Goal: Communication & Community: Share content

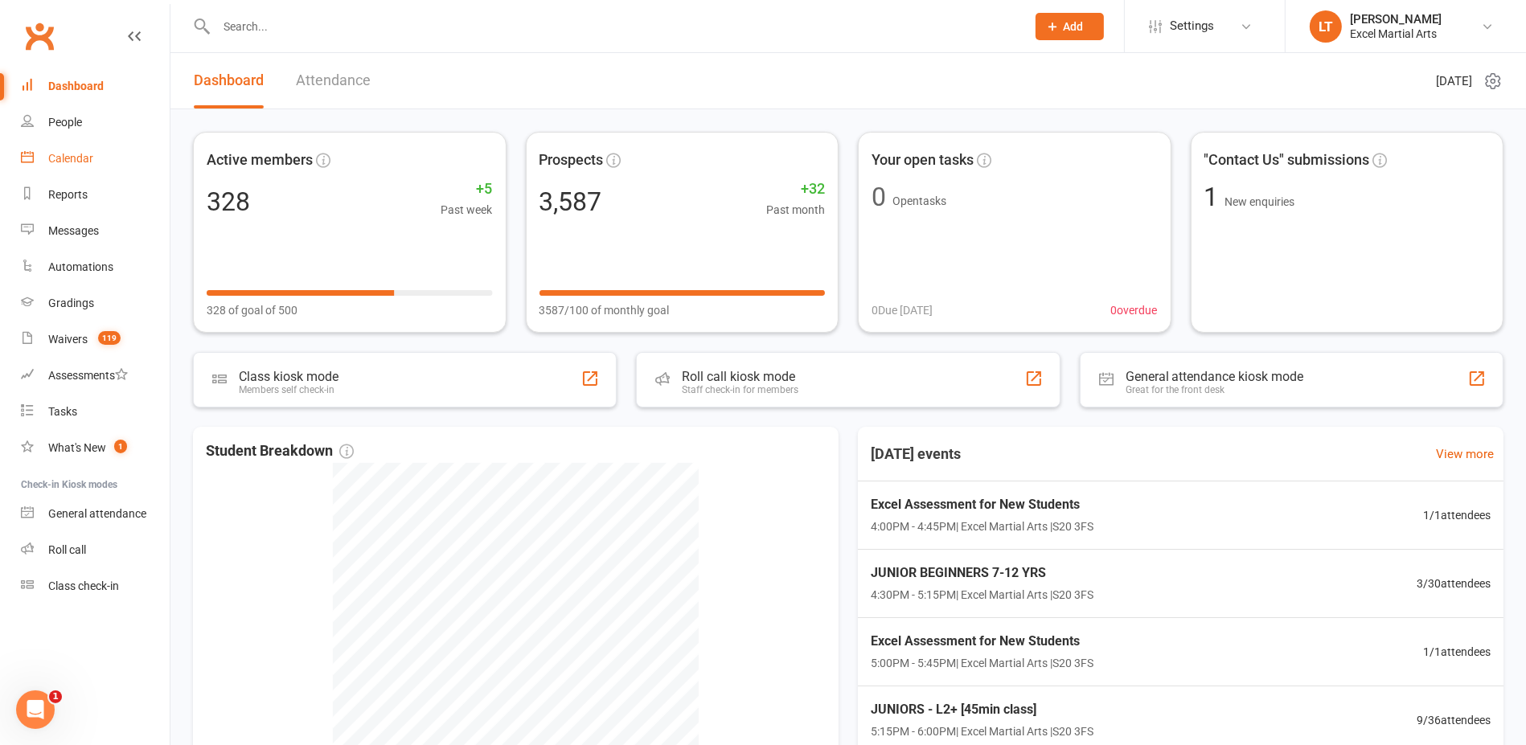
click at [96, 153] on link "Calendar" at bounding box center [95, 159] width 149 height 36
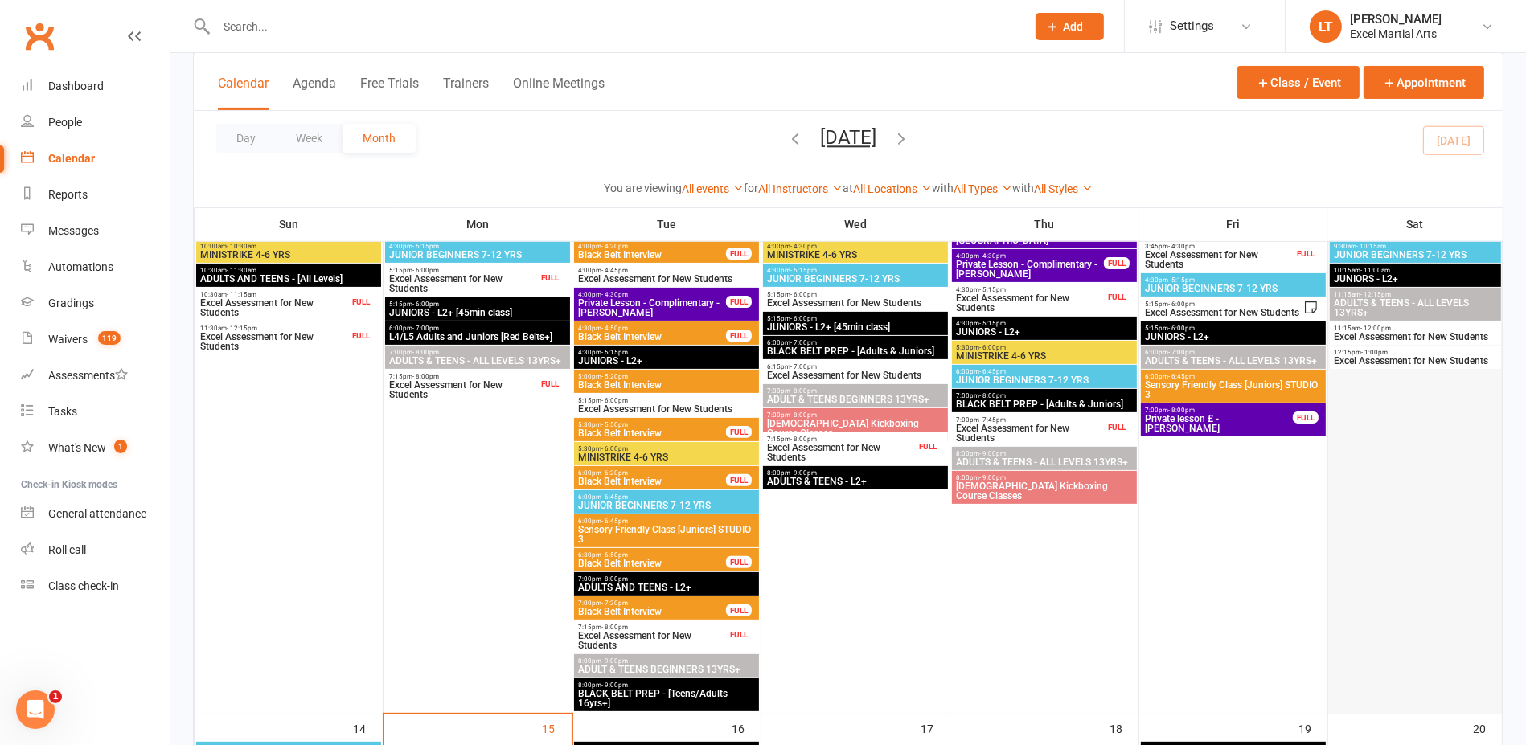
scroll to position [402, 0]
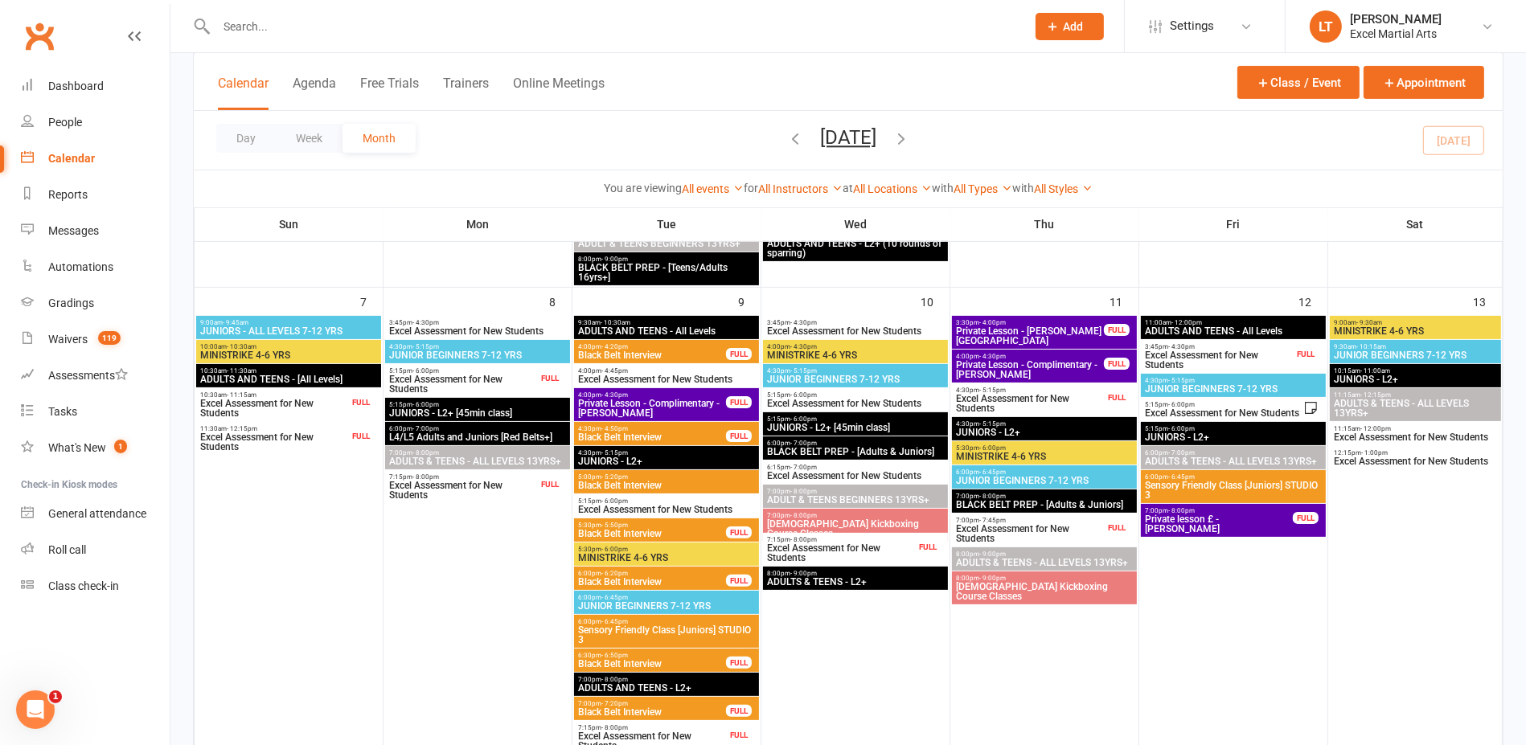
click at [1274, 402] on span "5:15pm - 6:00pm" at bounding box center [1223, 404] width 159 height 7
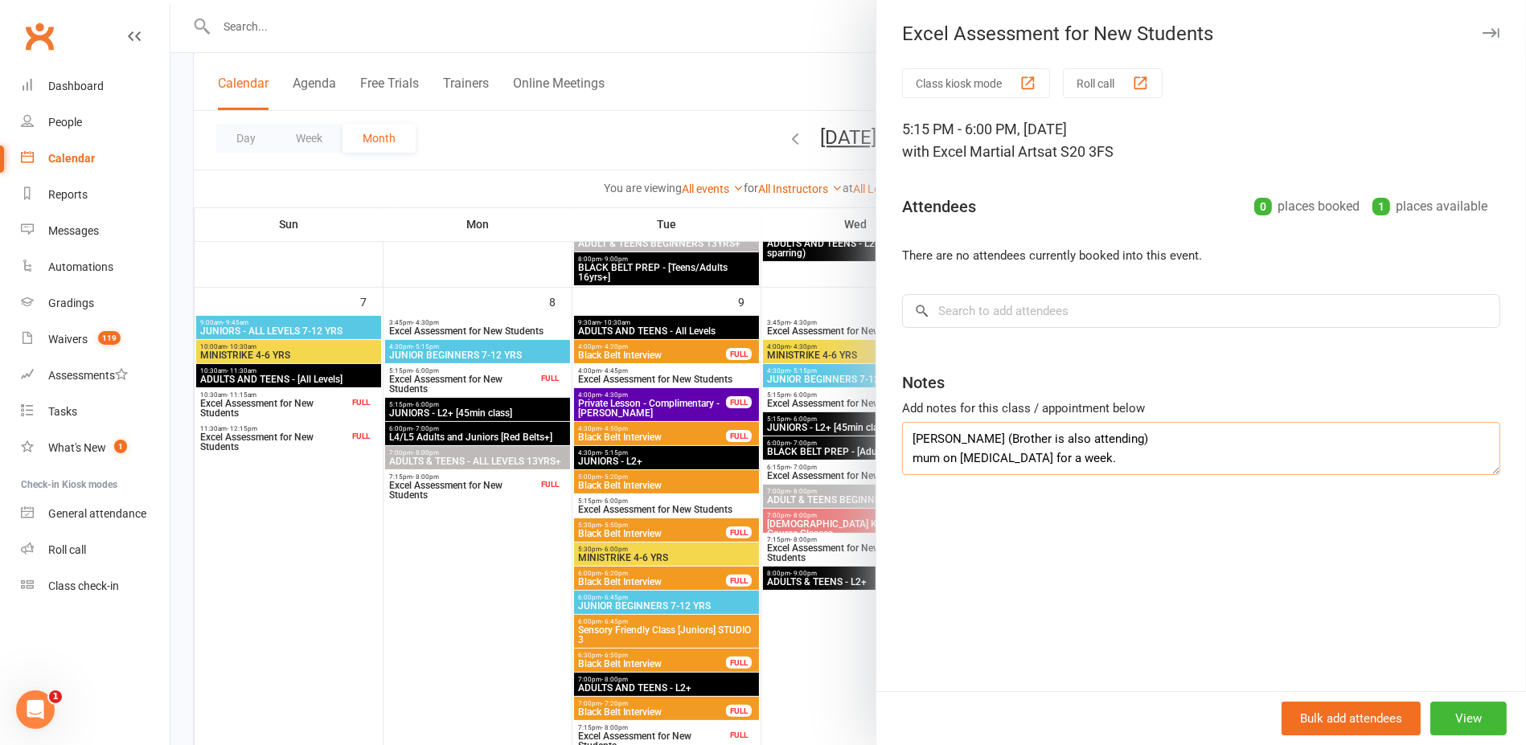
drag, startPoint x: 1042, startPoint y: 431, endPoint x: 770, endPoint y: 388, distance: 275.1
click at [770, 0] on div "Excel Assessment for New Students Class kiosk mode Roll call 5:15 PM - 6:00 PM,…" at bounding box center [848, 0] width 1356 height 0
click at [1184, 531] on div "Class kiosk mode Roll call 5:15 PM - 6:00 PM, [DATE] with Excel Martial Arts at…" at bounding box center [1201, 379] width 650 height 623
click at [794, 285] on div at bounding box center [848, 372] width 1356 height 745
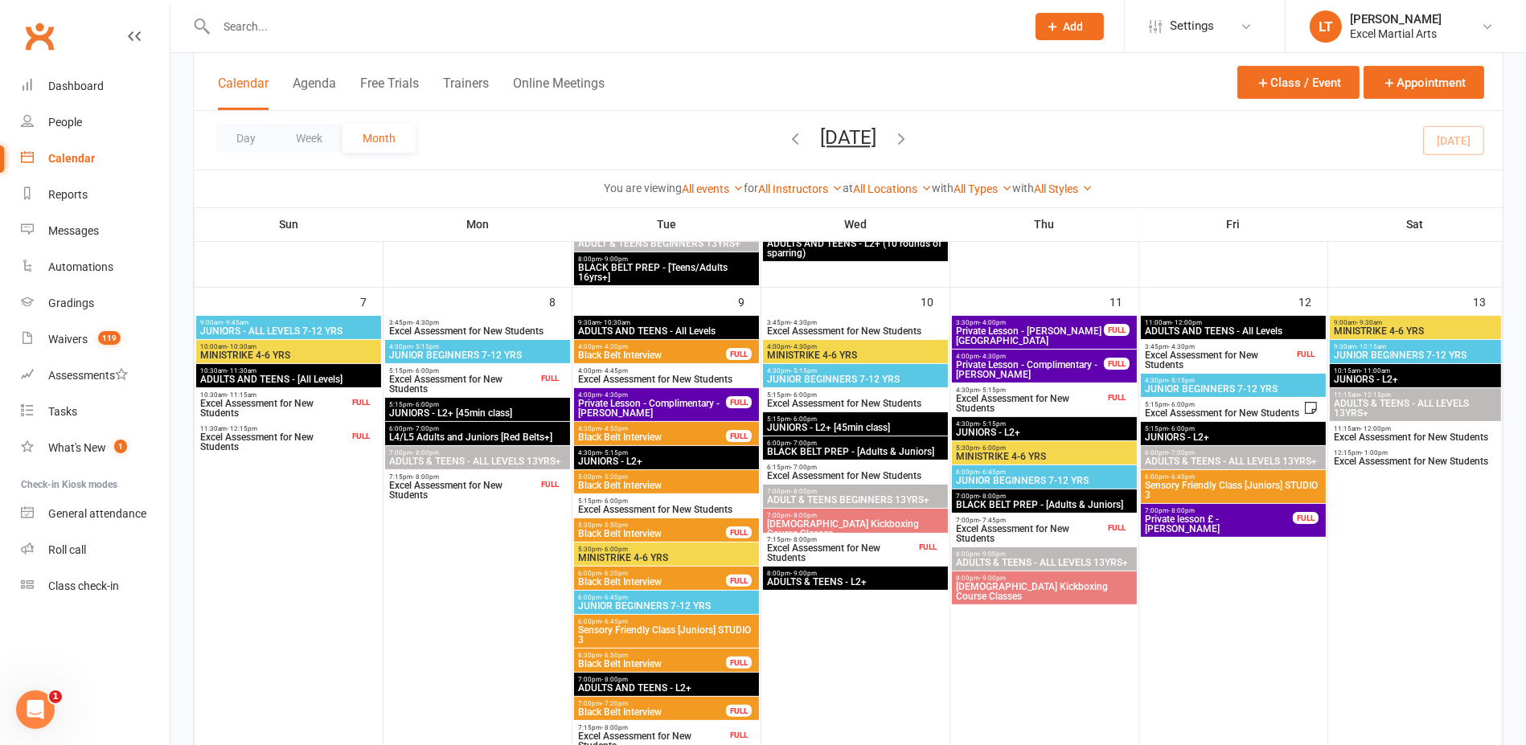
click at [1246, 357] on span "Excel Assessment for New Students" at bounding box center [1219, 360] width 150 height 19
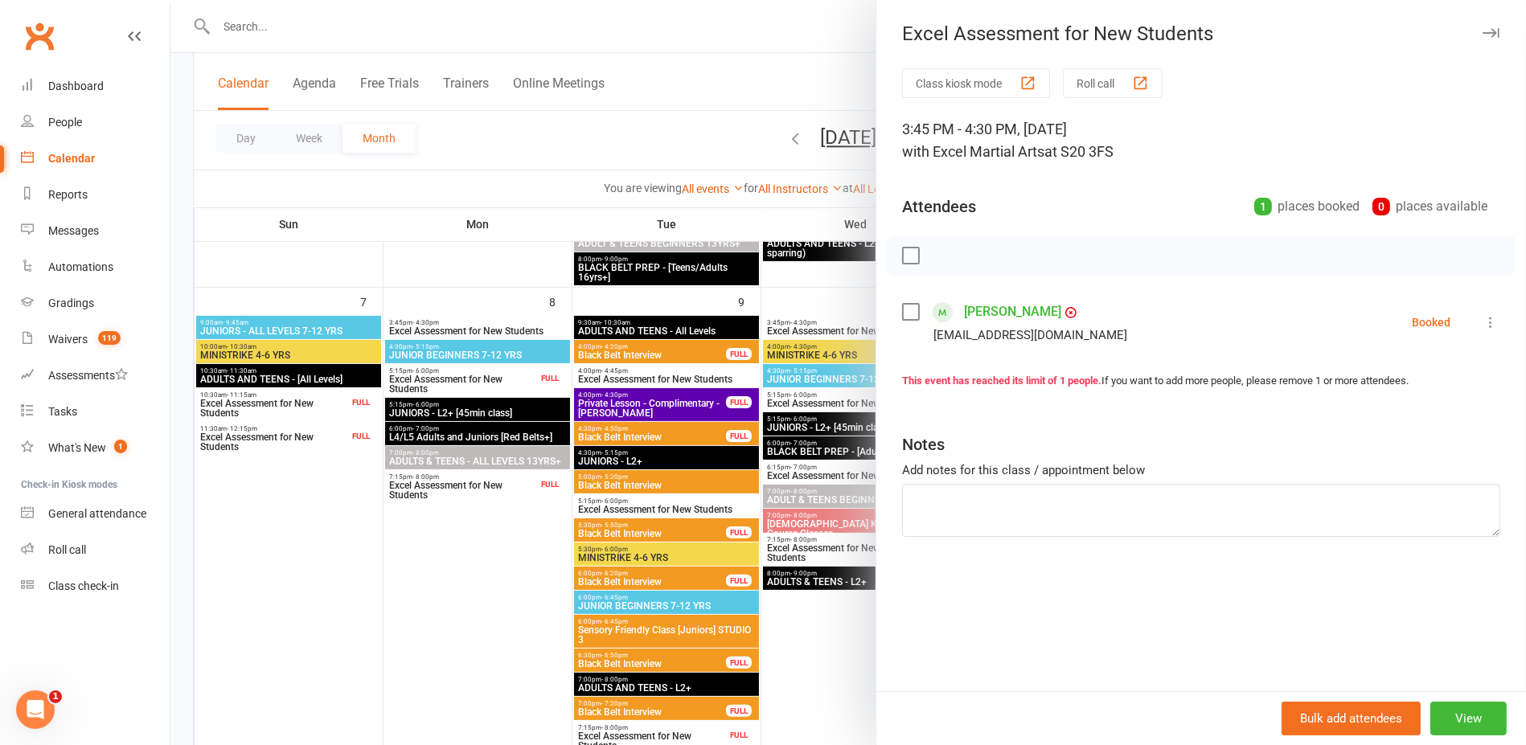
click at [786, 306] on div at bounding box center [848, 372] width 1356 height 745
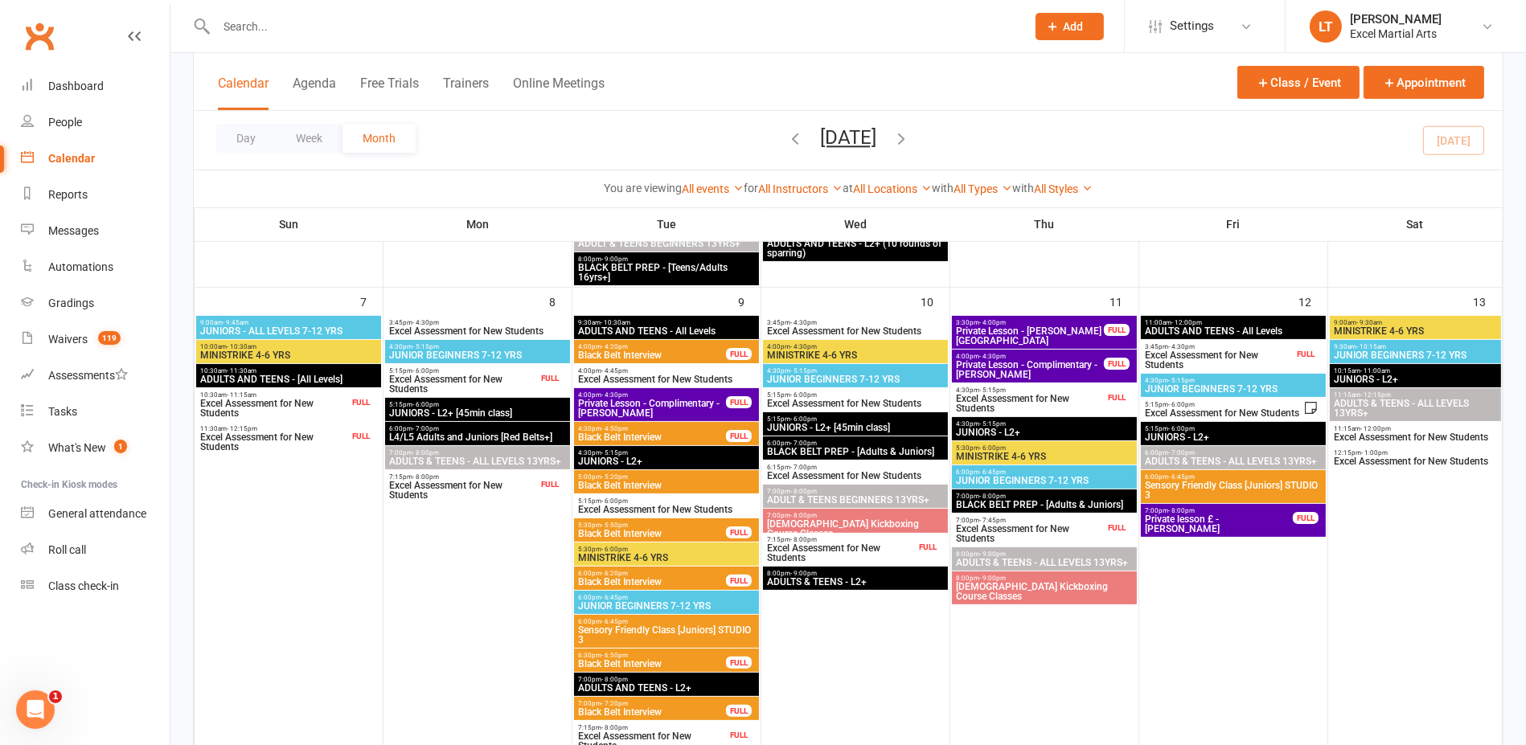
click at [1289, 416] on span "Excel Assessment for New Students" at bounding box center [1223, 413] width 159 height 10
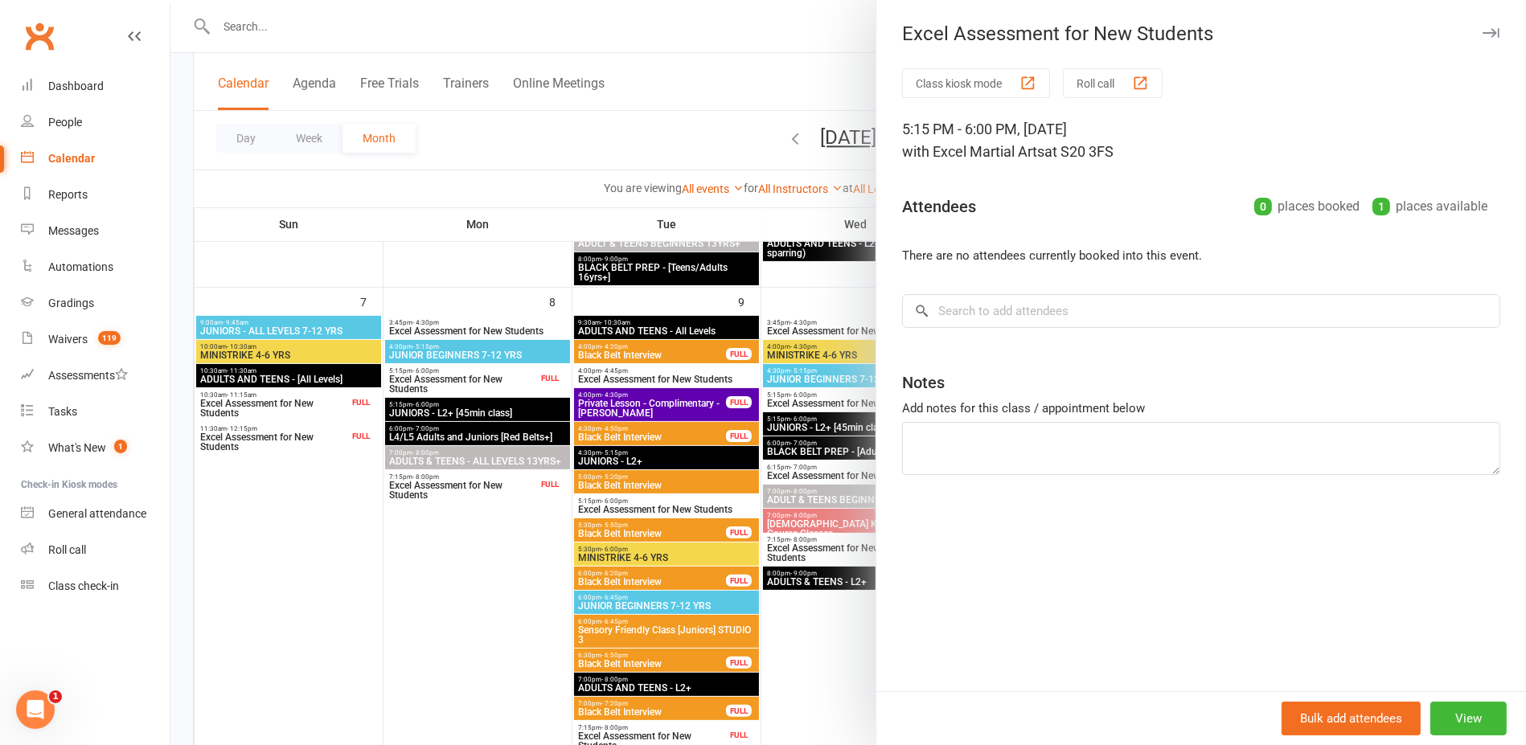
click at [761, 256] on div at bounding box center [848, 372] width 1356 height 745
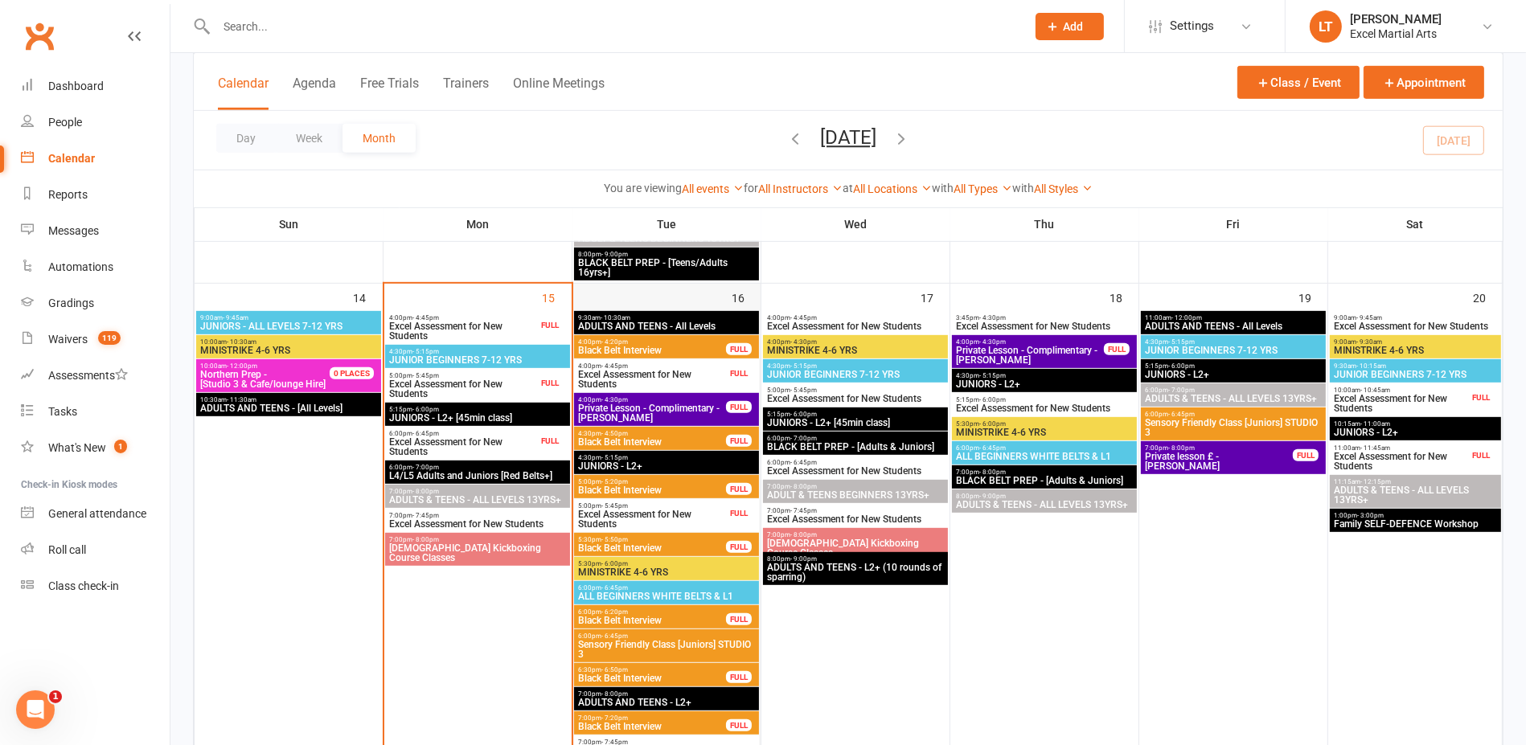
scroll to position [905, 0]
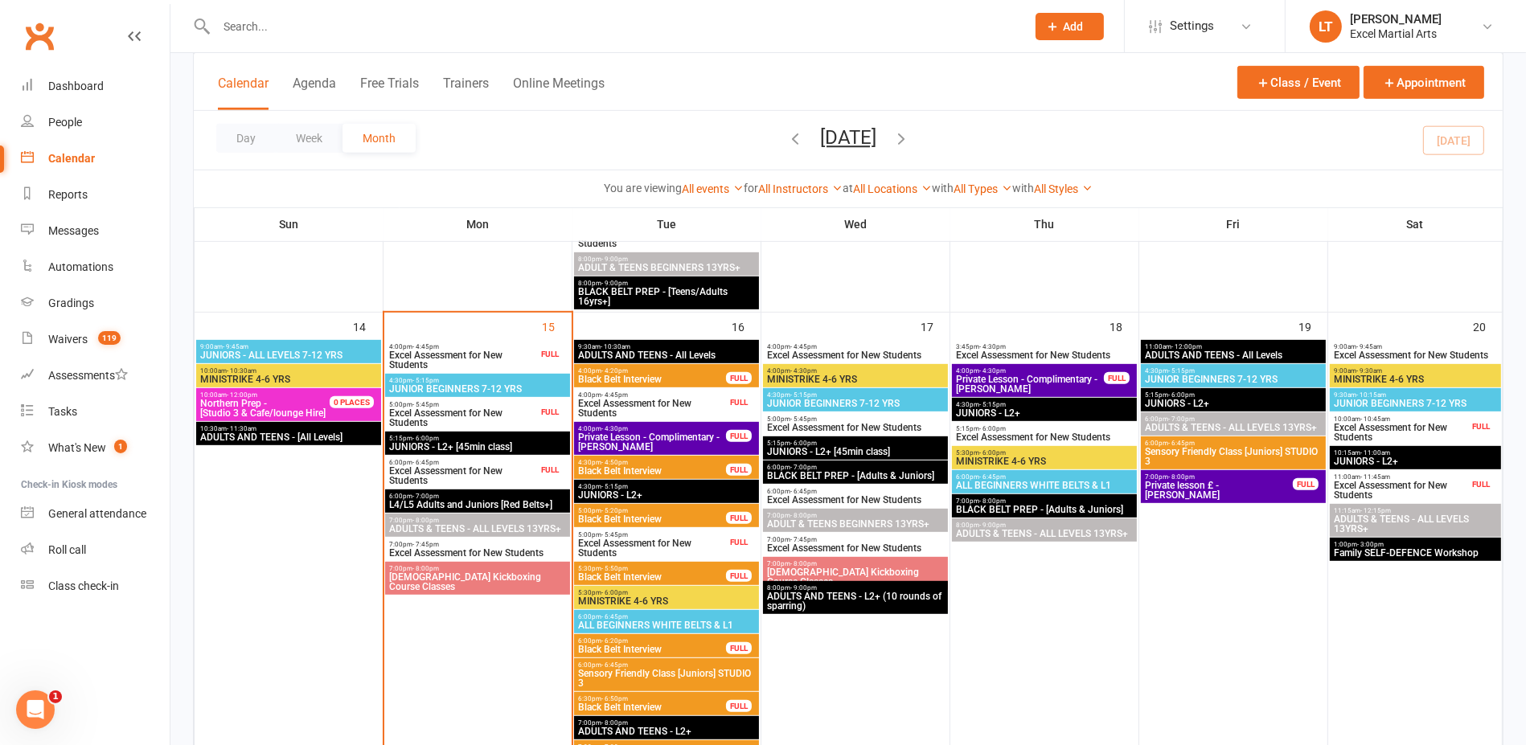
click at [521, 354] on span "Excel Assessment for New Students" at bounding box center [463, 360] width 150 height 19
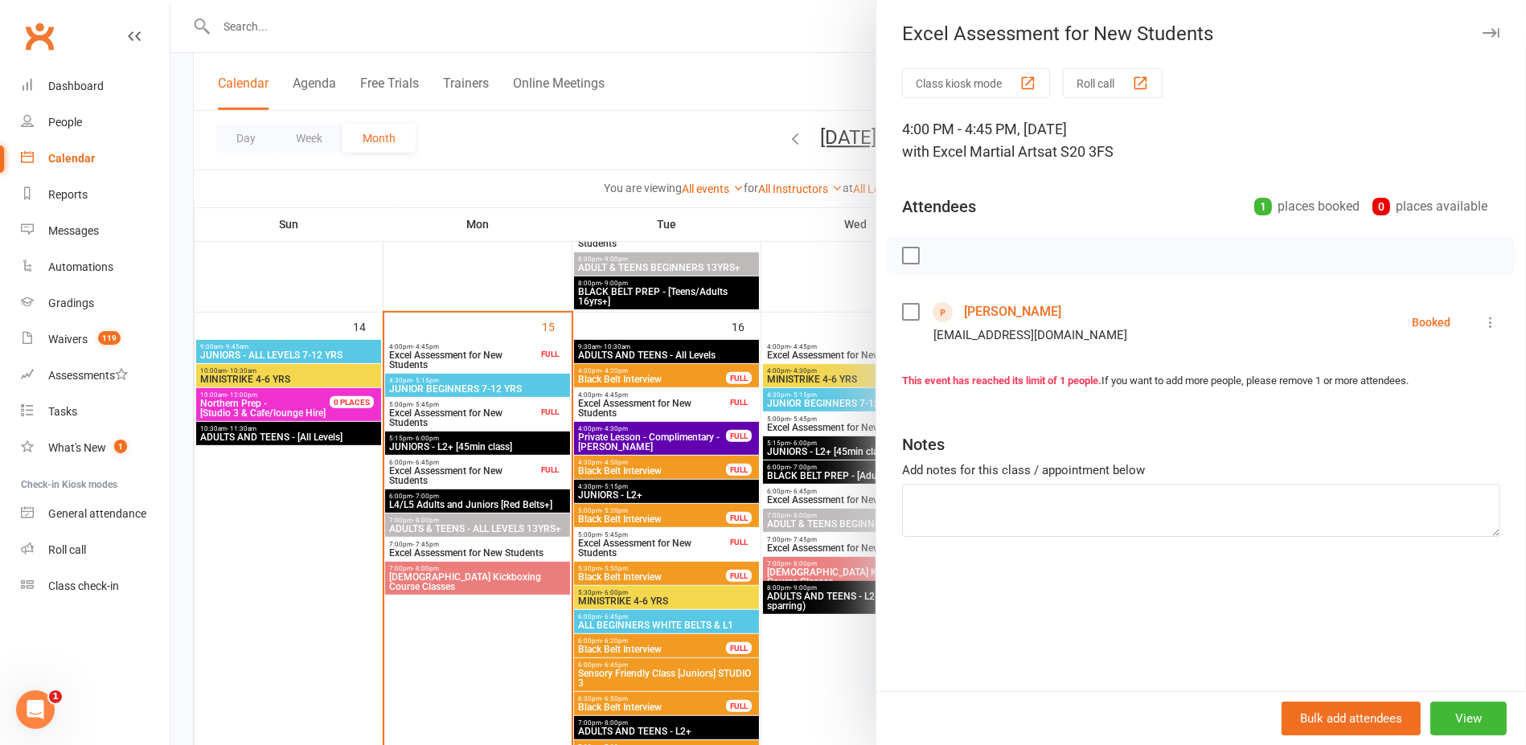
click at [482, 293] on div at bounding box center [848, 372] width 1356 height 745
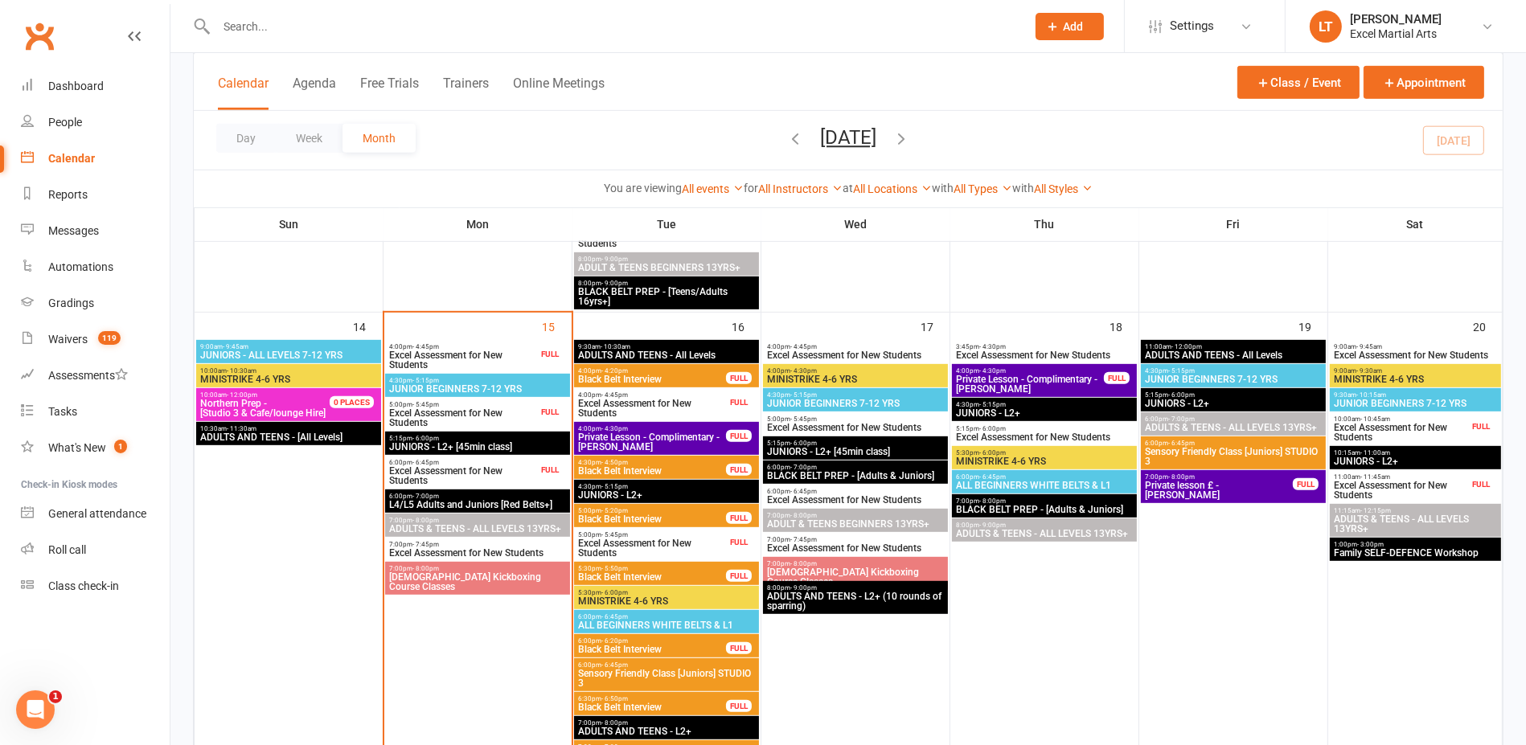
click at [457, 474] on span "Excel Assessment for New Students" at bounding box center [463, 475] width 150 height 19
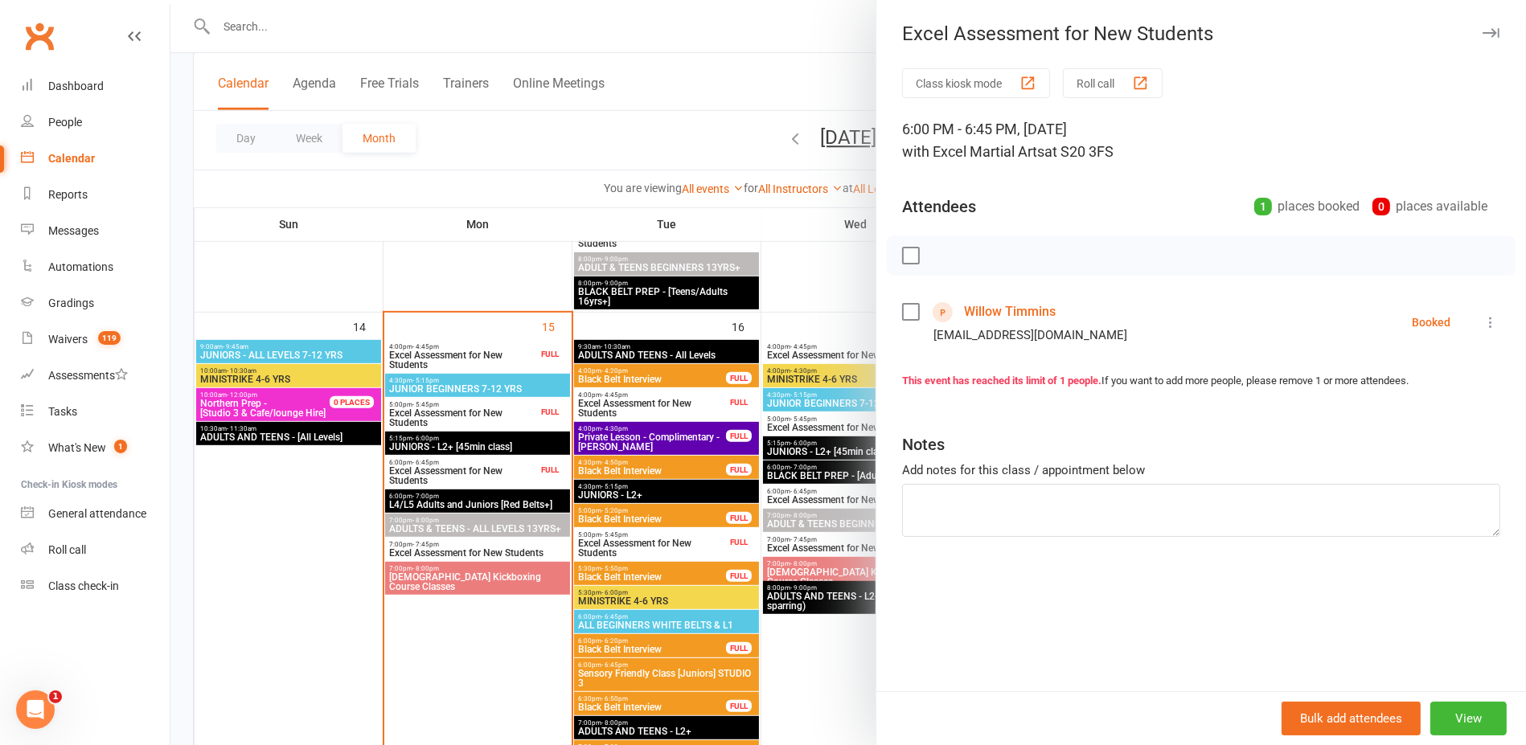
click at [437, 308] on div at bounding box center [848, 372] width 1356 height 745
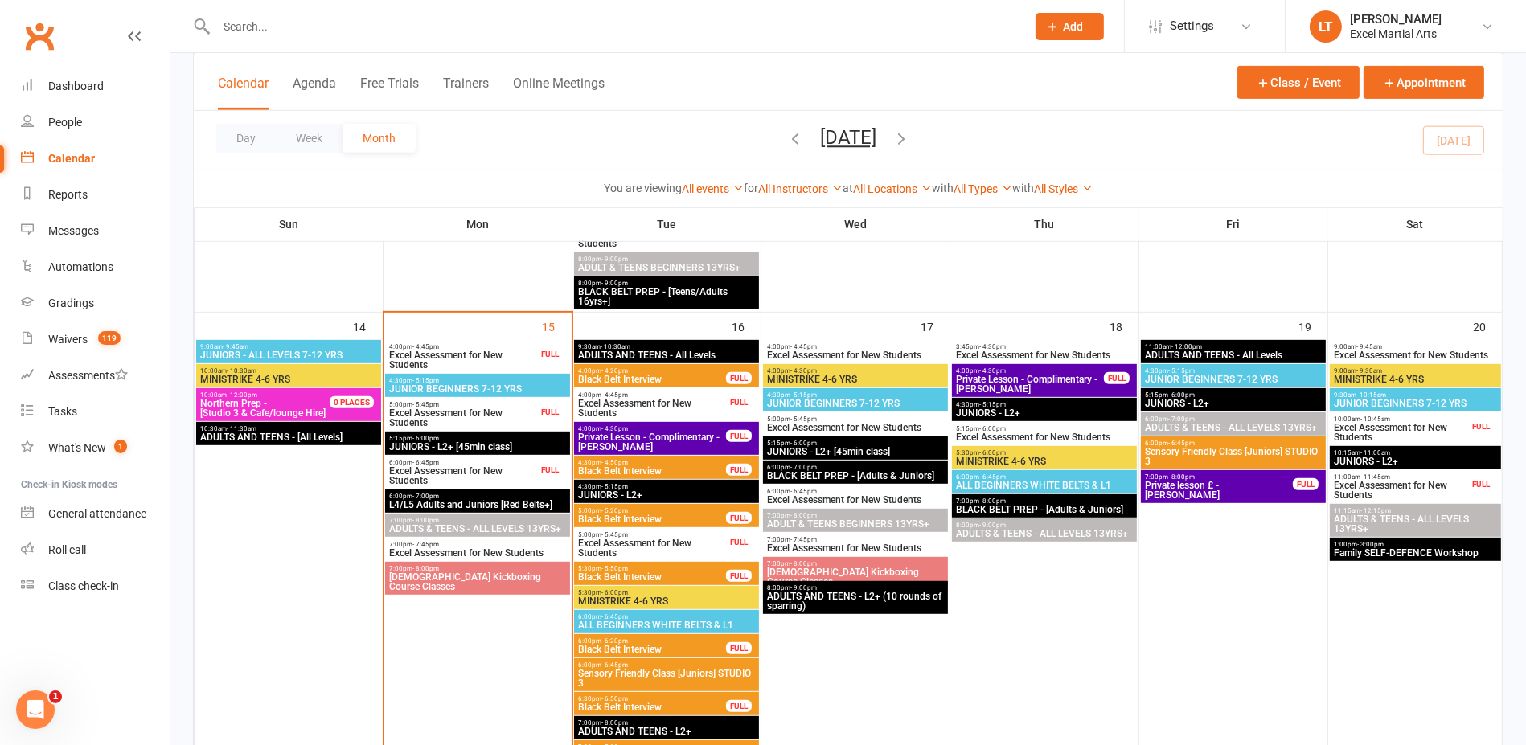
click at [454, 413] on span "Excel Assessment for New Students" at bounding box center [463, 417] width 150 height 19
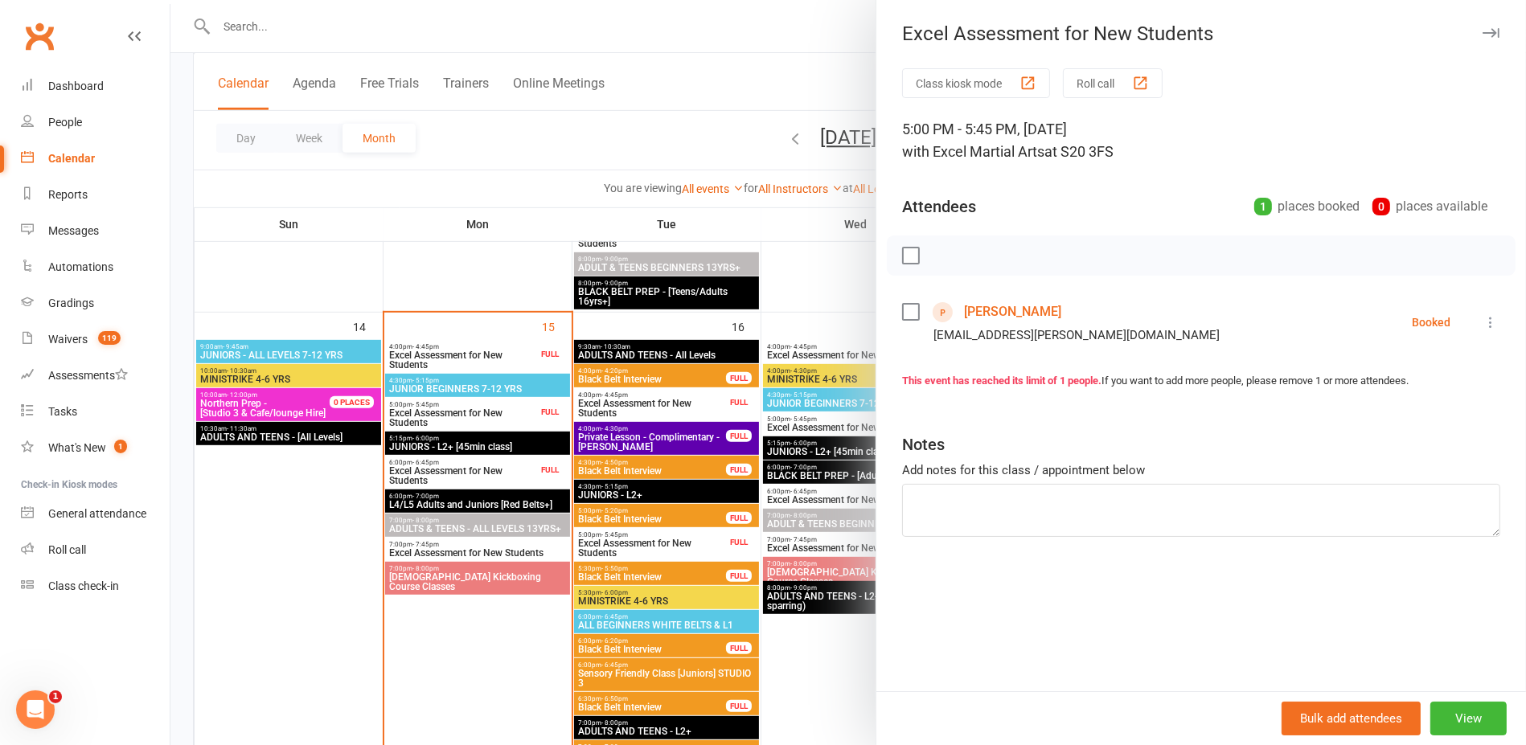
click at [457, 255] on div at bounding box center [848, 372] width 1356 height 745
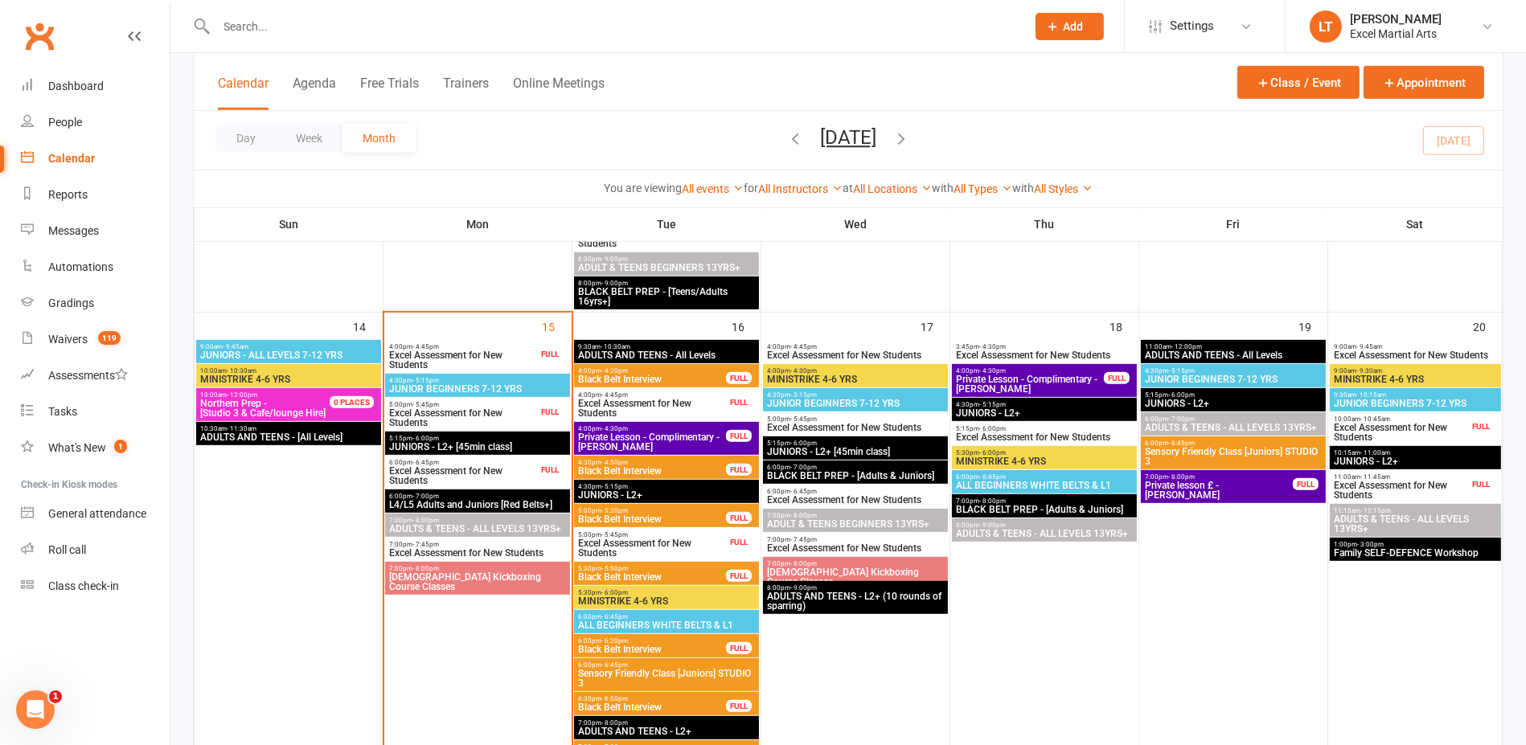
click at [711, 394] on span "4:00pm - 4:45pm" at bounding box center [652, 395] width 150 height 7
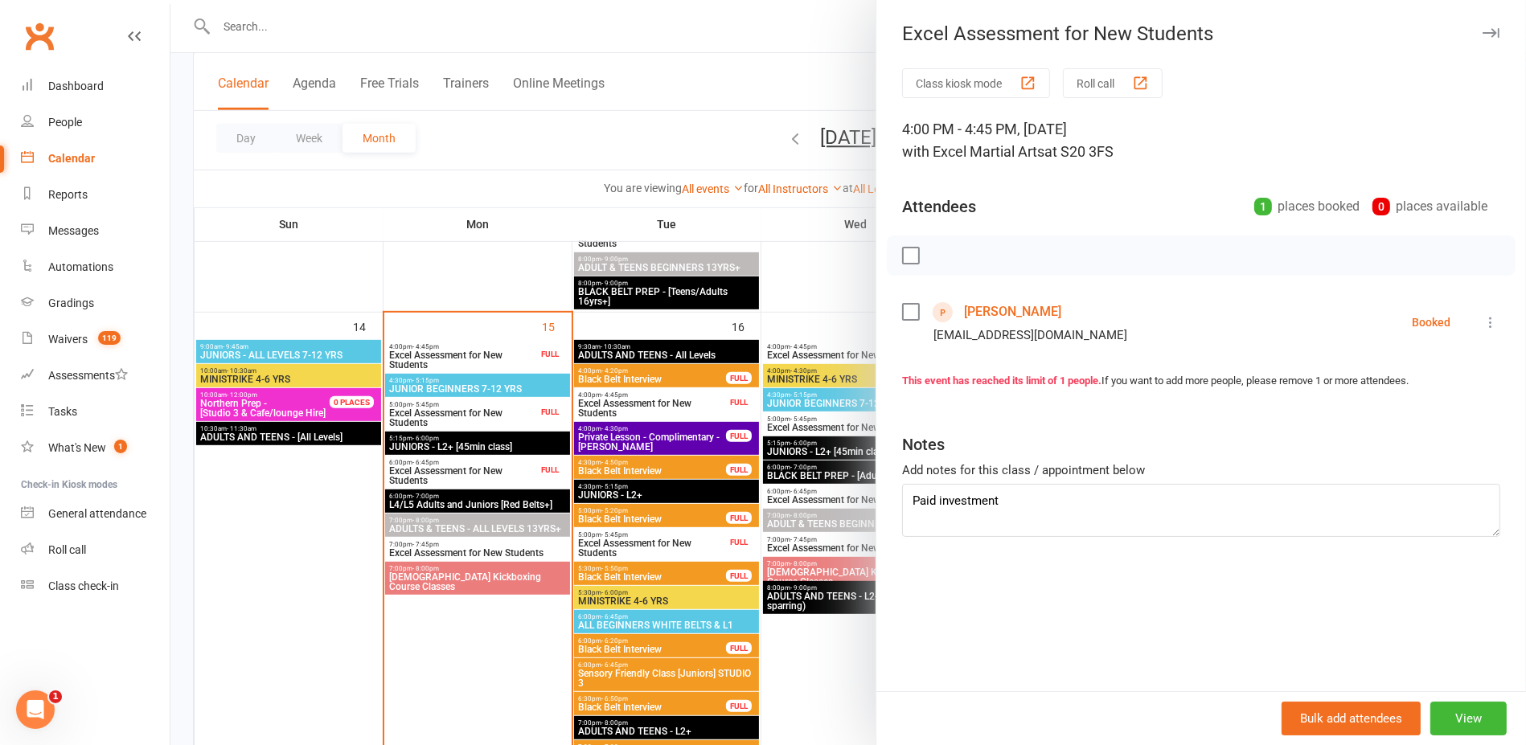
click at [497, 283] on div at bounding box center [848, 372] width 1356 height 745
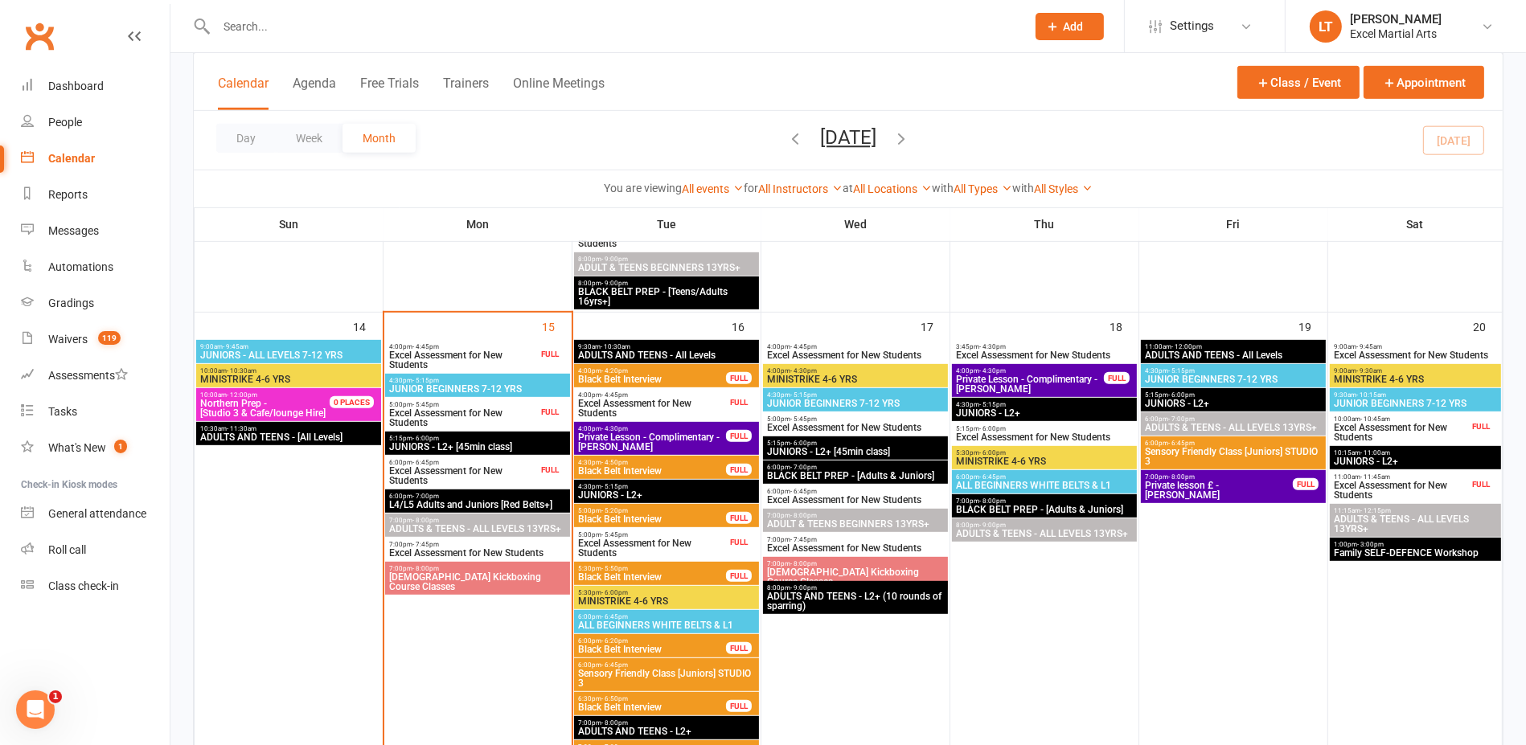
click at [660, 407] on span "Excel Assessment for New Students" at bounding box center [652, 408] width 150 height 19
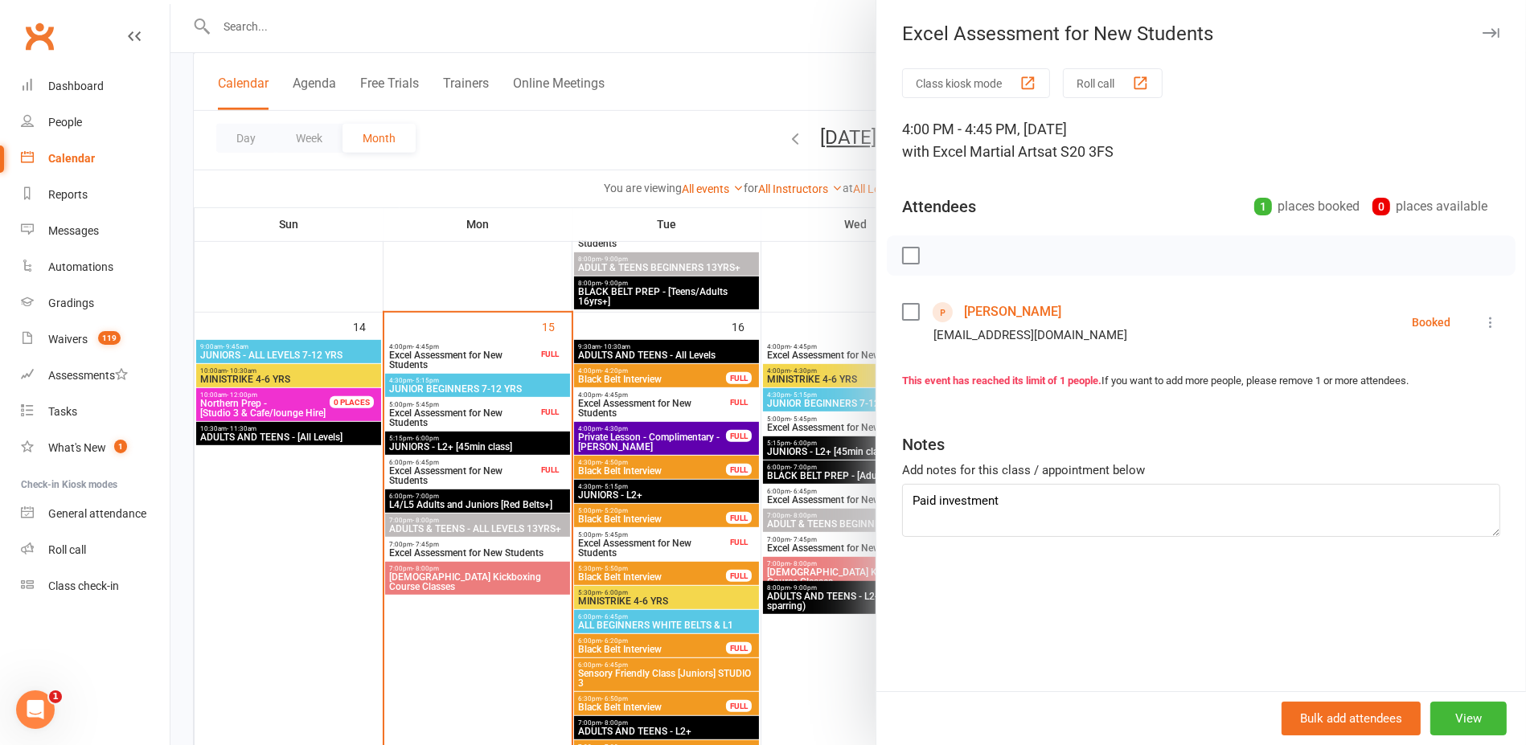
click at [489, 262] on div at bounding box center [848, 372] width 1356 height 745
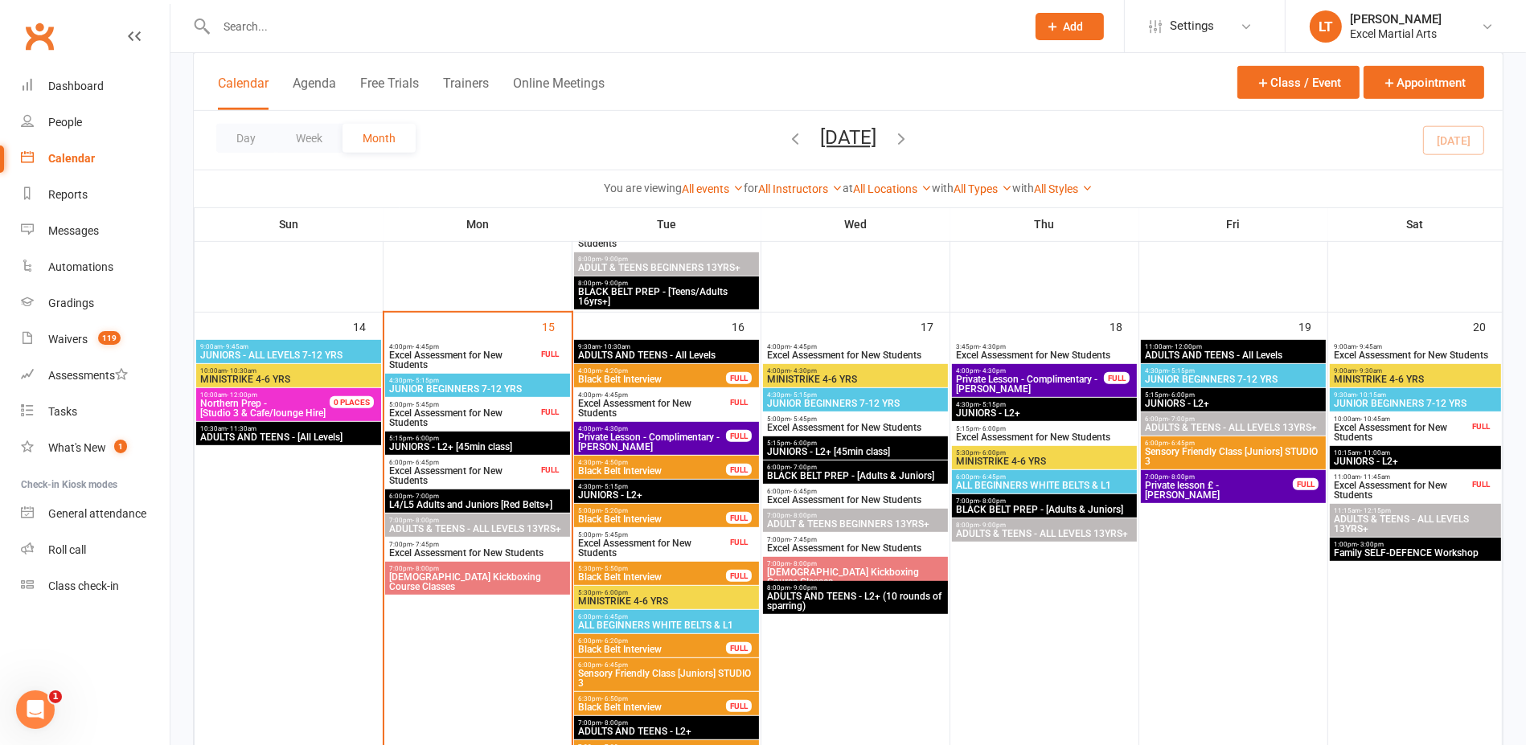
click at [671, 544] on span "Excel Assessment for New Students" at bounding box center [652, 548] width 150 height 19
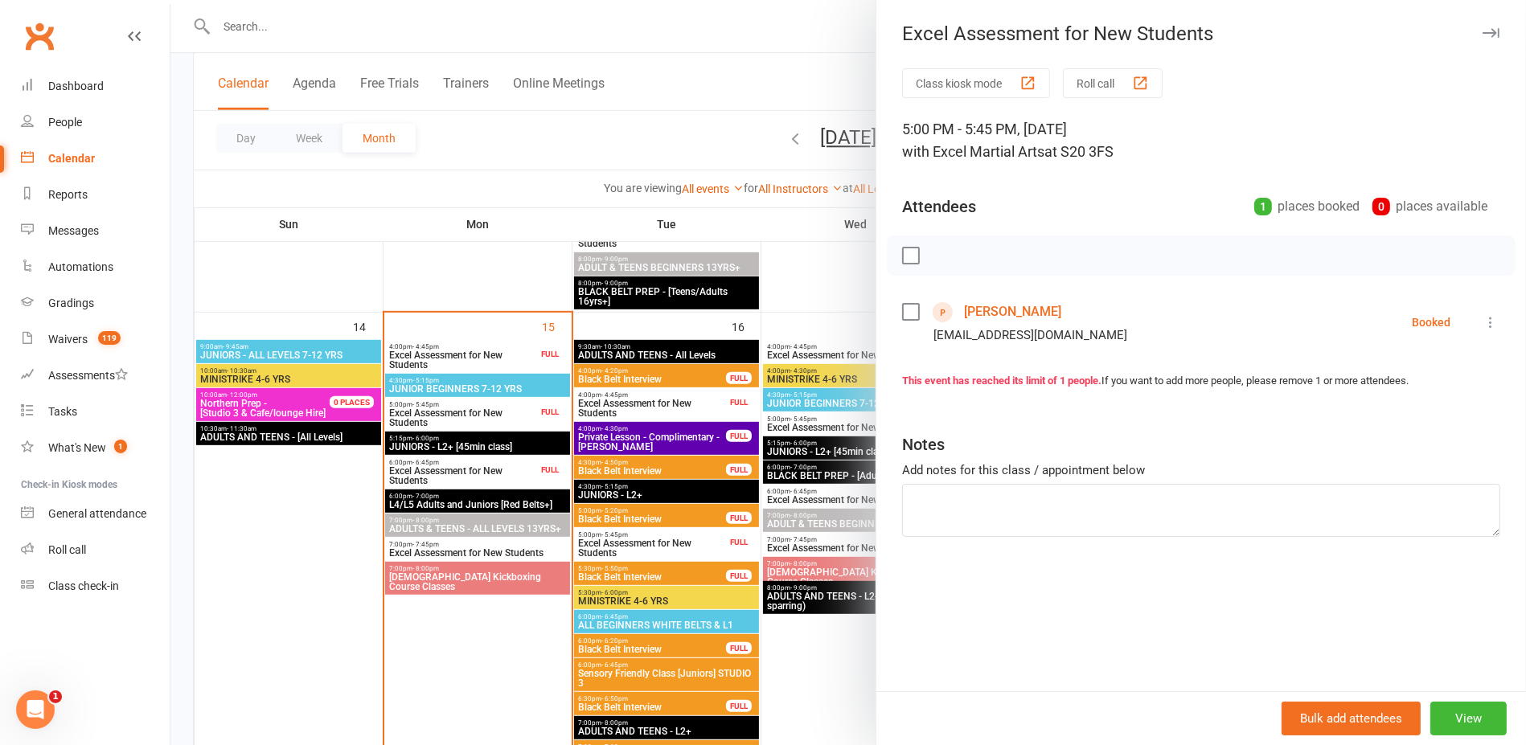
click at [467, 261] on div at bounding box center [848, 372] width 1356 height 745
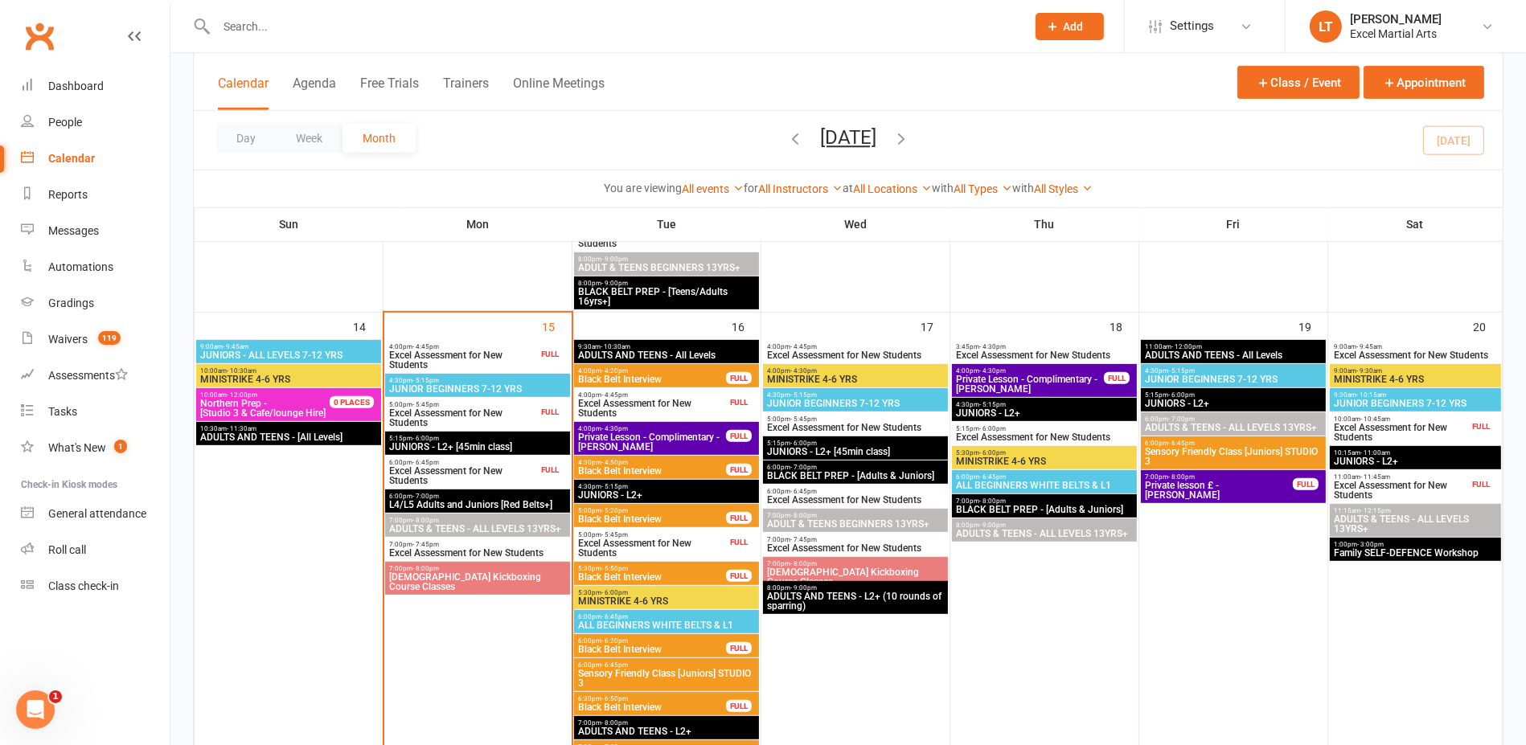
scroll to position [1106, 0]
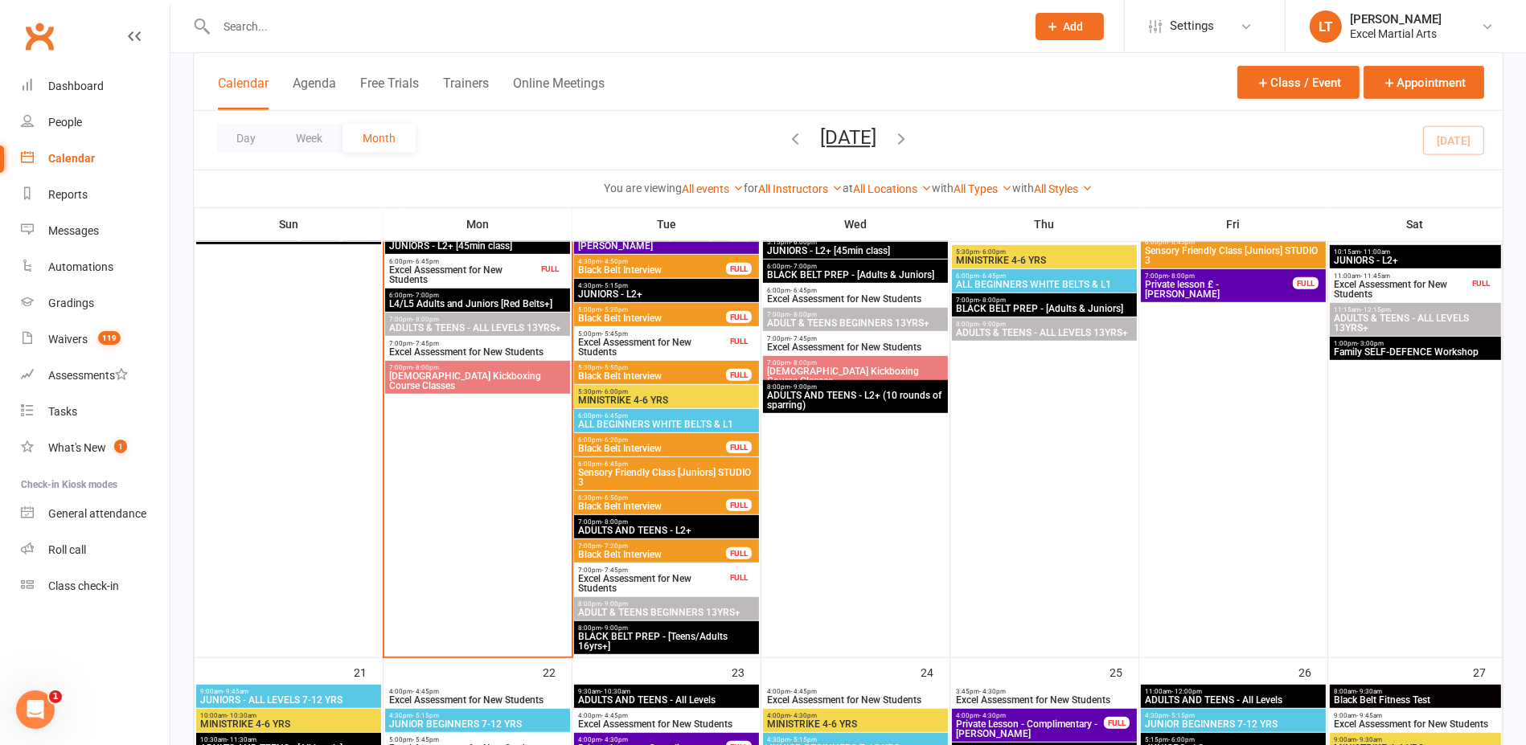
click at [687, 575] on span "Excel Assessment for New Students" at bounding box center [652, 583] width 150 height 19
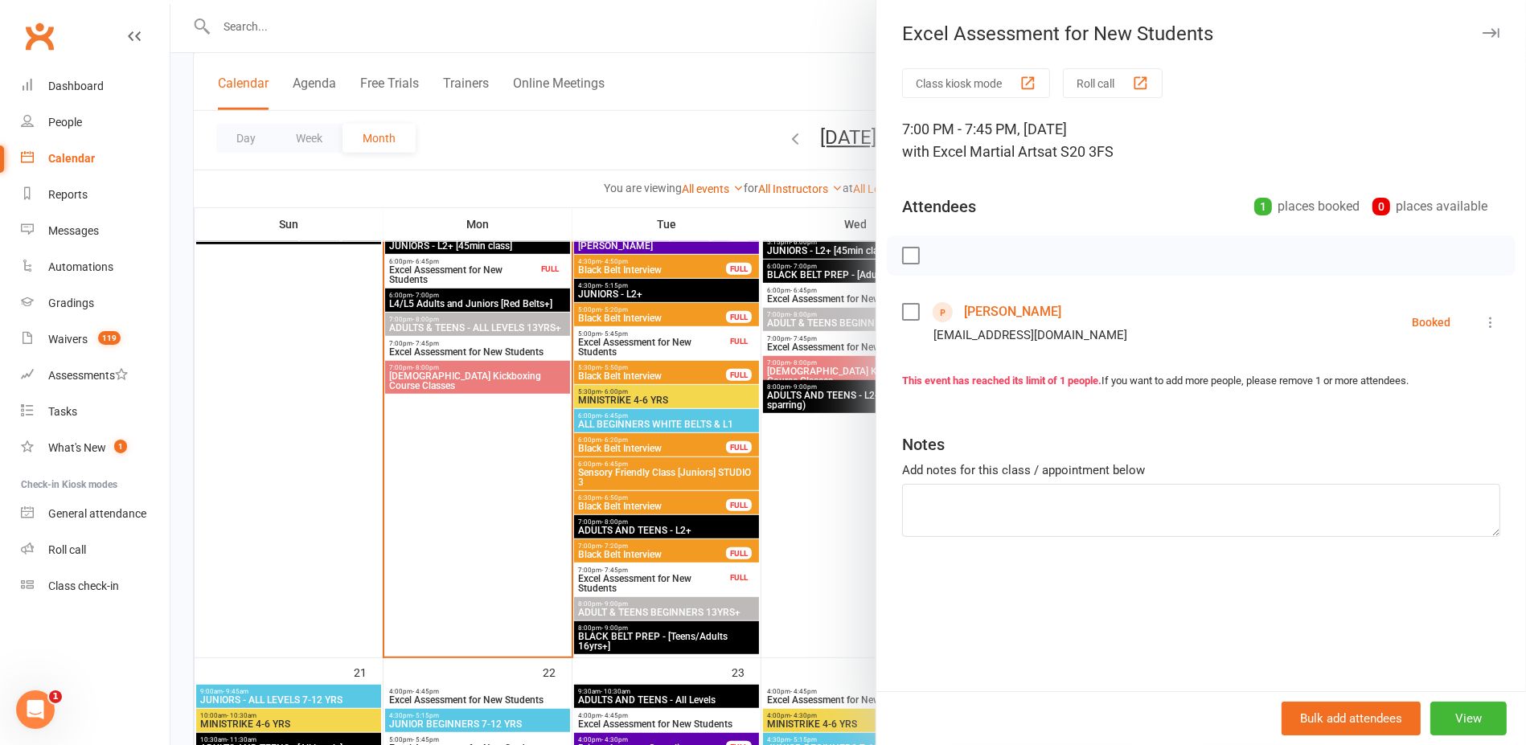
click at [478, 513] on div at bounding box center [848, 372] width 1356 height 745
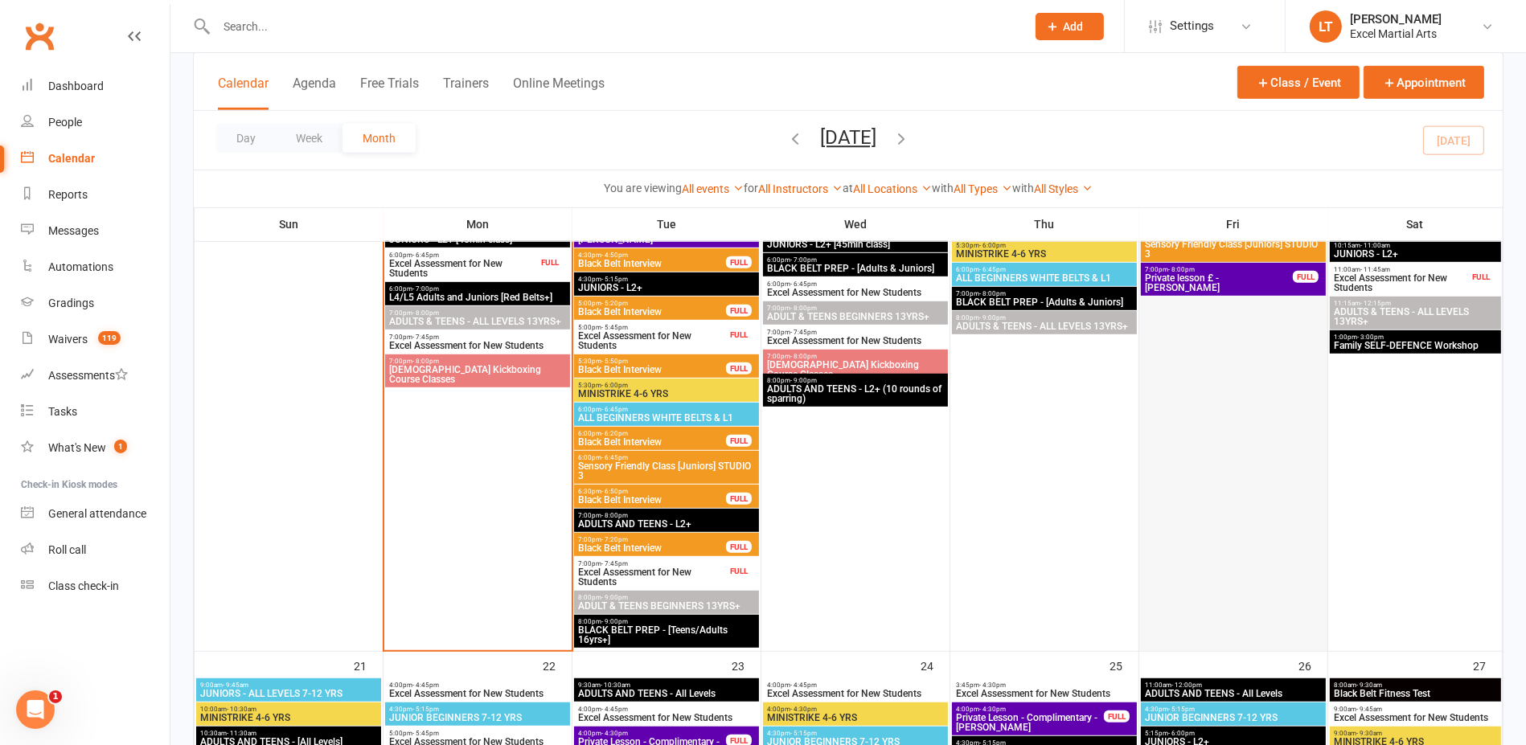
scroll to position [1005, 0]
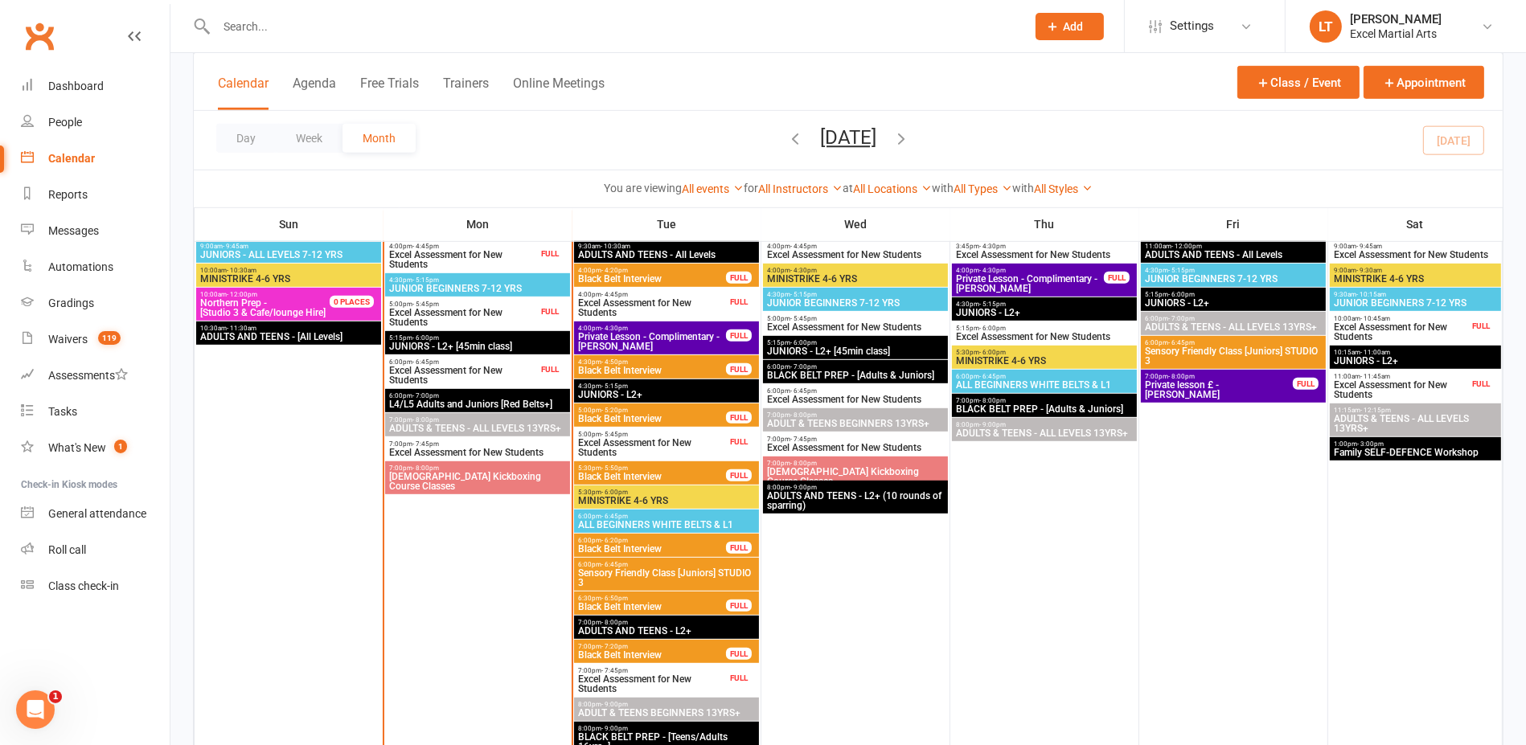
click at [1382, 383] on span "Excel Assessment for New Students" at bounding box center [1401, 389] width 136 height 19
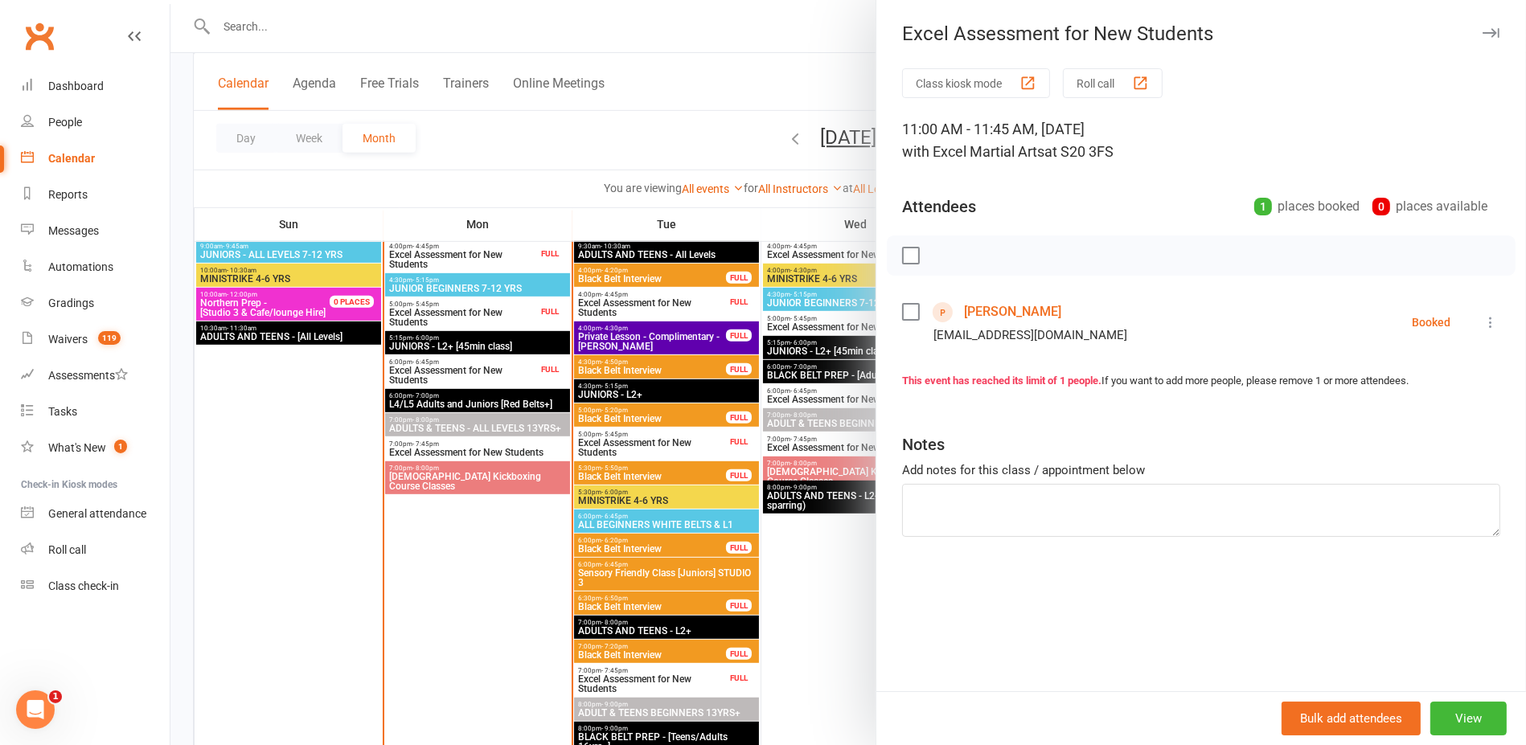
click at [746, 175] on div at bounding box center [848, 372] width 1356 height 745
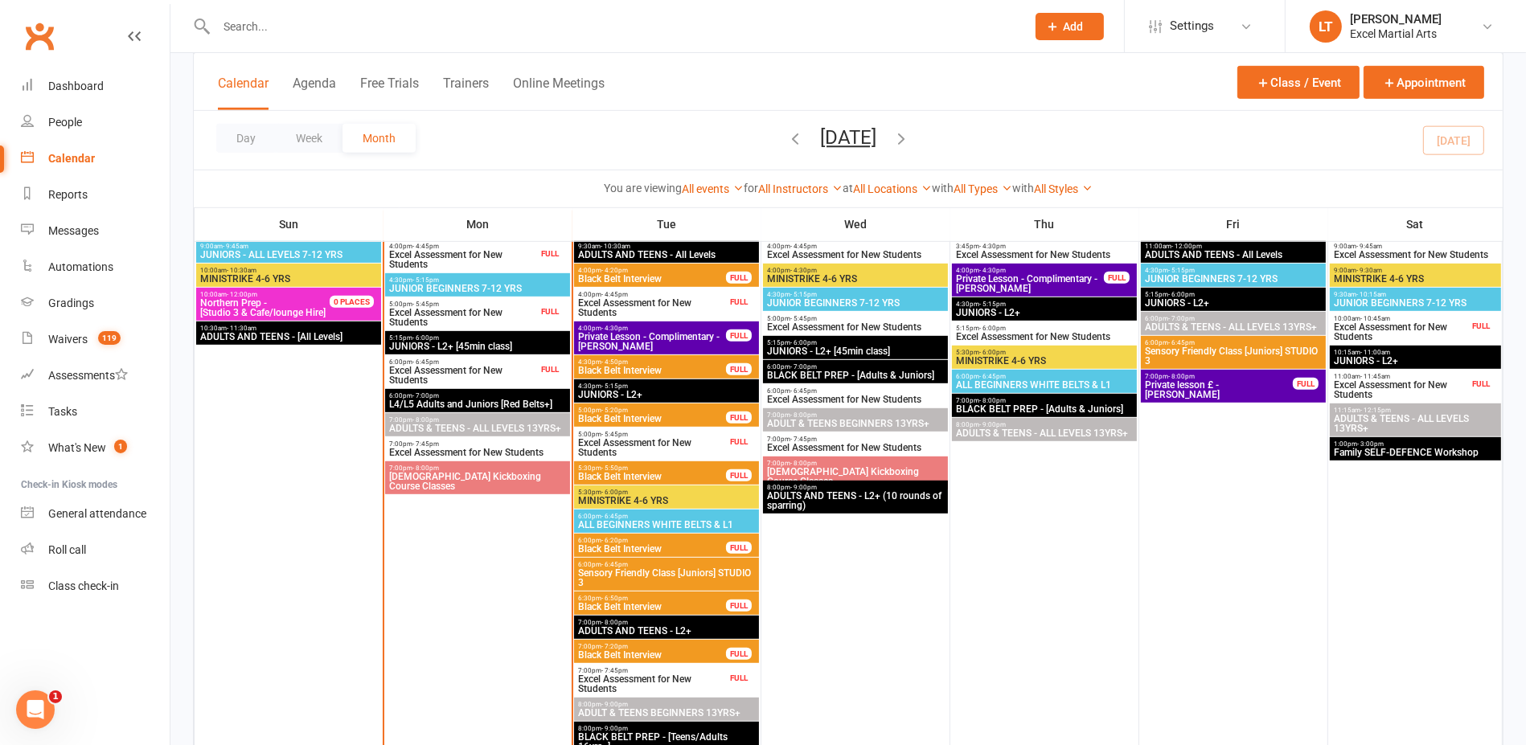
click at [1344, 316] on span "10:00am - 10:45am" at bounding box center [1401, 318] width 136 height 7
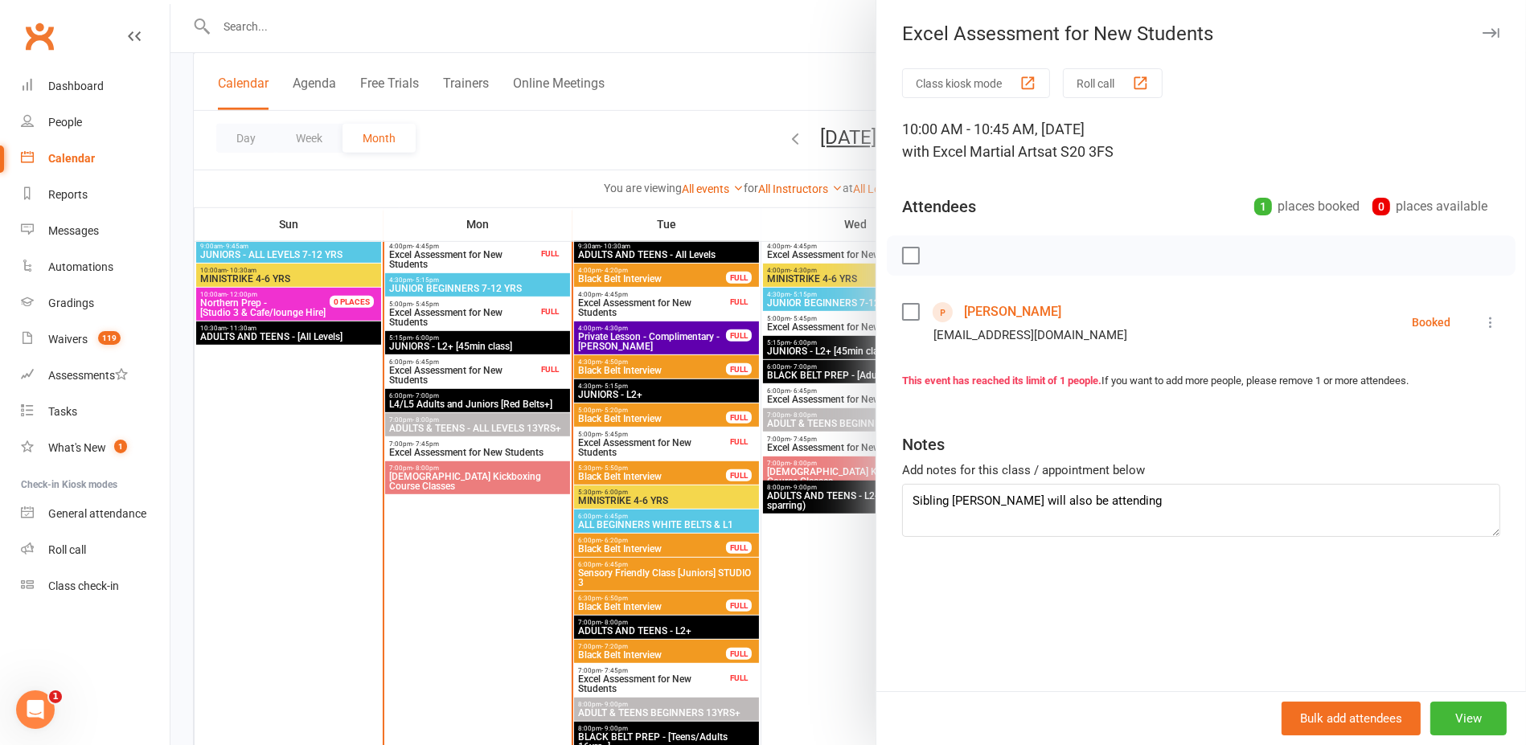
click at [792, 215] on div at bounding box center [848, 372] width 1356 height 745
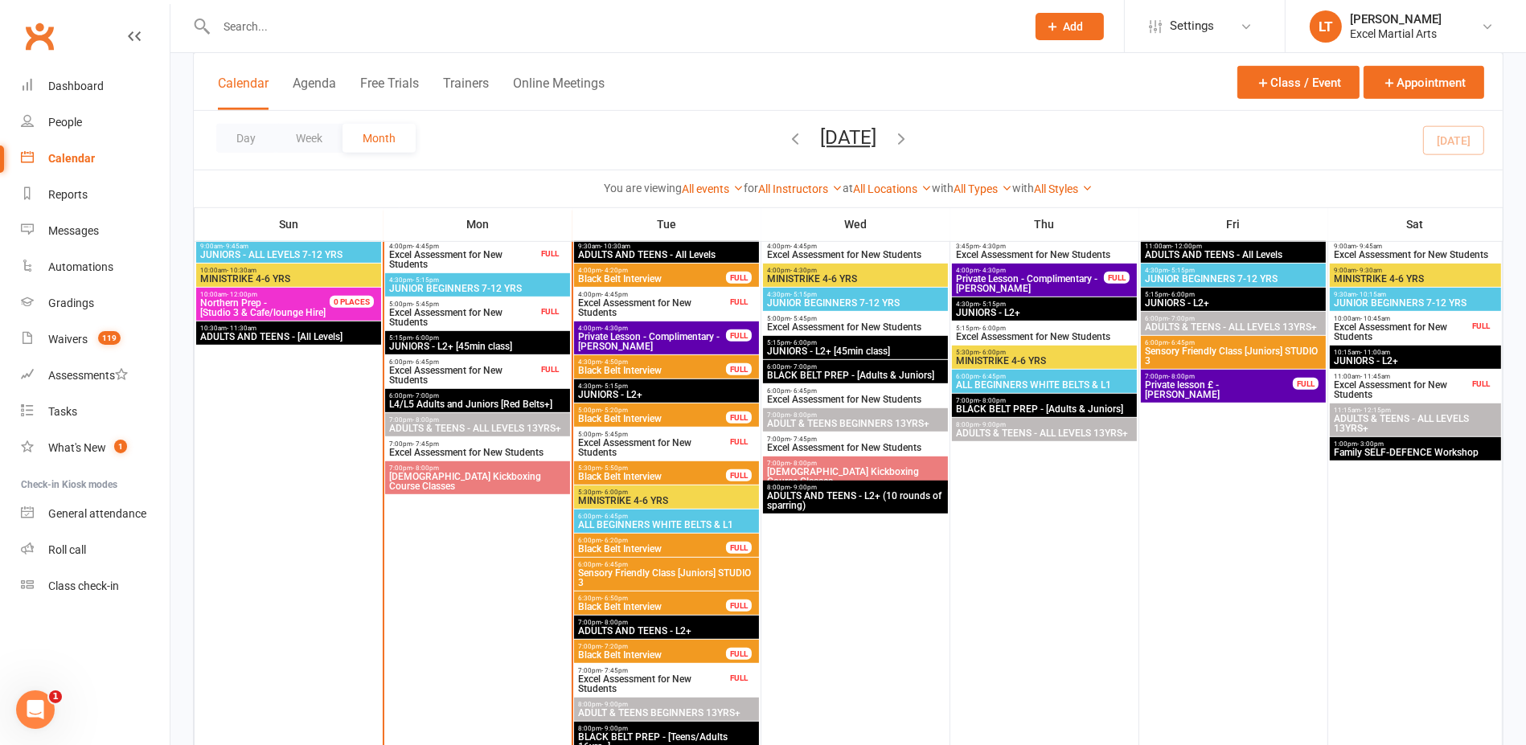
click at [1401, 377] on span "11:00am - 11:45am" at bounding box center [1401, 376] width 136 height 7
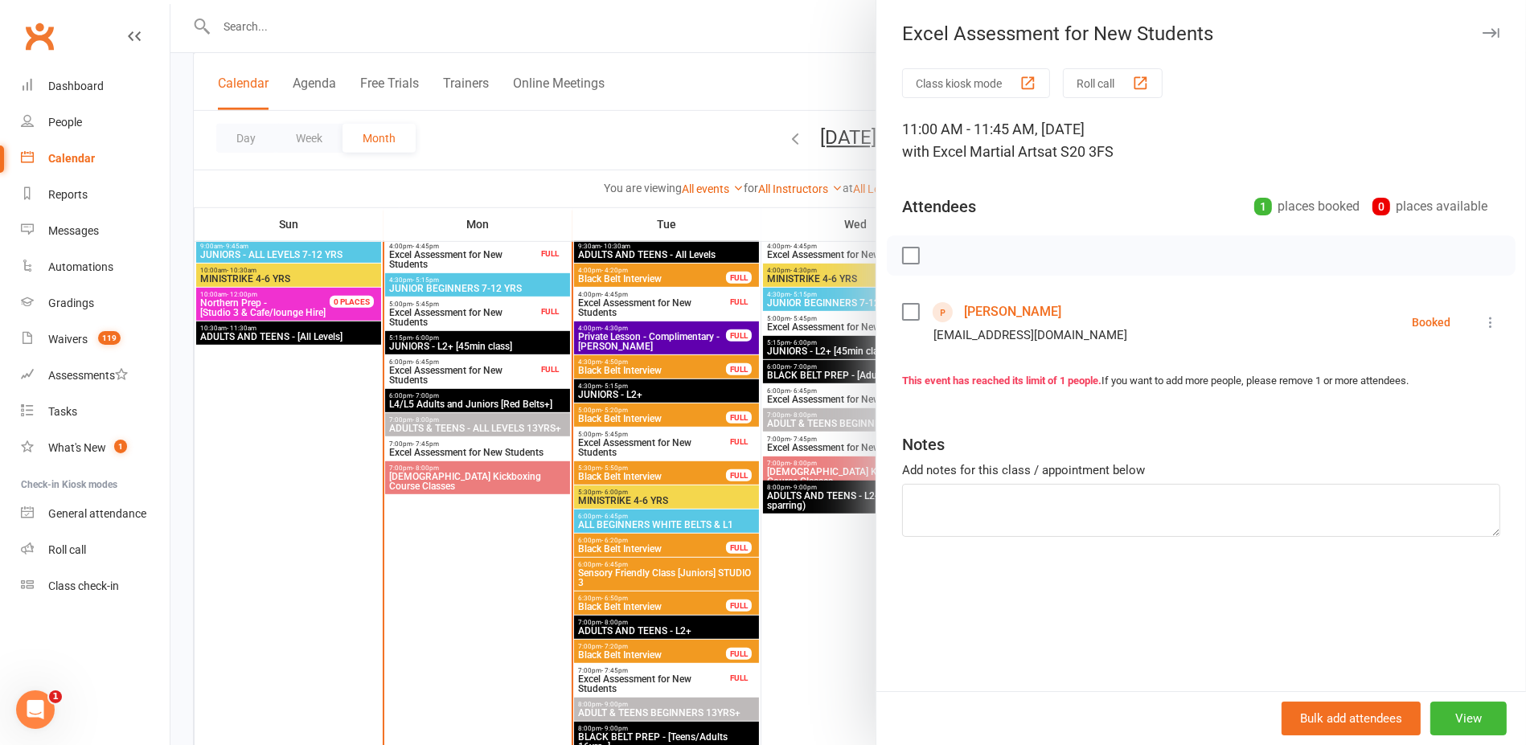
click at [753, 203] on div at bounding box center [848, 372] width 1356 height 745
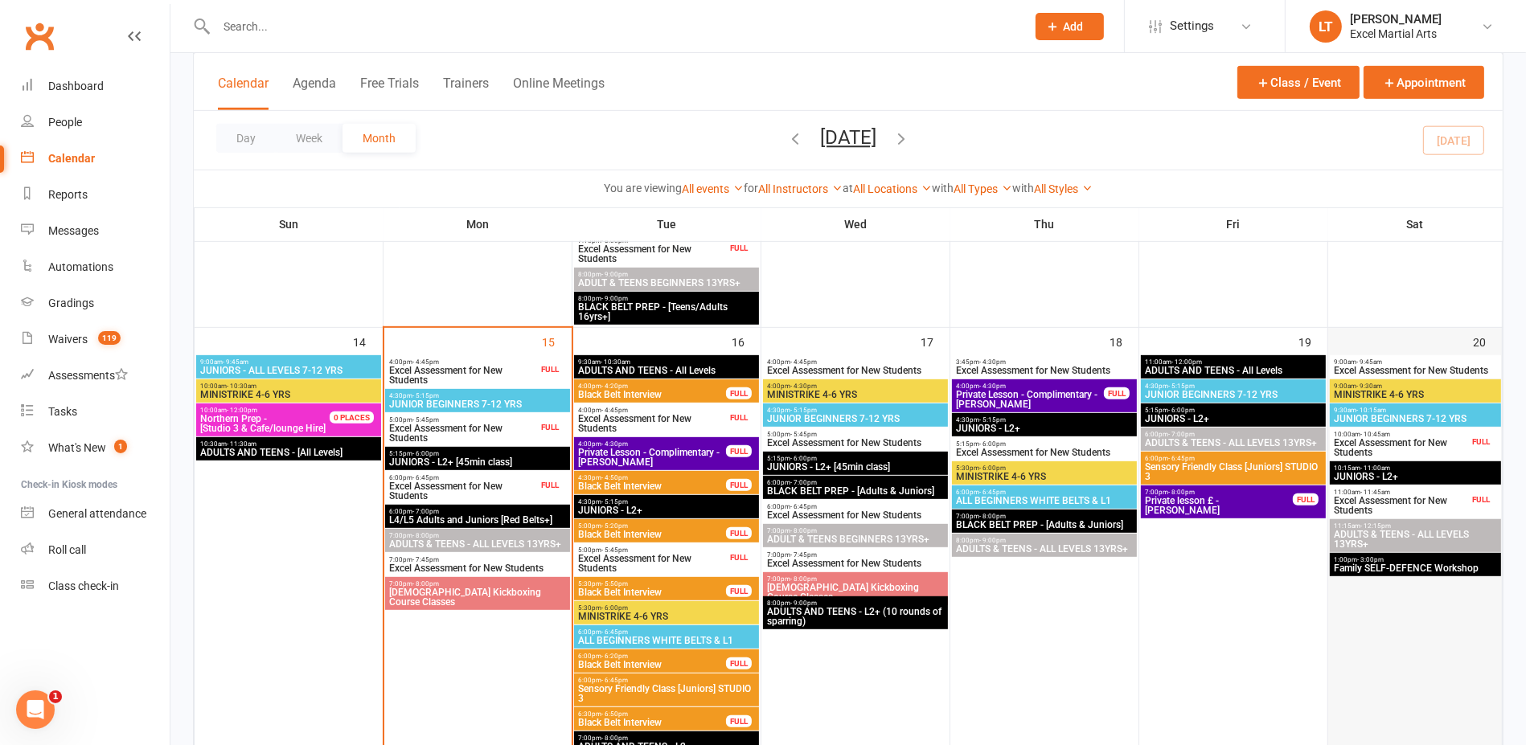
scroll to position [905, 0]
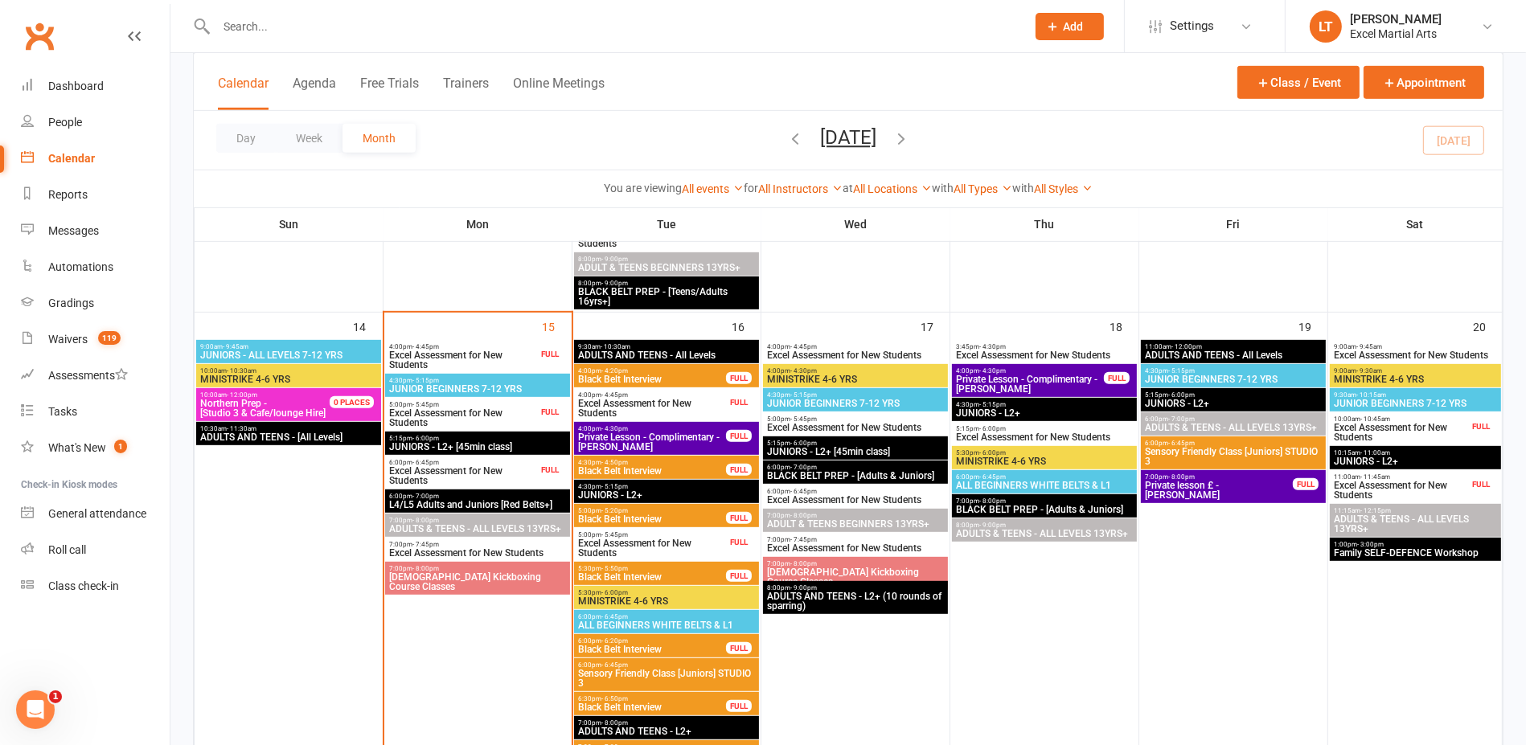
click at [1486, 433] on div "10:00am - 10:45am Excel Assessment for New Students FULL" at bounding box center [1415, 428] width 171 height 33
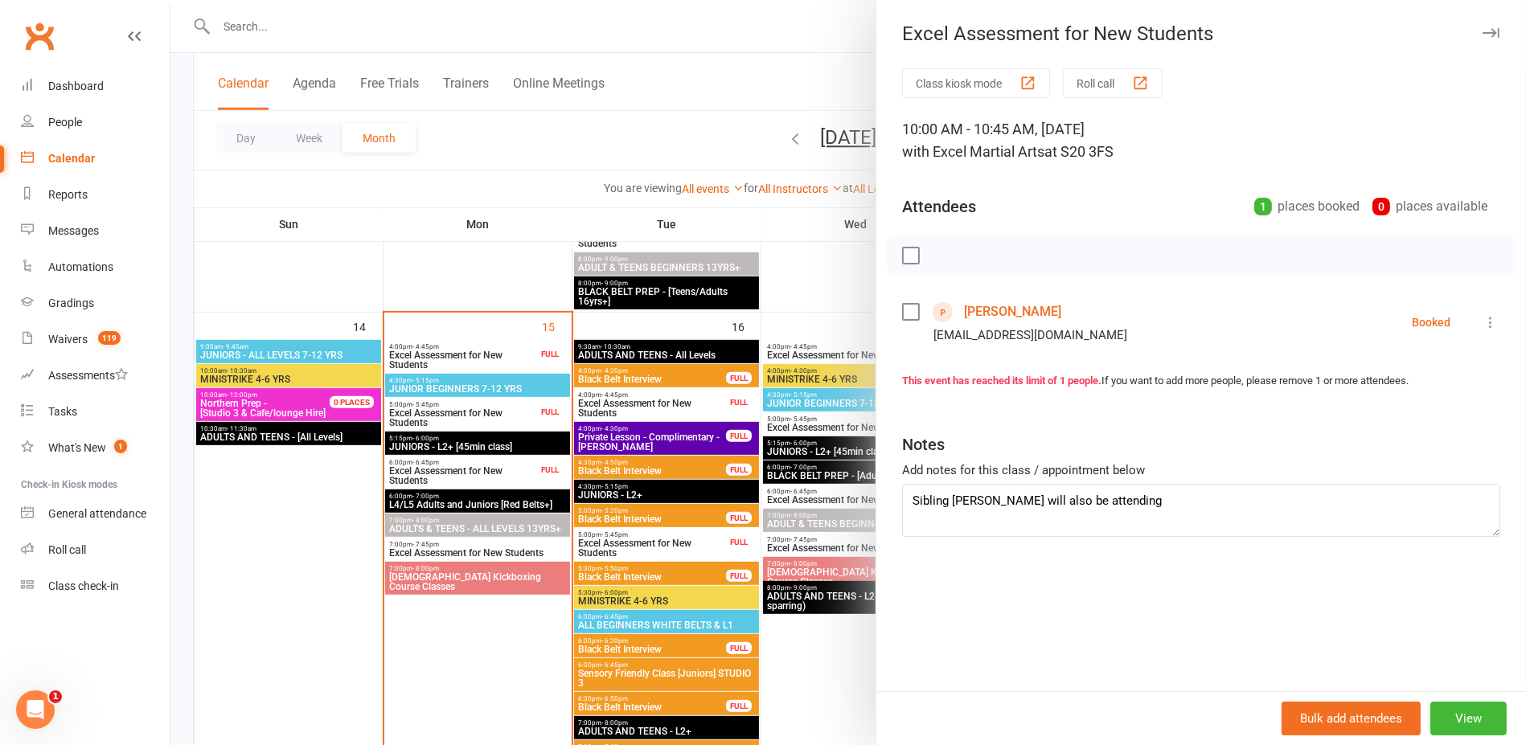
click at [760, 229] on div at bounding box center [848, 372] width 1356 height 745
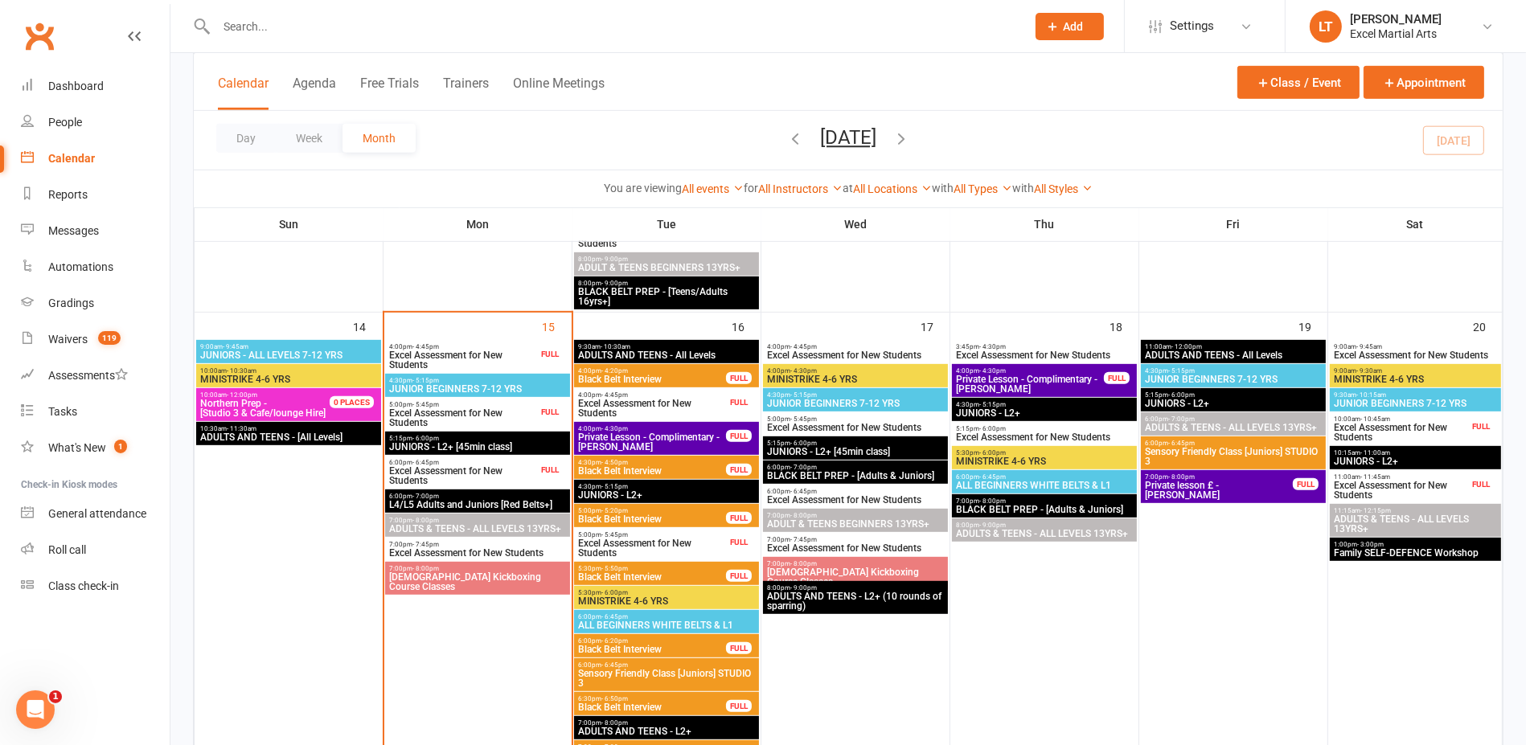
drag, startPoint x: 0, startPoint y: 273, endPoint x: 0, endPoint y: 263, distance: 9.6
drag, startPoint x: 0, startPoint y: 263, endPoint x: 456, endPoint y: 256, distance: 455.9
click at [456, 256] on div at bounding box center [477, 61] width 185 height 497
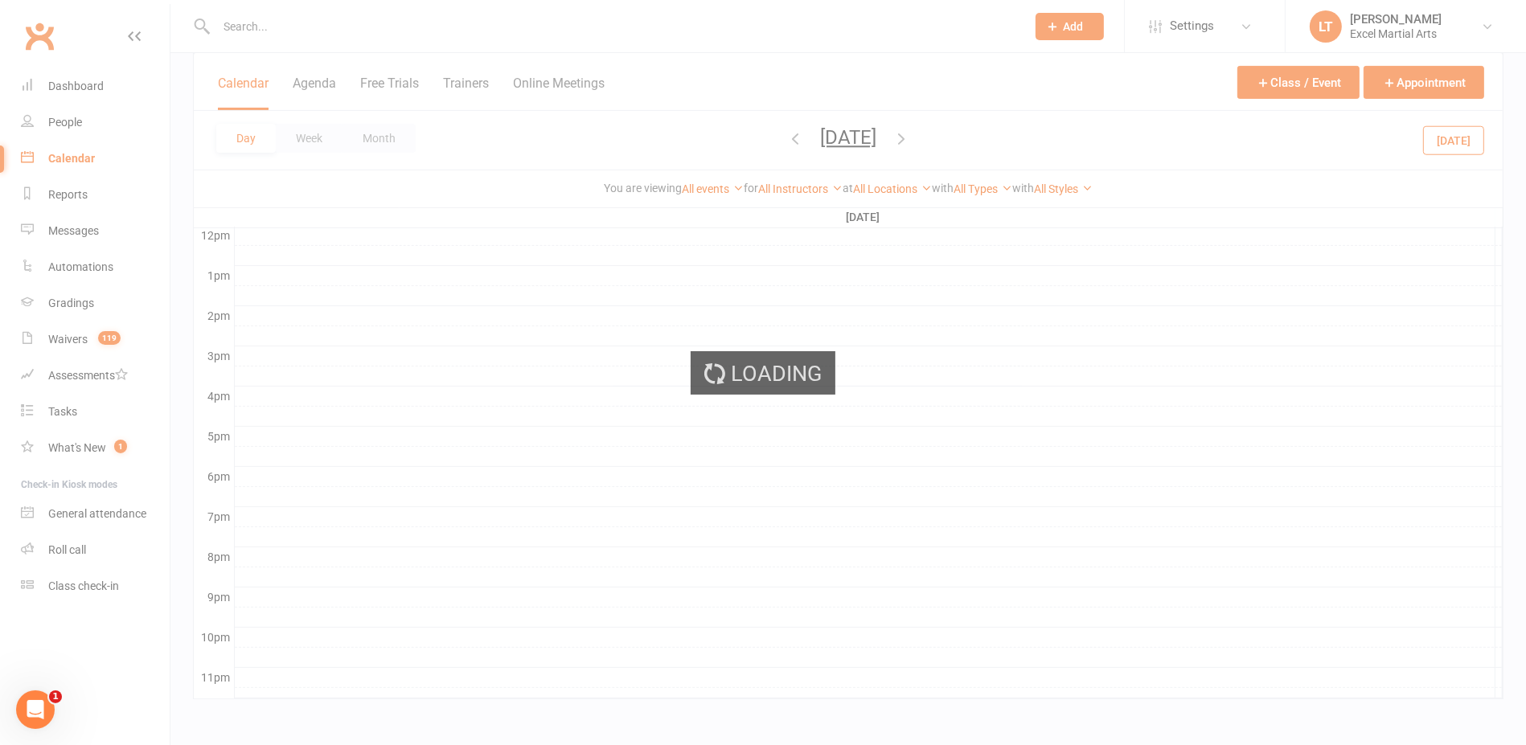
scroll to position [582, 0]
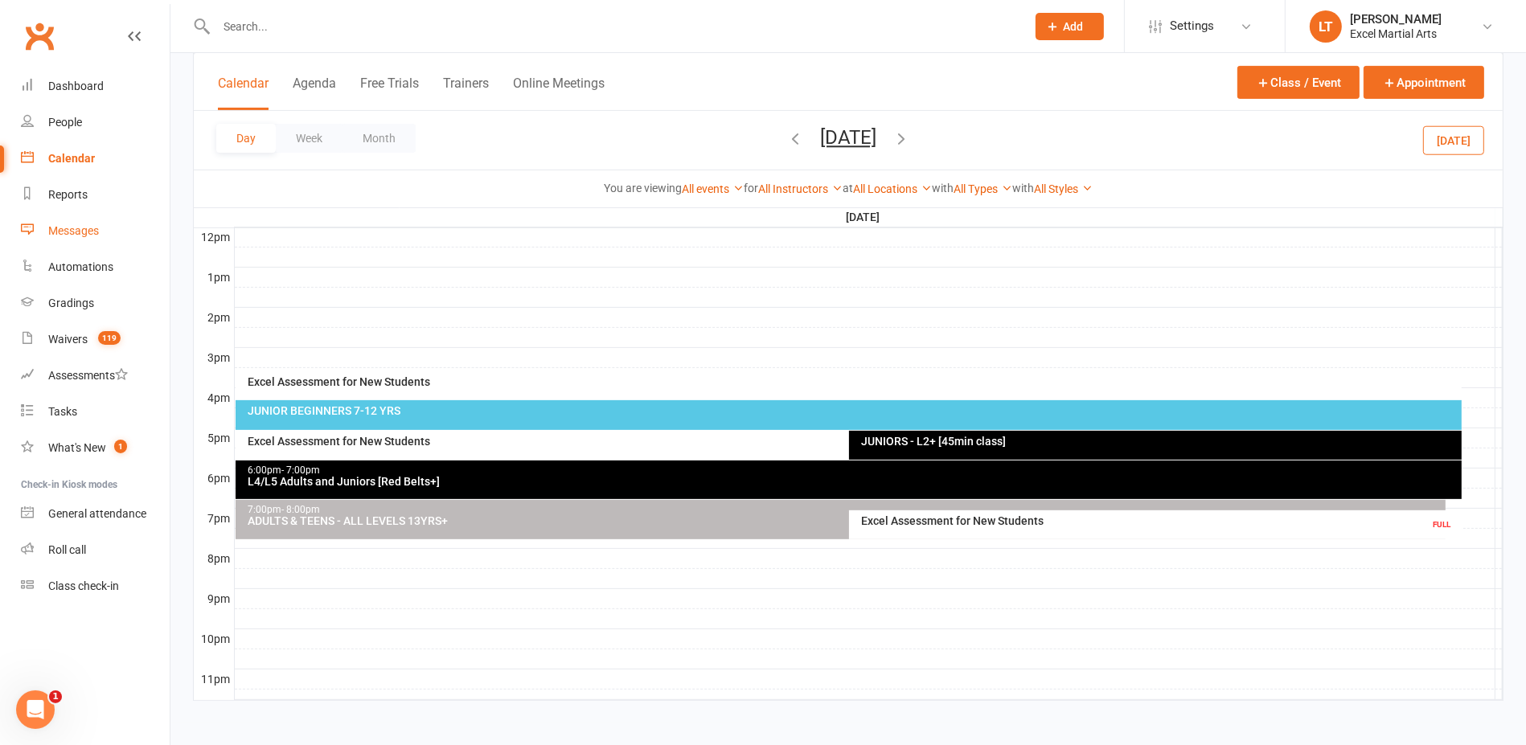
click at [63, 222] on link "Messages" at bounding box center [95, 231] width 149 height 36
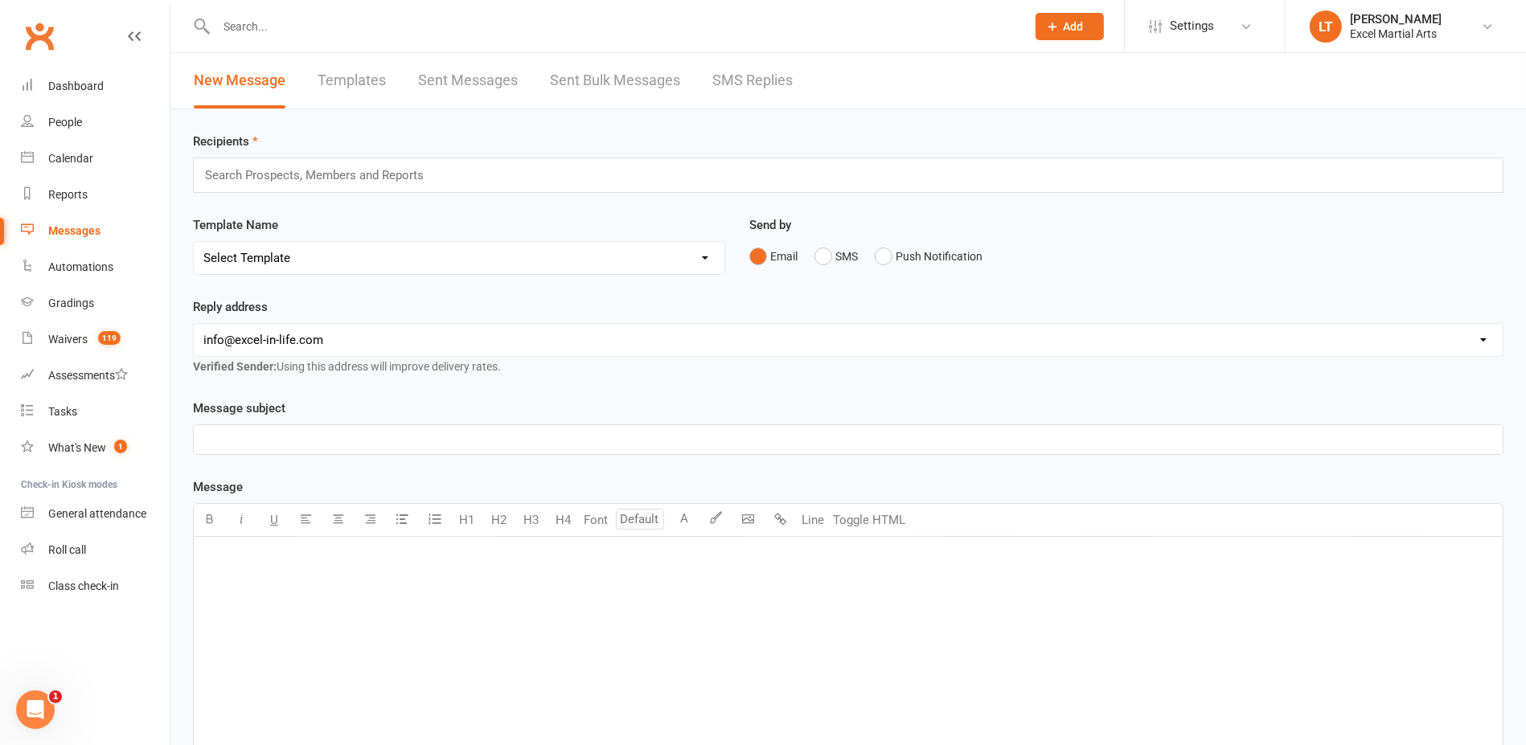
click at [258, 189] on div "Search Prospects, Members and Reports" at bounding box center [848, 175] width 1311 height 35
click at [265, 183] on input "text" at bounding box center [321, 175] width 236 height 21
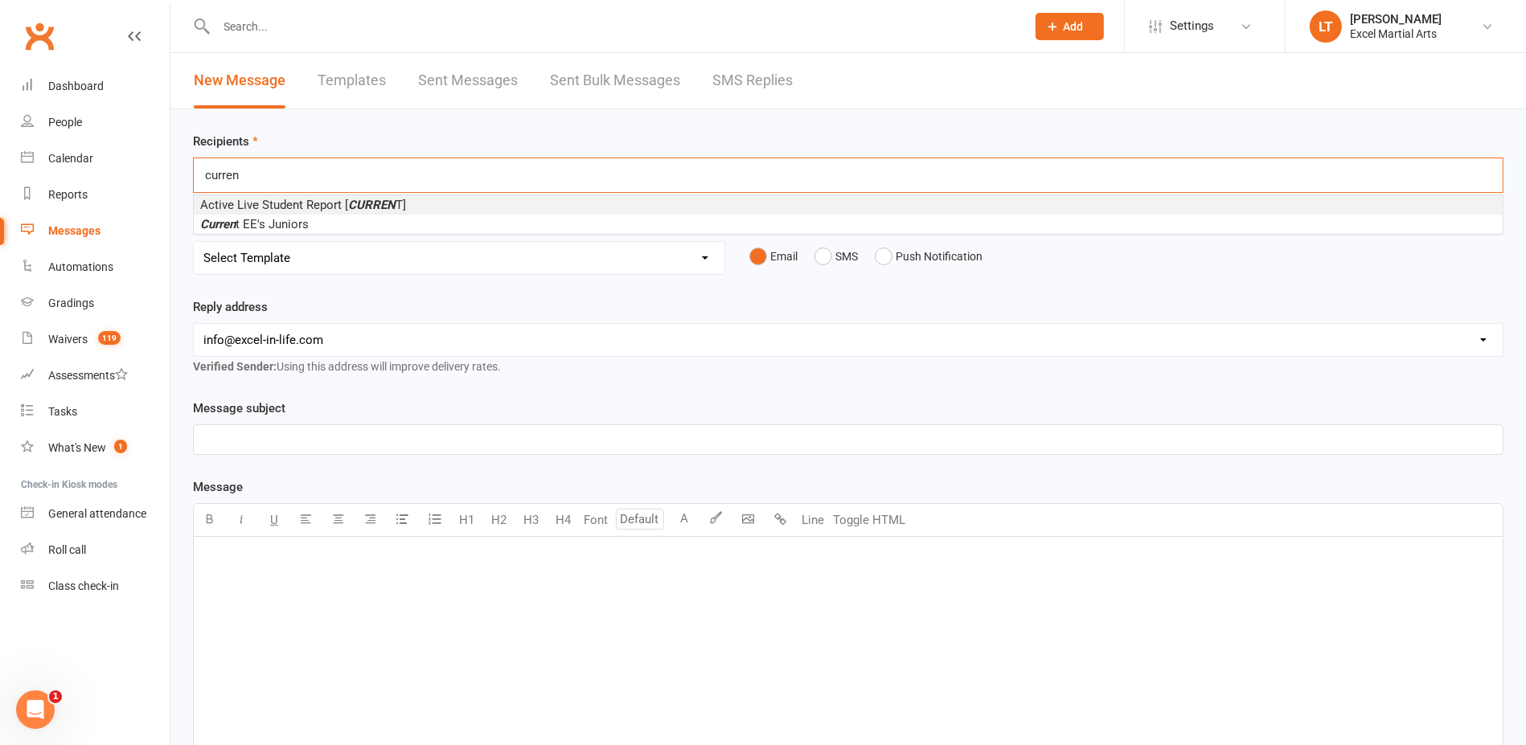
drag, startPoint x: 303, startPoint y: 170, endPoint x: 257, endPoint y: 179, distance: 46.7
click at [199, 164] on div "curren curren" at bounding box center [848, 175] width 1311 height 35
click at [257, 179] on input "curren" at bounding box center [230, 175] width 55 height 21
drag, startPoint x: 293, startPoint y: 166, endPoint x: 222, endPoint y: 176, distance: 71.4
click at [222, 176] on div "curren curren" at bounding box center [848, 175] width 1311 height 35
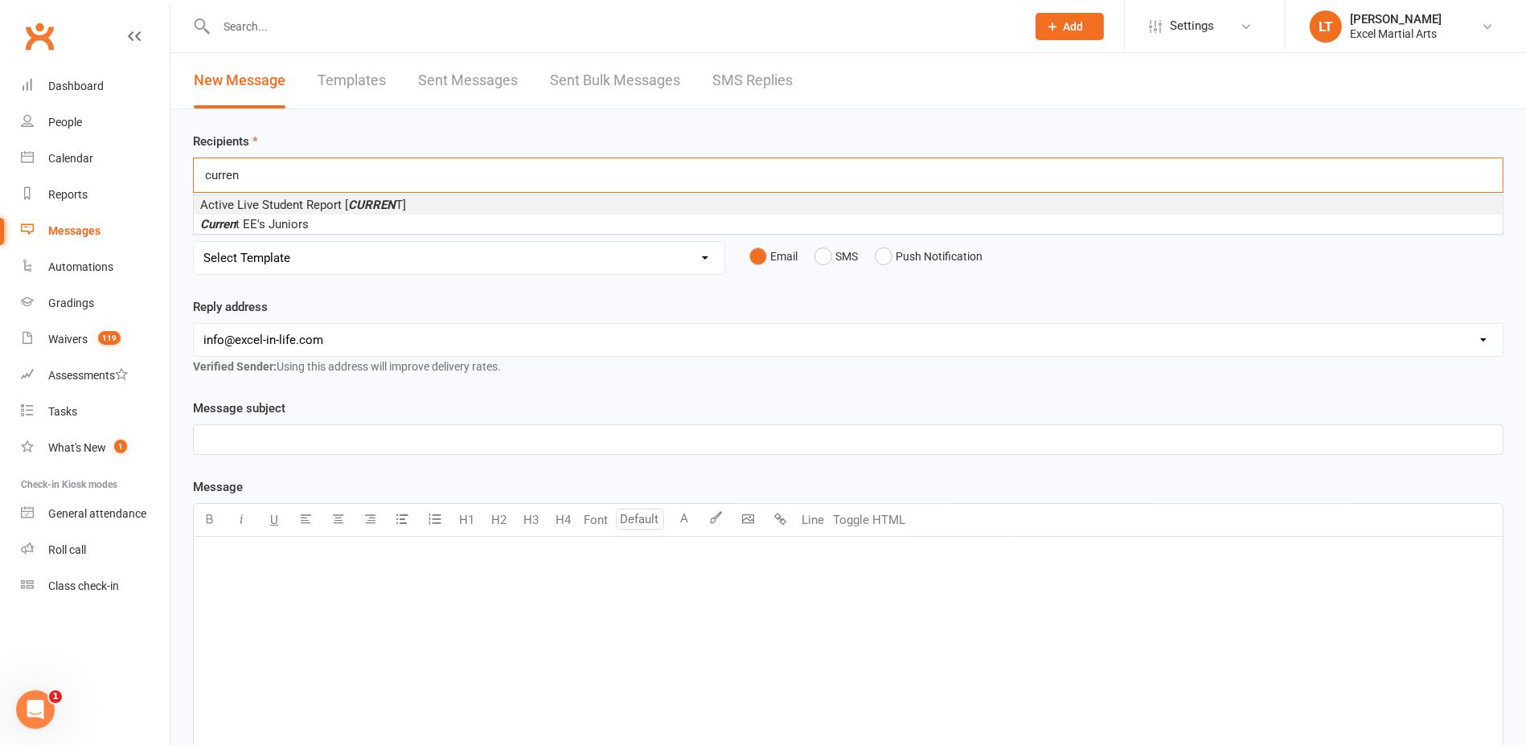
drag, startPoint x: 264, startPoint y: 177, endPoint x: 210, endPoint y: 175, distance: 53.9
click at [209, 175] on div "curren curren" at bounding box center [848, 175] width 1311 height 35
type input "c"
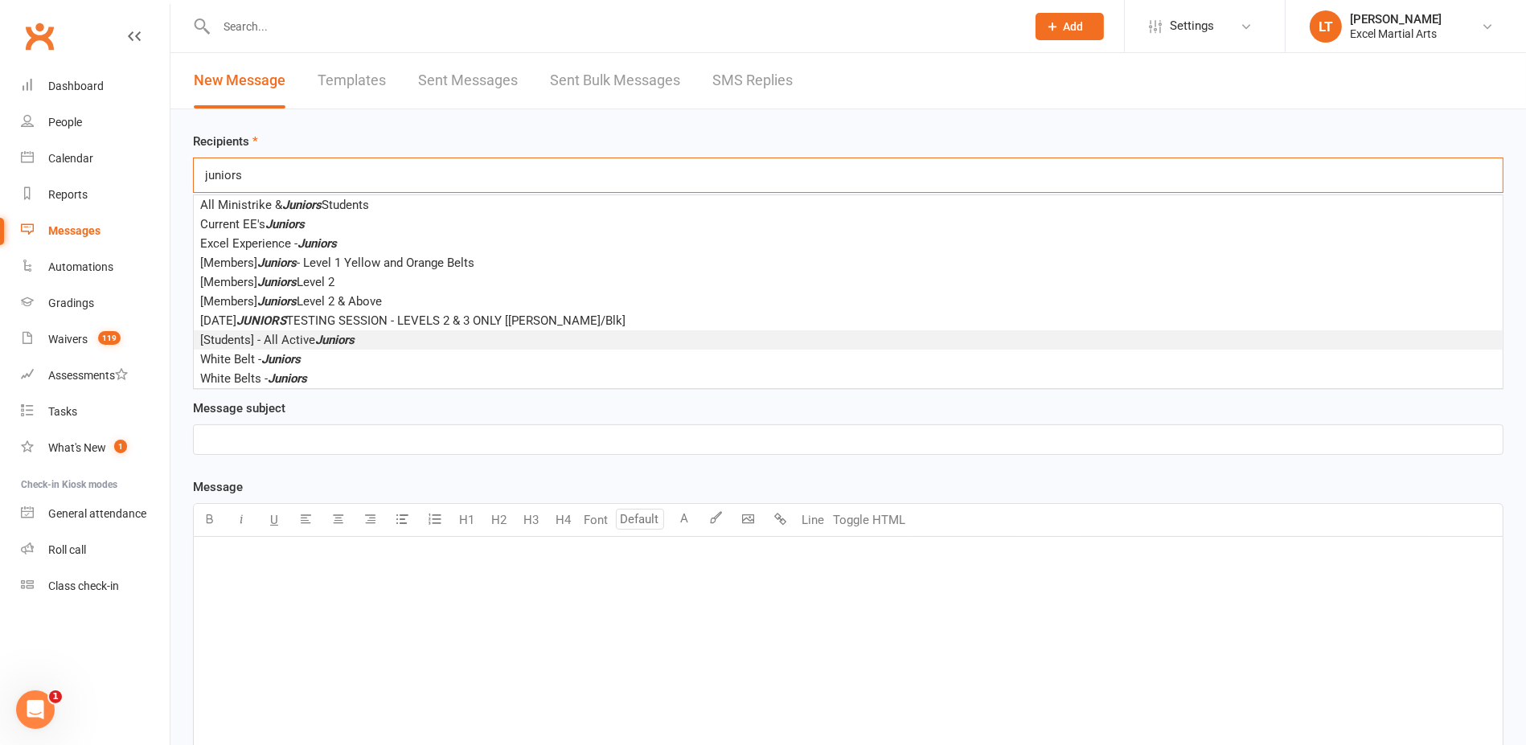
type input "juniors"
click at [422, 332] on li "[Students] - All Active Juniors" at bounding box center [848, 339] width 1309 height 19
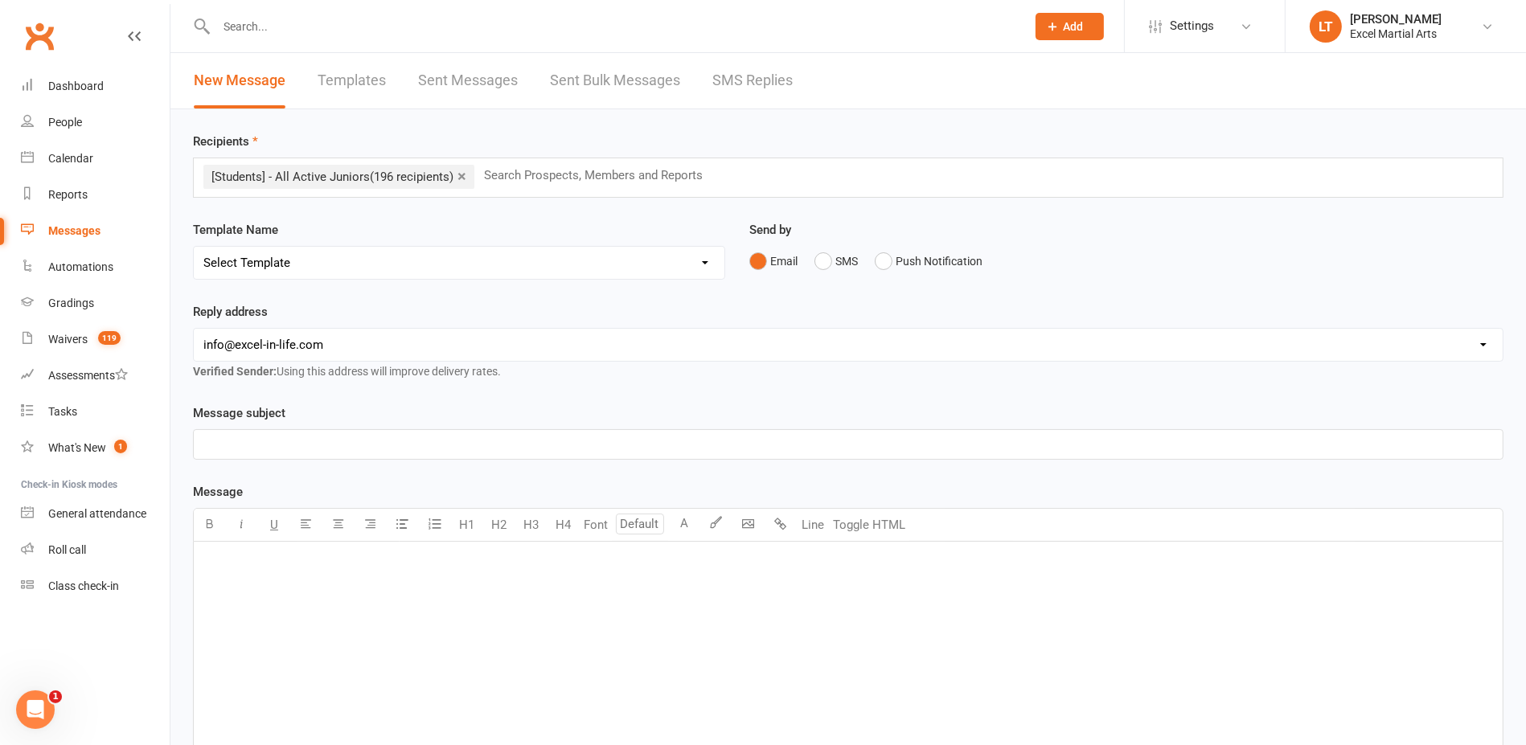
click at [545, 431] on div "﻿" at bounding box center [848, 444] width 1309 height 29
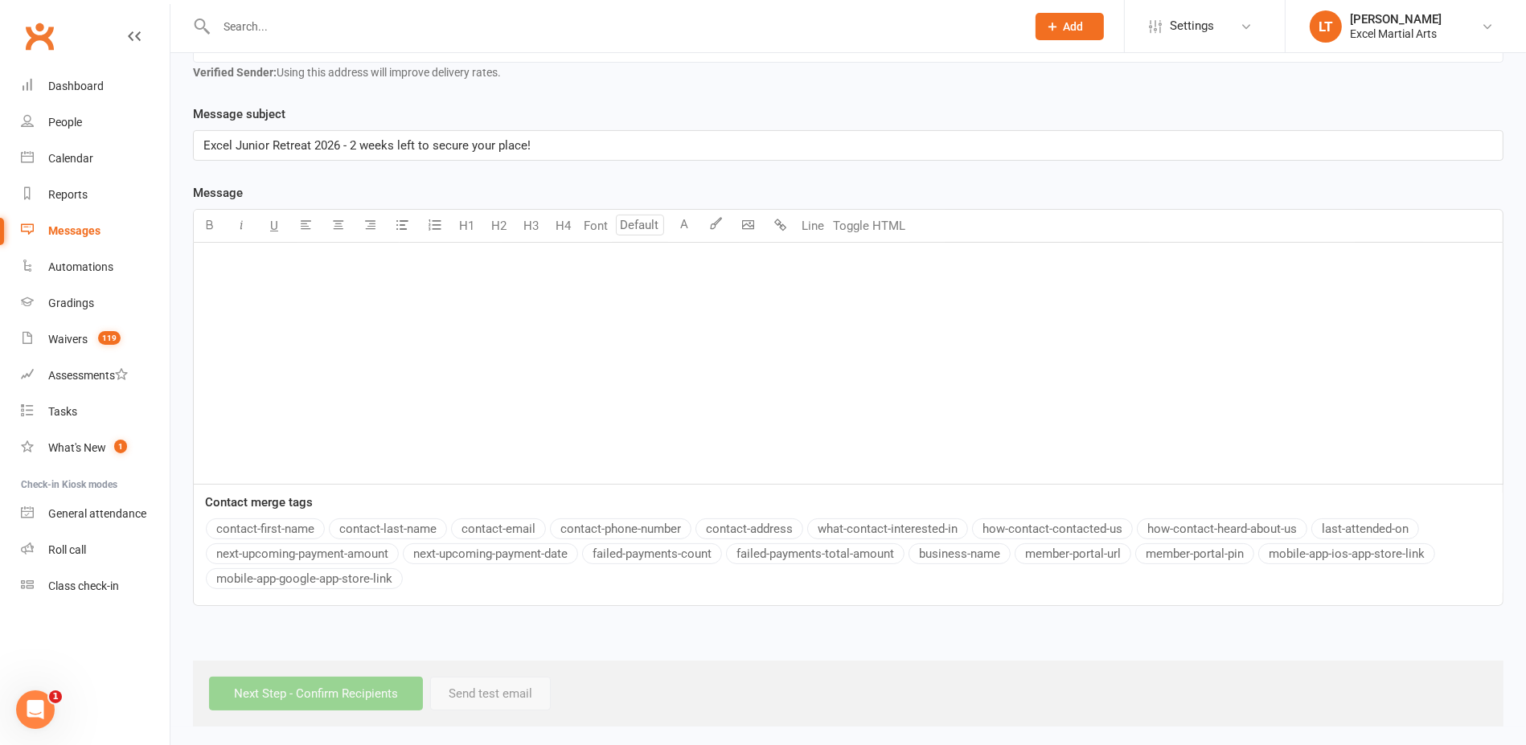
click at [542, 314] on div "﻿" at bounding box center [848, 363] width 1309 height 241
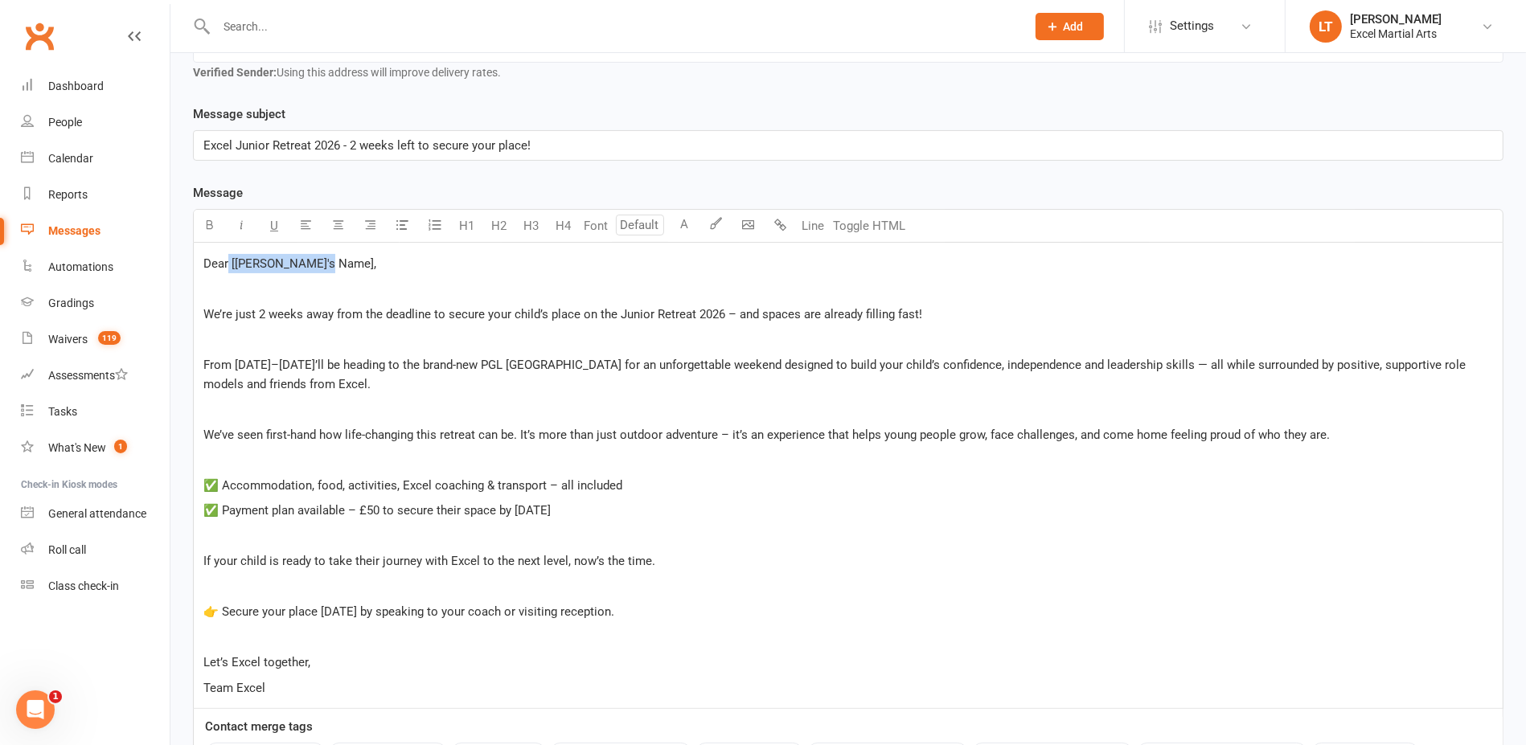
drag, startPoint x: 318, startPoint y: 265, endPoint x: 228, endPoint y: 256, distance: 90.6
click at [228, 256] on p "Dear [[PERSON_NAME]'s Name]," at bounding box center [848, 263] width 1290 height 19
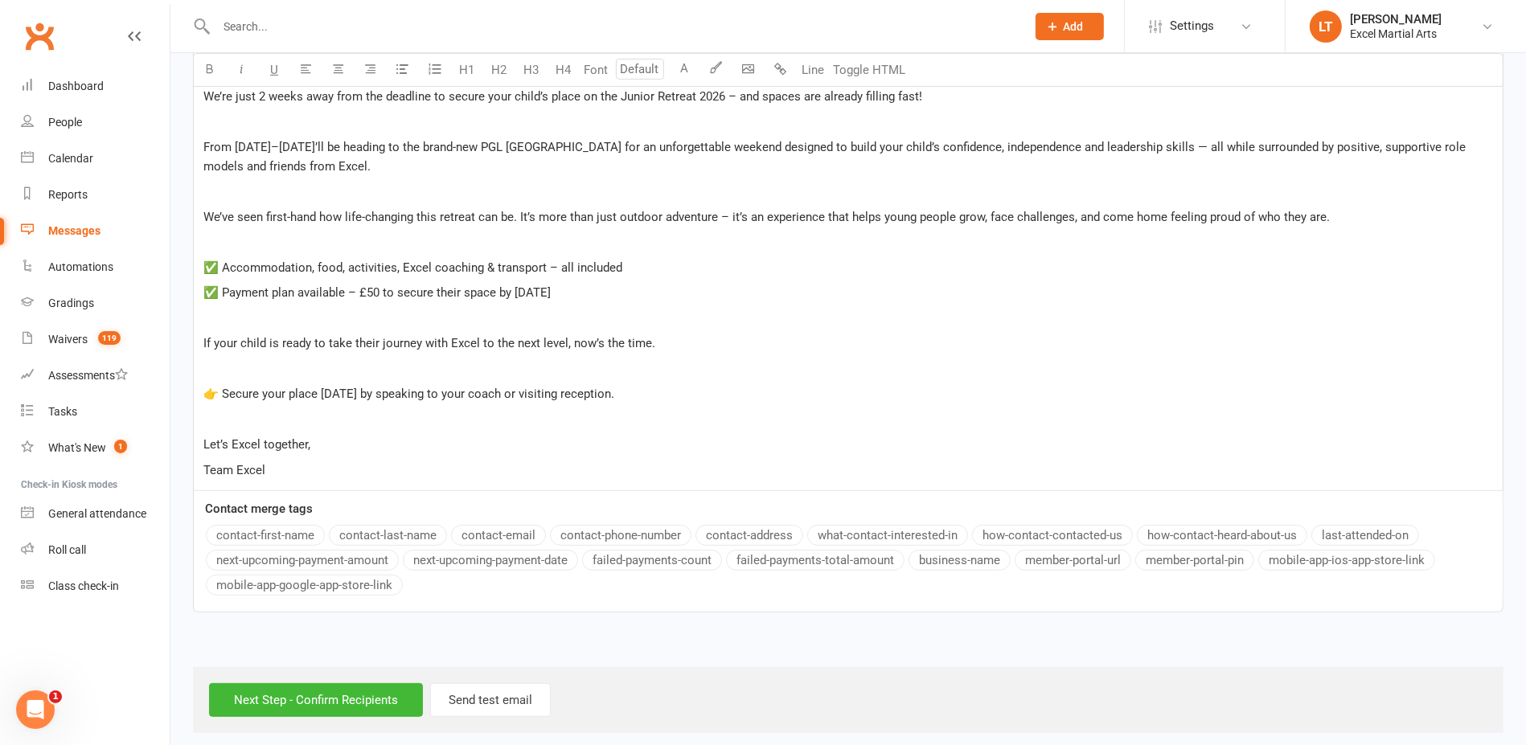
scroll to position [523, 0]
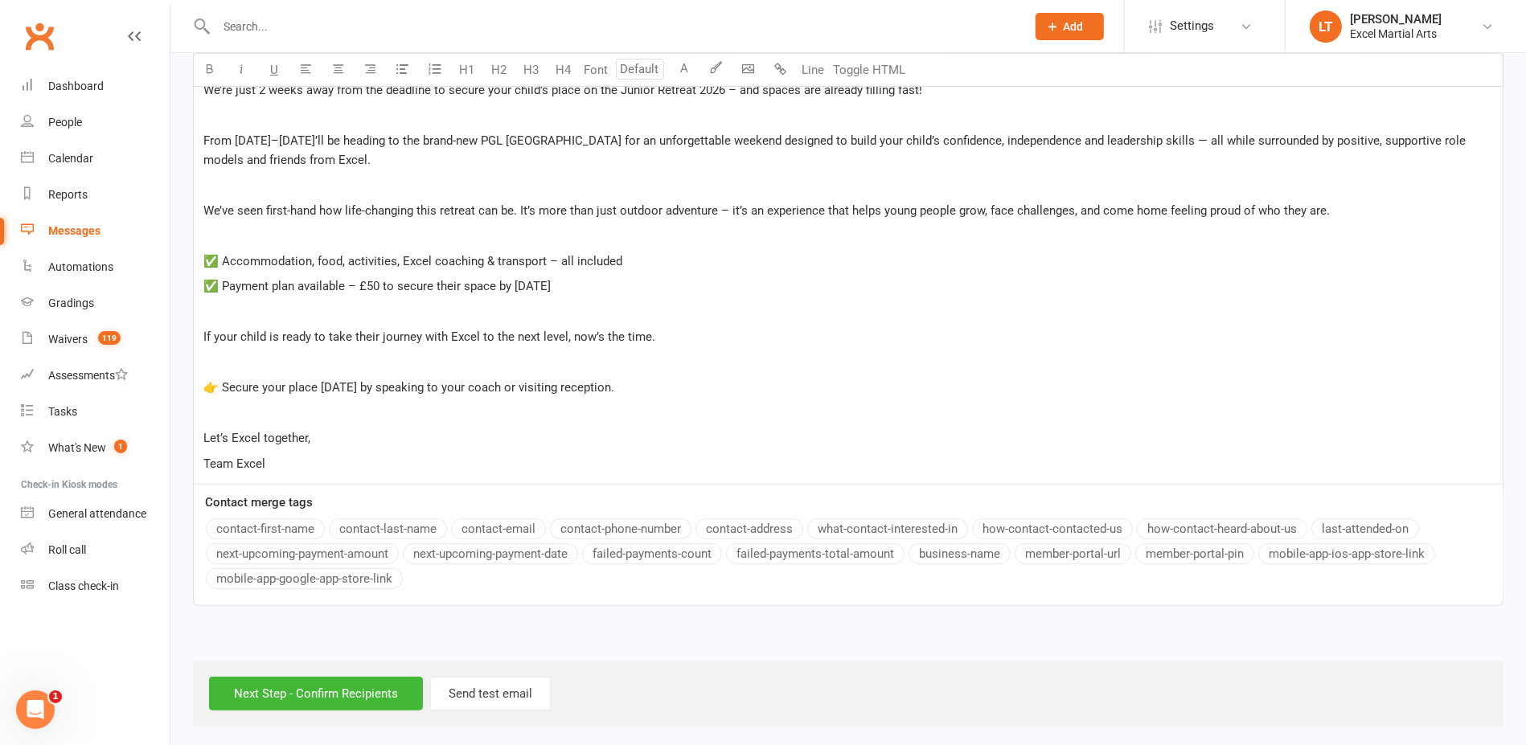
click at [281, 528] on button "contact-first-name" at bounding box center [265, 529] width 119 height 21
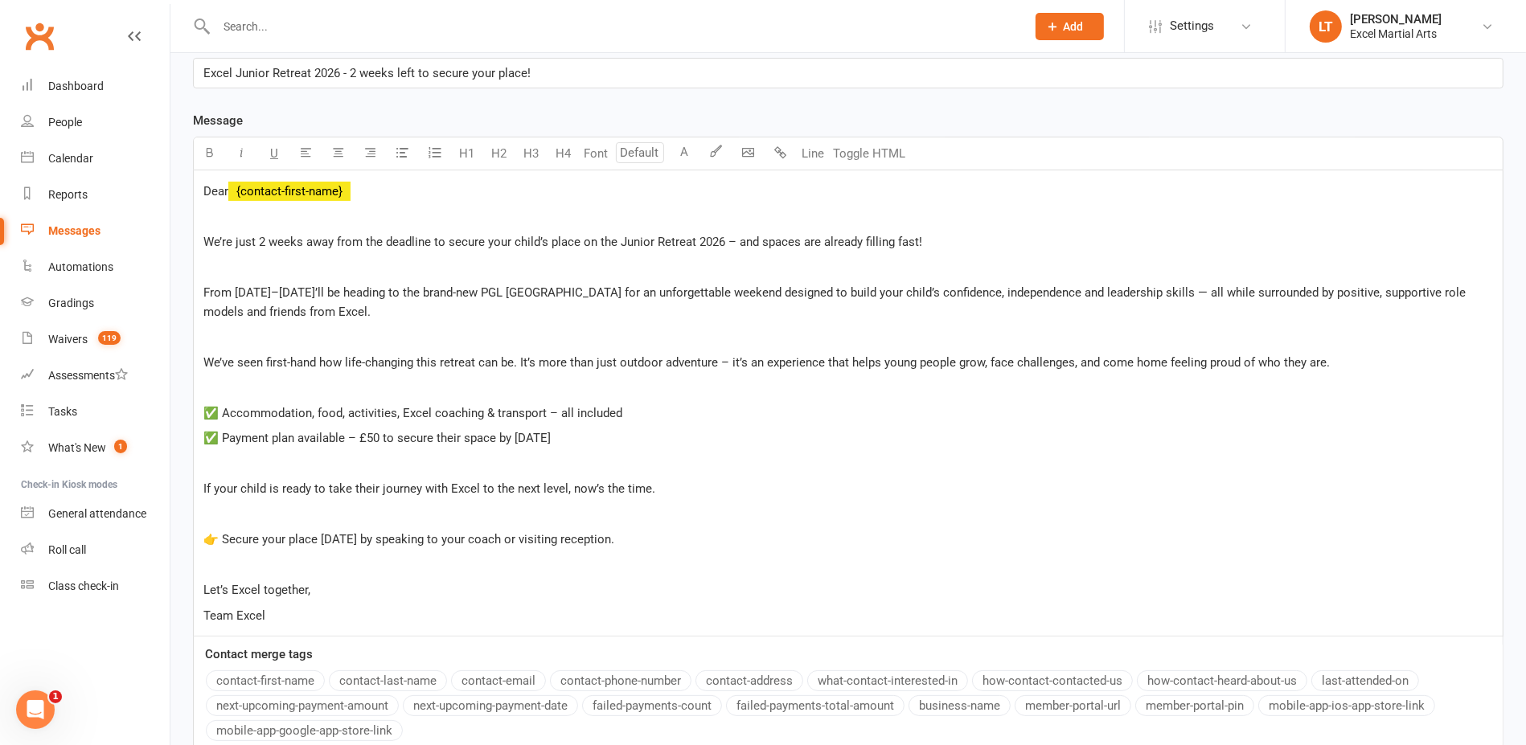
scroll to position [322, 0]
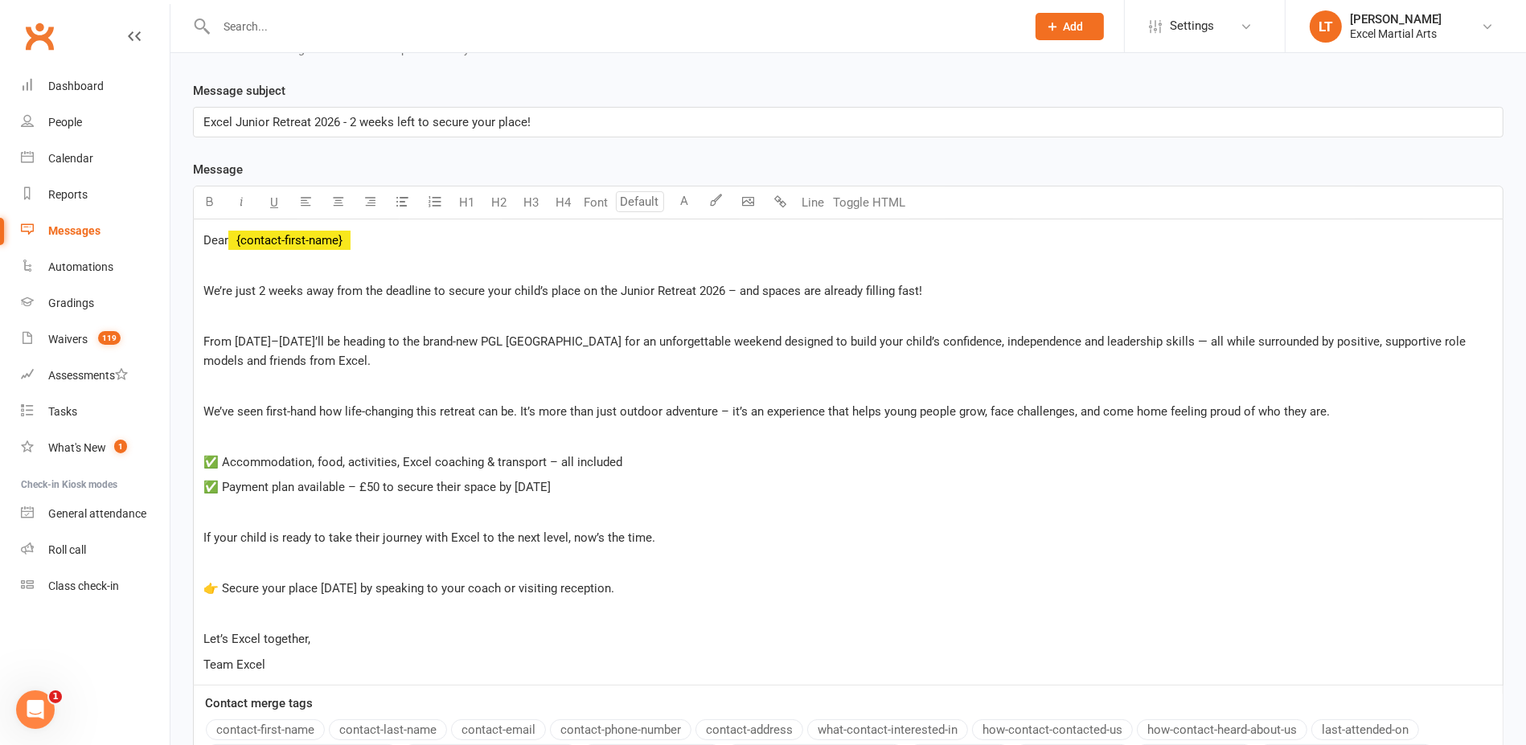
click at [387, 232] on p "Dear ﻿ {contact-first-name}" at bounding box center [848, 240] width 1290 height 19
drag, startPoint x: 543, startPoint y: 285, endPoint x: 513, endPoint y: 280, distance: 30.3
click at [513, 284] on span "We’re just 2 weeks away from the deadline to secure your child’s place on the J…" at bounding box center [562, 291] width 719 height 14
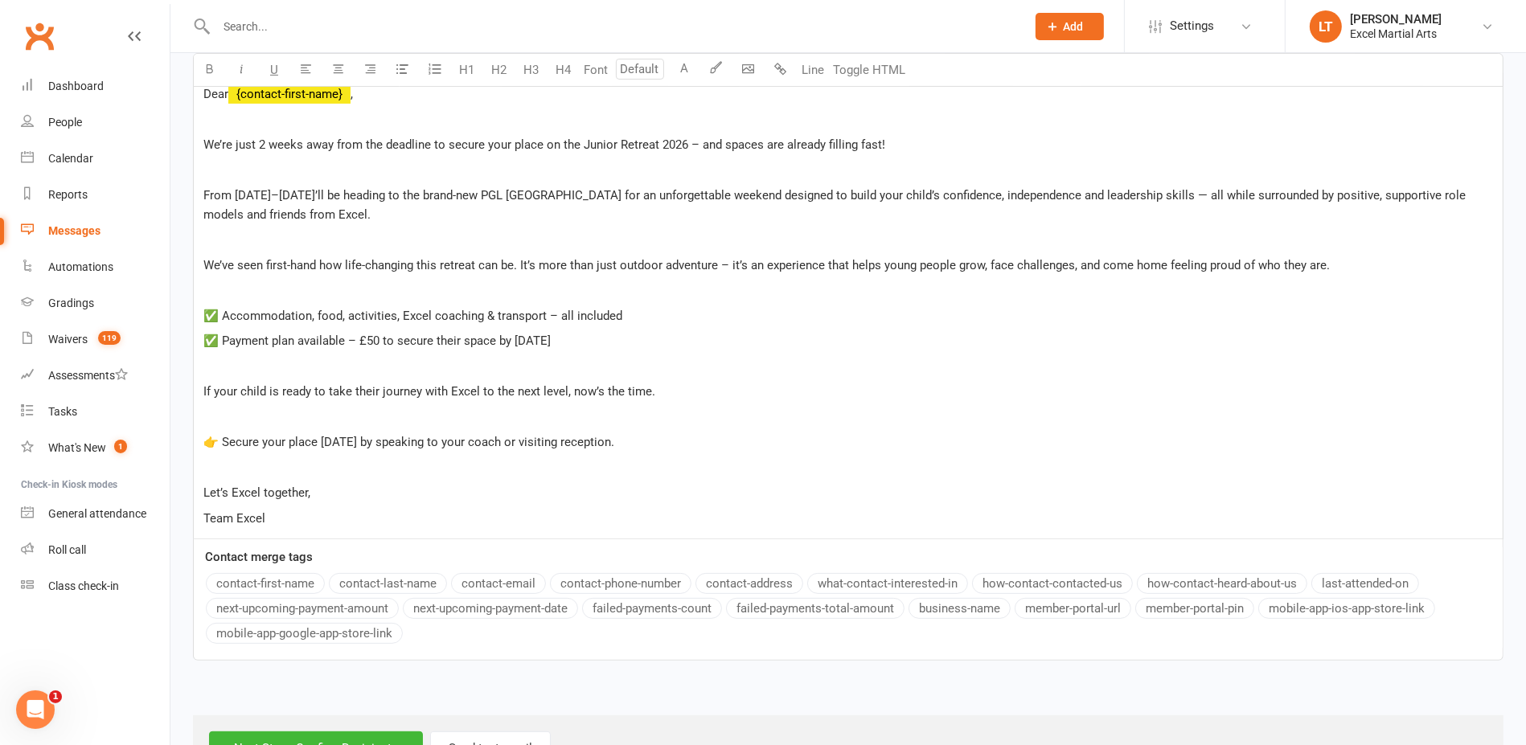
scroll to position [523, 0]
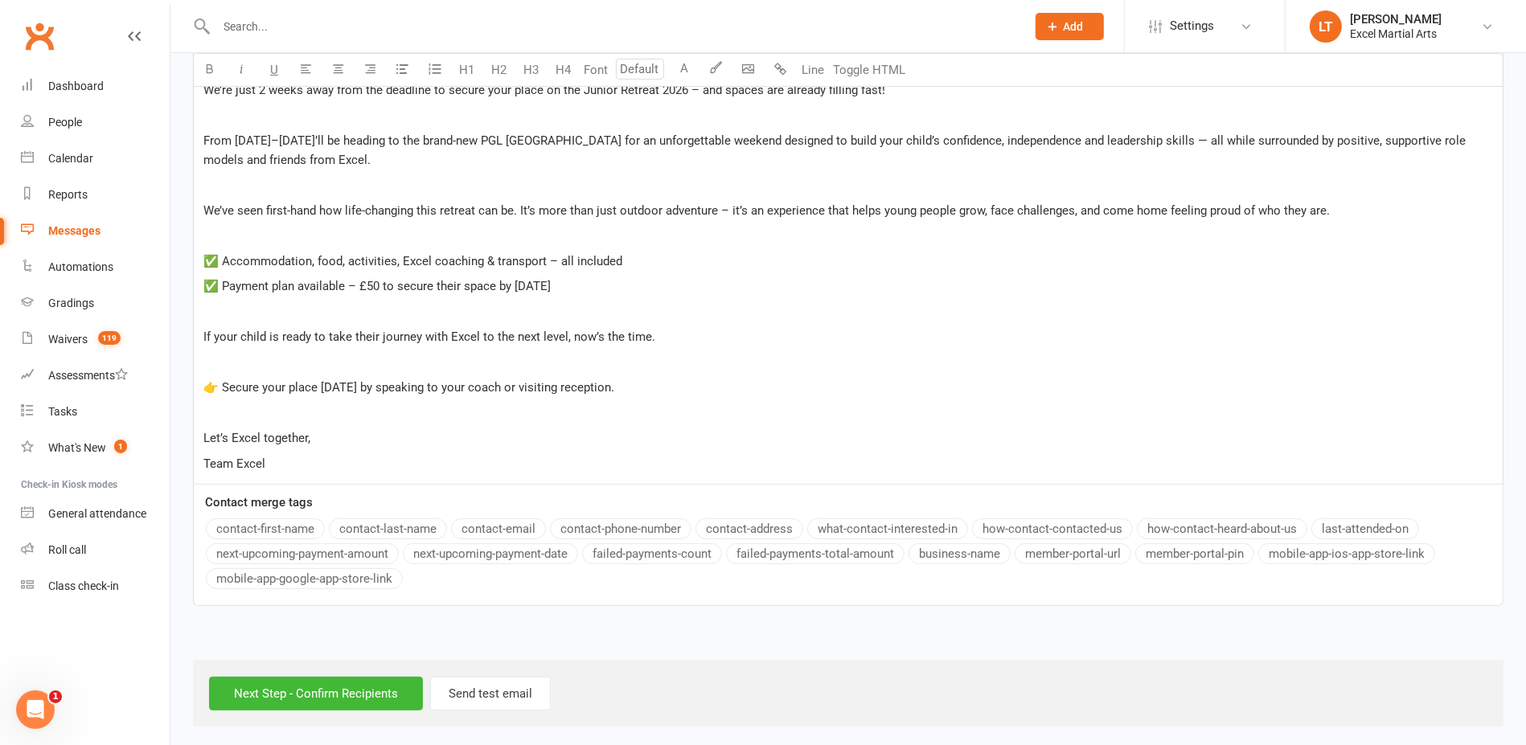
click at [380, 285] on span "✅ Payment plan available – £50 to secure their space by [DATE]" at bounding box center [376, 286] width 347 height 14
drag, startPoint x: 629, startPoint y: 280, endPoint x: 364, endPoint y: 284, distance: 264.6
click at [364, 284] on p "✅ Payment plan available – £50 to secure their space by [DATE]" at bounding box center [848, 286] width 1290 height 19
drag, startPoint x: 614, startPoint y: 281, endPoint x: 622, endPoint y: 280, distance: 8.2
click at [614, 281] on span "✅ Payment plan available – £79 to secure their place and first months installme…" at bounding box center [462, 286] width 519 height 14
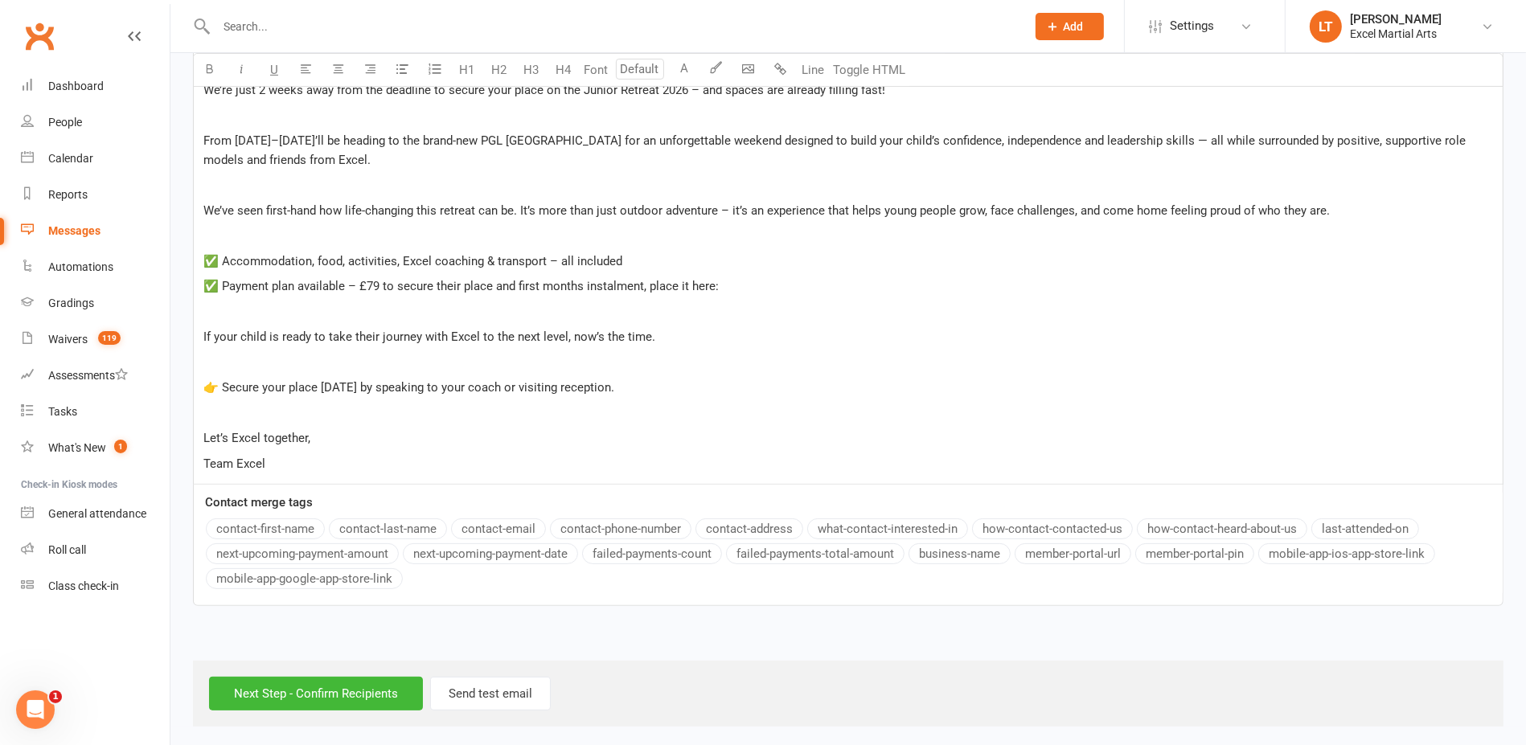
click at [733, 284] on p "✅ Payment plan available – £79 to secure their place and first months instalmen…" at bounding box center [848, 286] width 1290 height 19
drag, startPoint x: 706, startPoint y: 280, endPoint x: 689, endPoint y: 273, distance: 18.4
click at [687, 277] on p "✅ Payment plan available – £79 to secure their place and first months instalmen…" at bounding box center [848, 286] width 1290 height 19
click at [504, 459] on p "Team Excel" at bounding box center [848, 463] width 1290 height 19
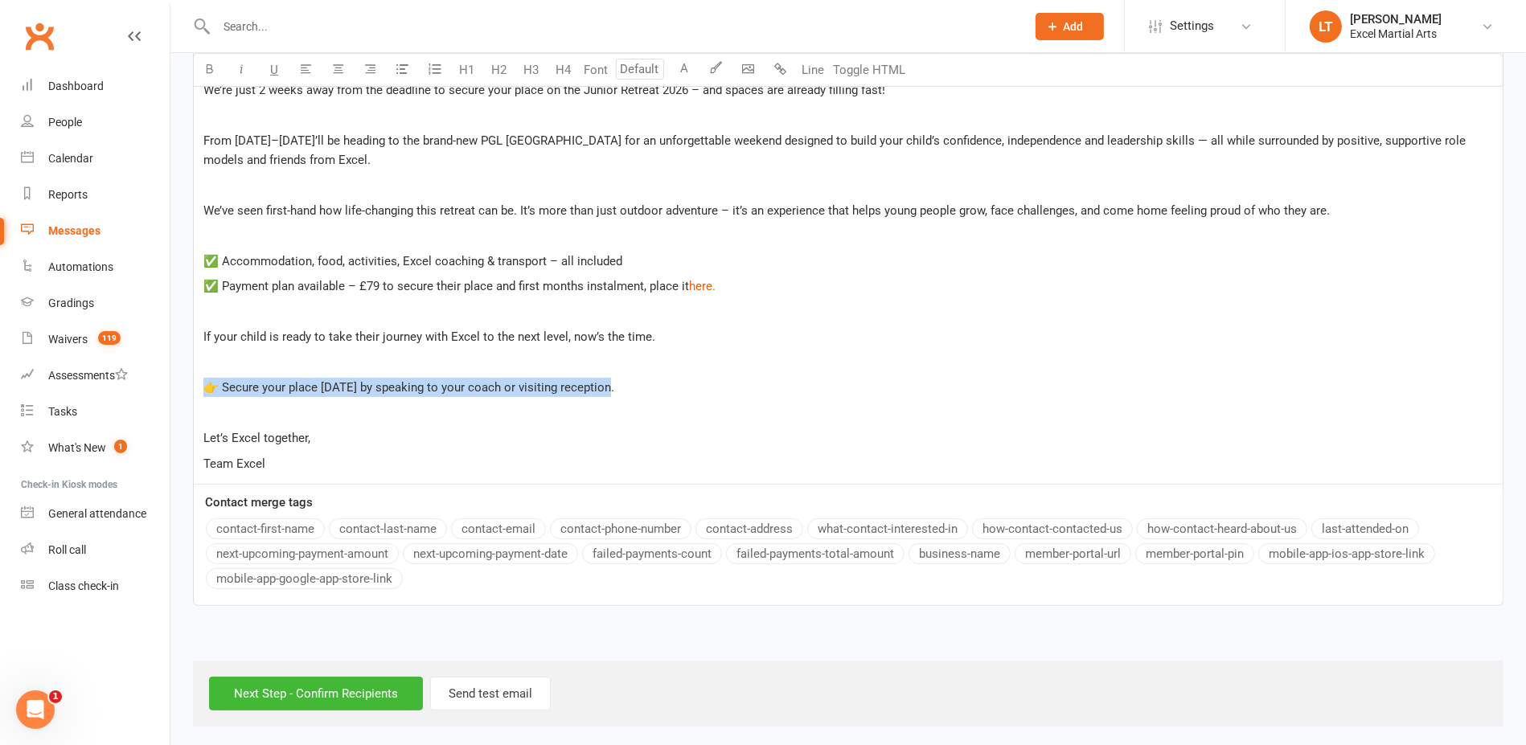
drag, startPoint x: 619, startPoint y: 387, endPoint x: 187, endPoint y: 388, distance: 431.8
click at [189, 388] on div "Message subject Excel Junior Retreat 2026 - 2 weeks left to secure your place! …" at bounding box center [848, 254] width 1335 height 749
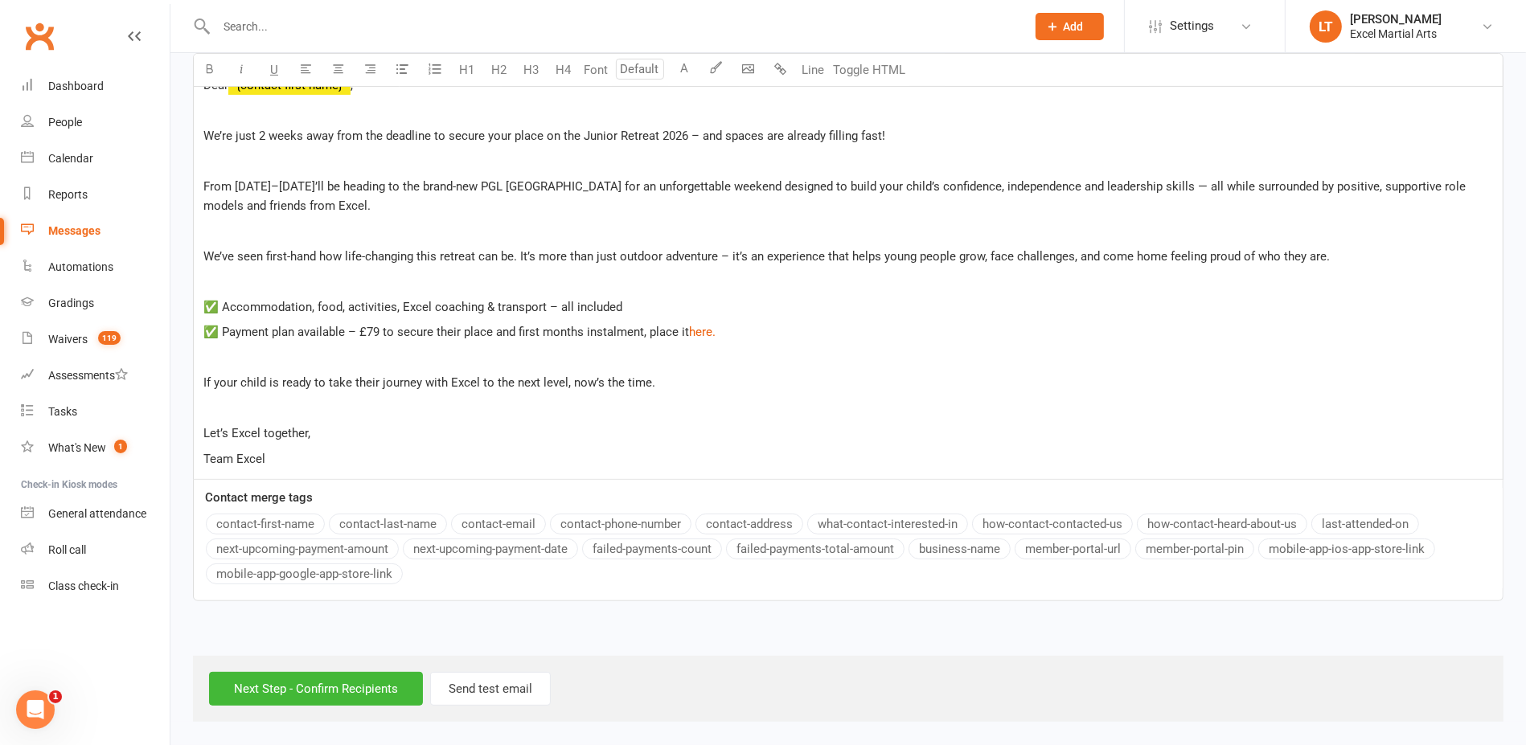
scroll to position [474, 0]
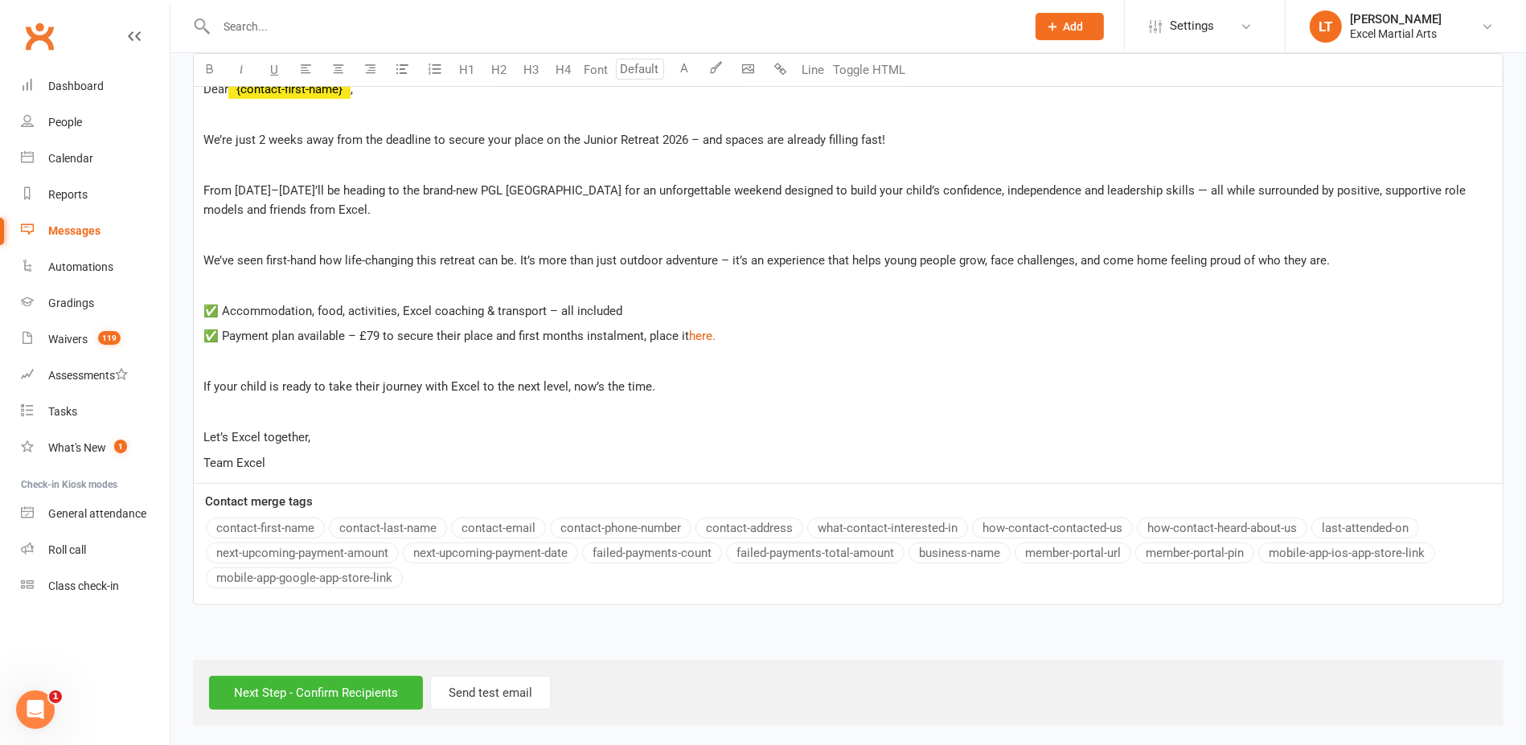
click at [739, 341] on p "✅ Payment plan available – £79 to secure their place and first months instalmen…" at bounding box center [848, 335] width 1290 height 19
click at [729, 258] on span "We’ve seen first-hand how life-changing this retreat can be. It’s more than jus…" at bounding box center [766, 260] width 1126 height 14
click at [704, 139] on span "We’re just 2 weeks away from the deadline to secure your place on the Junior Re…" at bounding box center [544, 140] width 682 height 14
click at [698, 141] on span "We’re just 2 weeks away from the deadline to secure your place on the Junior Re…" at bounding box center [544, 140] width 682 height 14
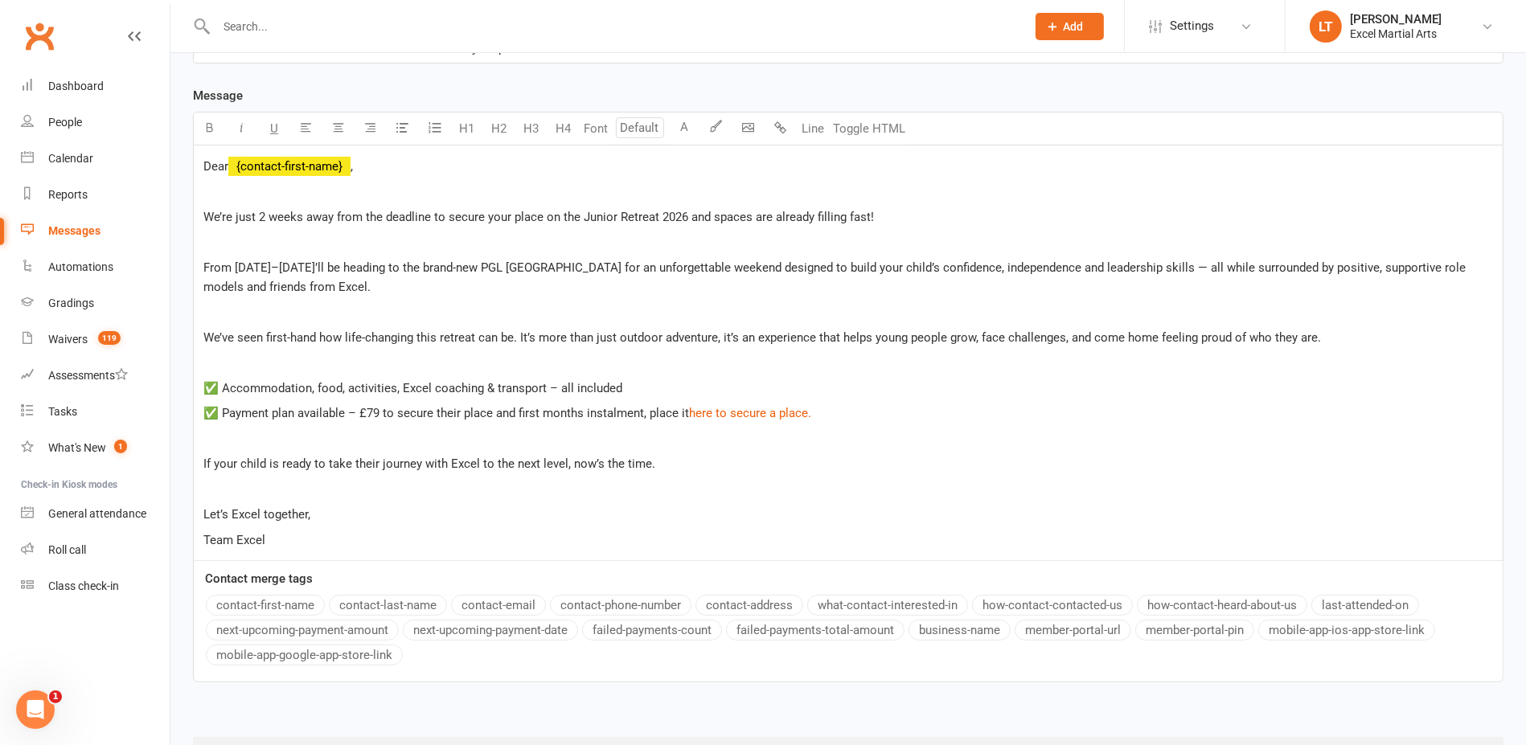
scroll to position [402, 0]
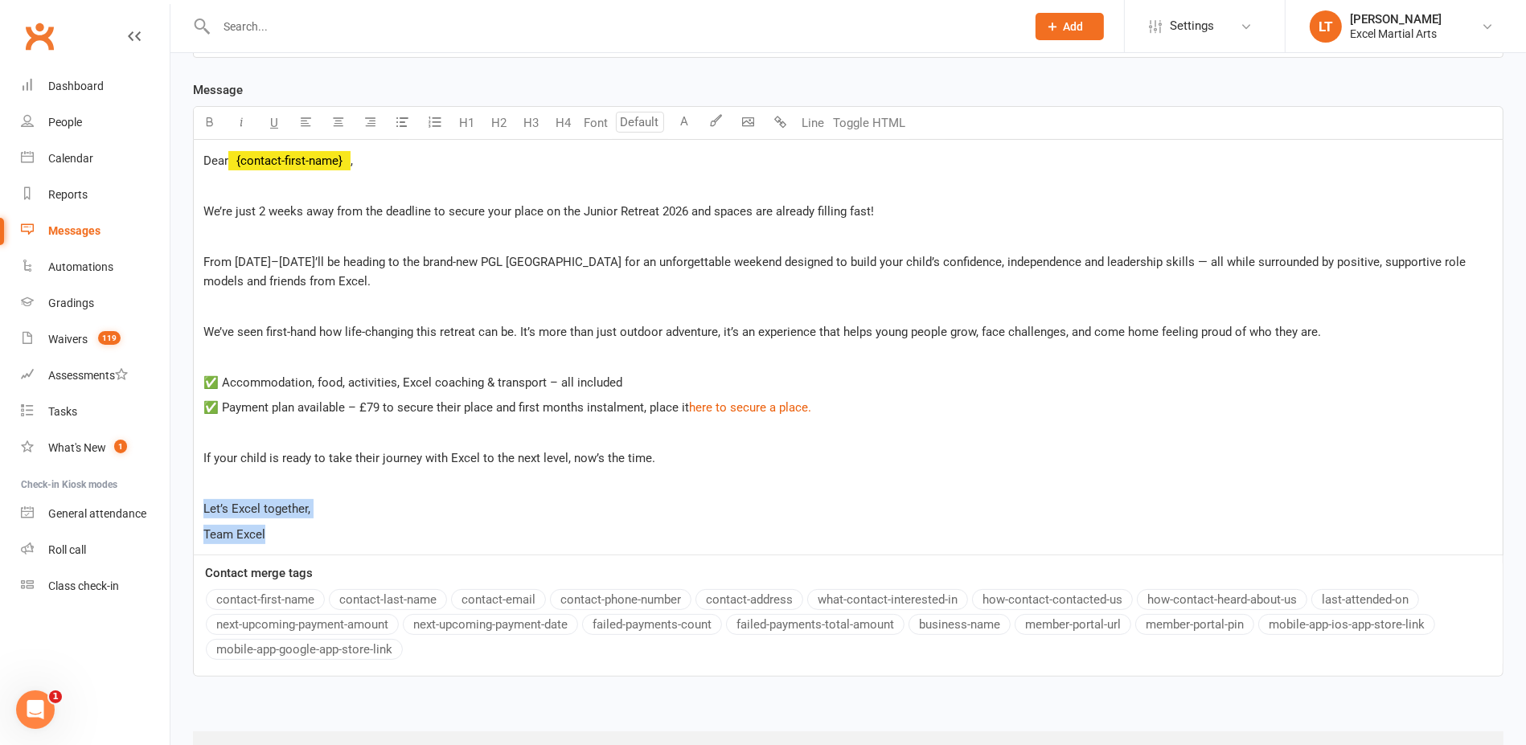
drag, startPoint x: 355, startPoint y: 529, endPoint x: 179, endPoint y: 509, distance: 177.2
click at [179, 509] on div "Recipients × [Students] - All Active Juniors (196 recipients) Search Prospects,…" at bounding box center [848, 252] width 1356 height 1090
click at [244, 122] on icon "button" at bounding box center [242, 122] width 12 height 12
click at [207, 124] on icon "button" at bounding box center [210, 122] width 12 height 12
click at [400, 525] on p "Team Excel" at bounding box center [848, 534] width 1290 height 19
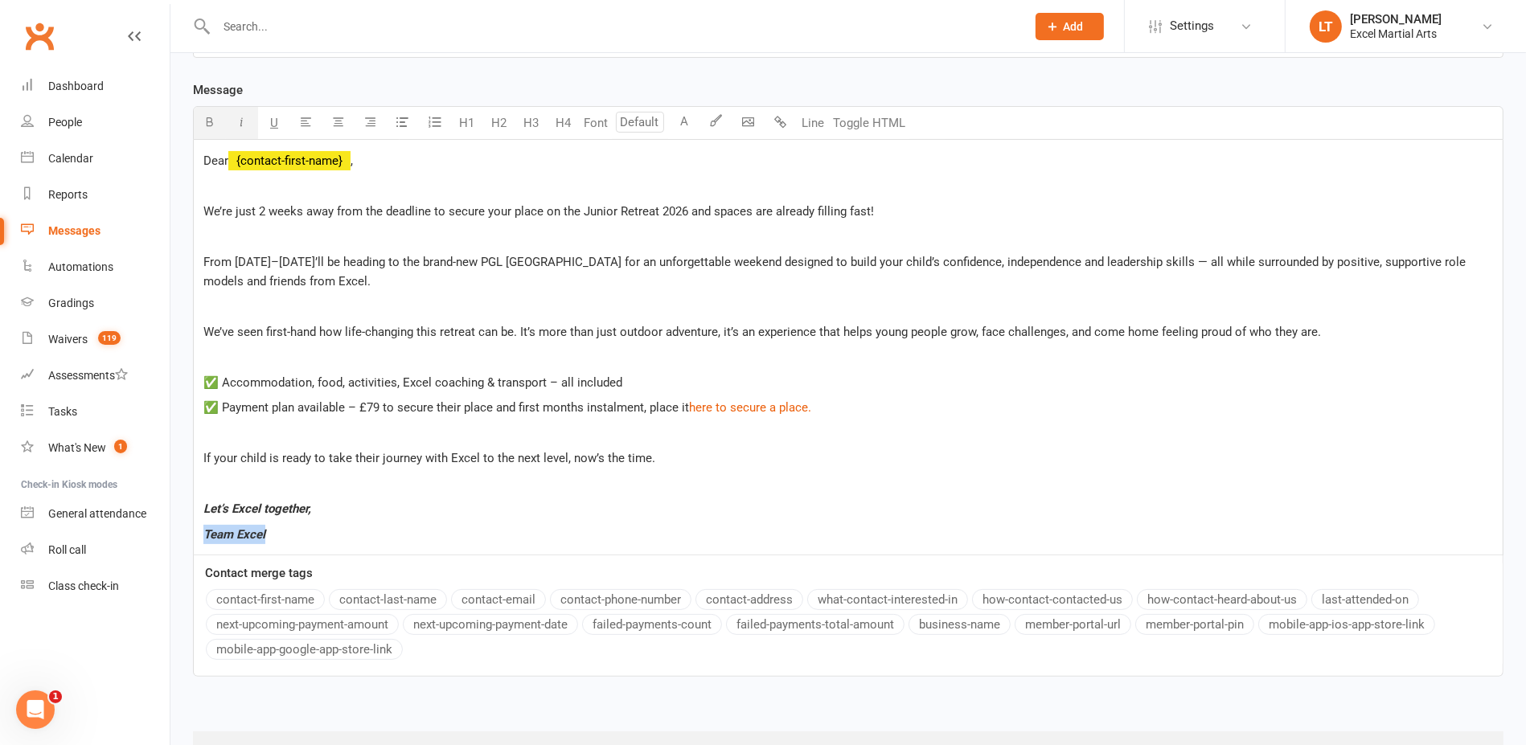
drag, startPoint x: 359, startPoint y: 516, endPoint x: 319, endPoint y: 528, distance: 41.2
click at [319, 528] on div "Dear ﻿ {contact-first-name} , ﻿ We’re just 2 weeks away from the deadline to se…" at bounding box center [848, 347] width 1309 height 415
click at [215, 117] on icon "button" at bounding box center [210, 122] width 12 height 12
click at [392, 514] on p "Let’s Excel together," at bounding box center [848, 508] width 1290 height 19
click at [392, 470] on div "Dear ﻿ {contact-first-name} , ﻿ We’re just 2 weeks away from the deadline to se…" at bounding box center [848, 347] width 1309 height 415
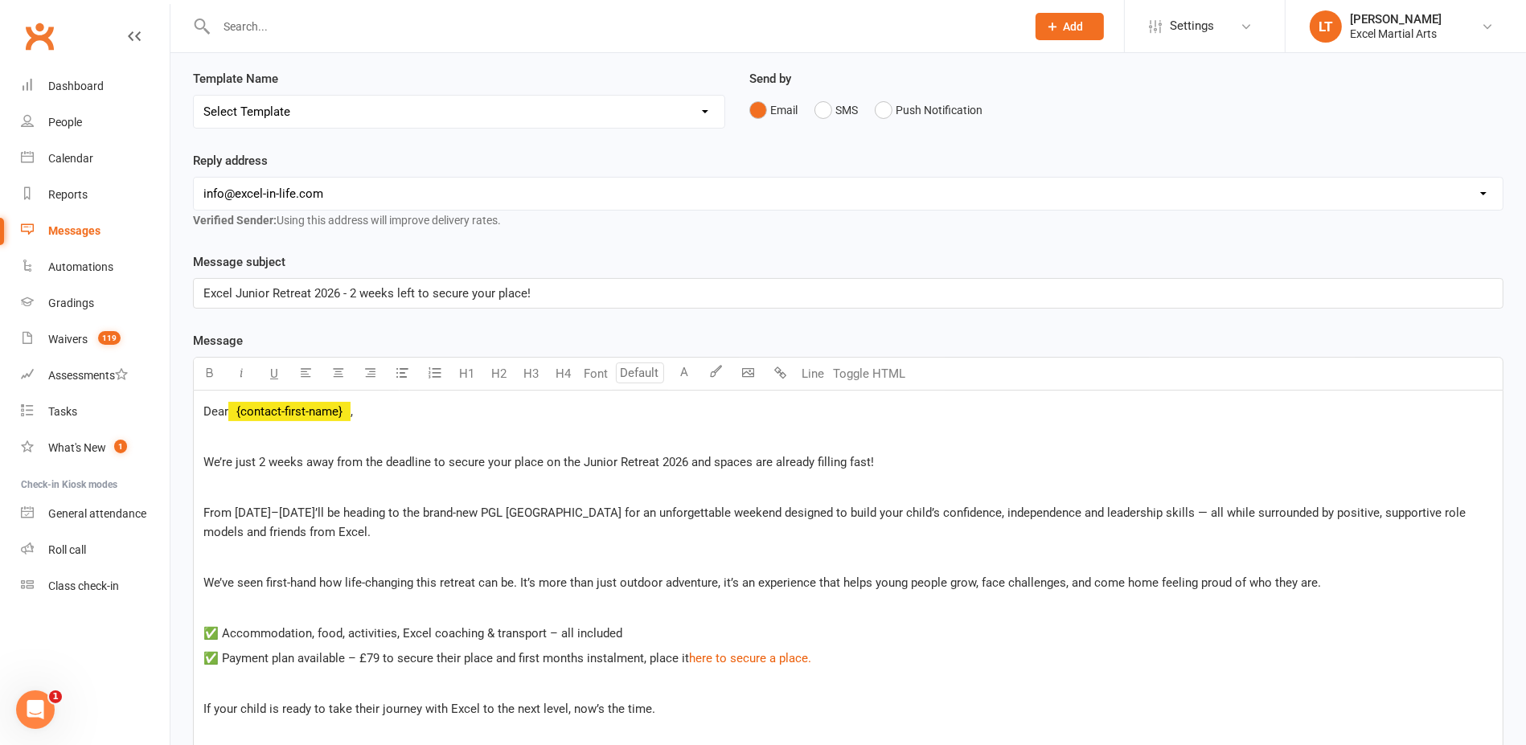
scroll to position [474, 0]
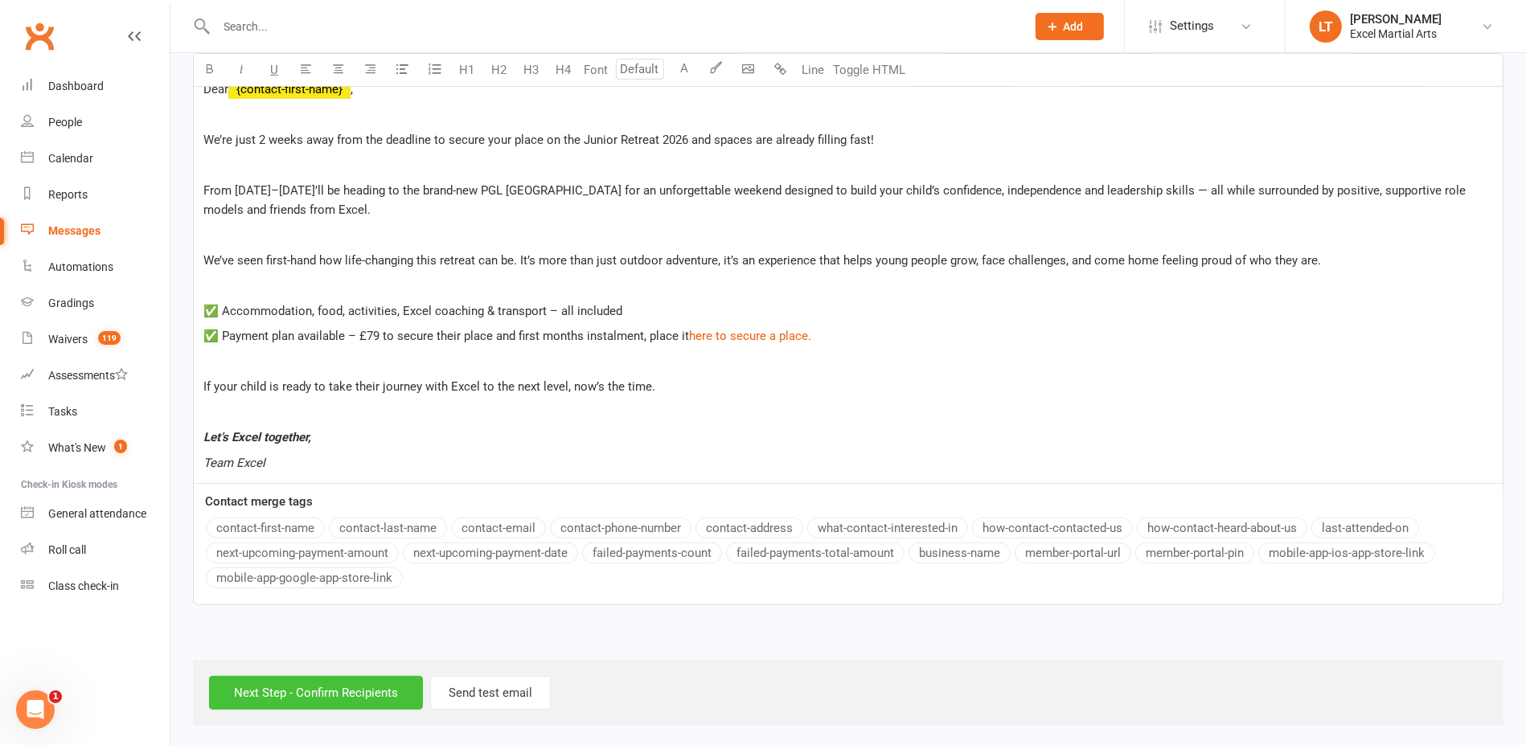
click at [378, 700] on input "Next Step - Confirm Recipients" at bounding box center [316, 693] width 214 height 34
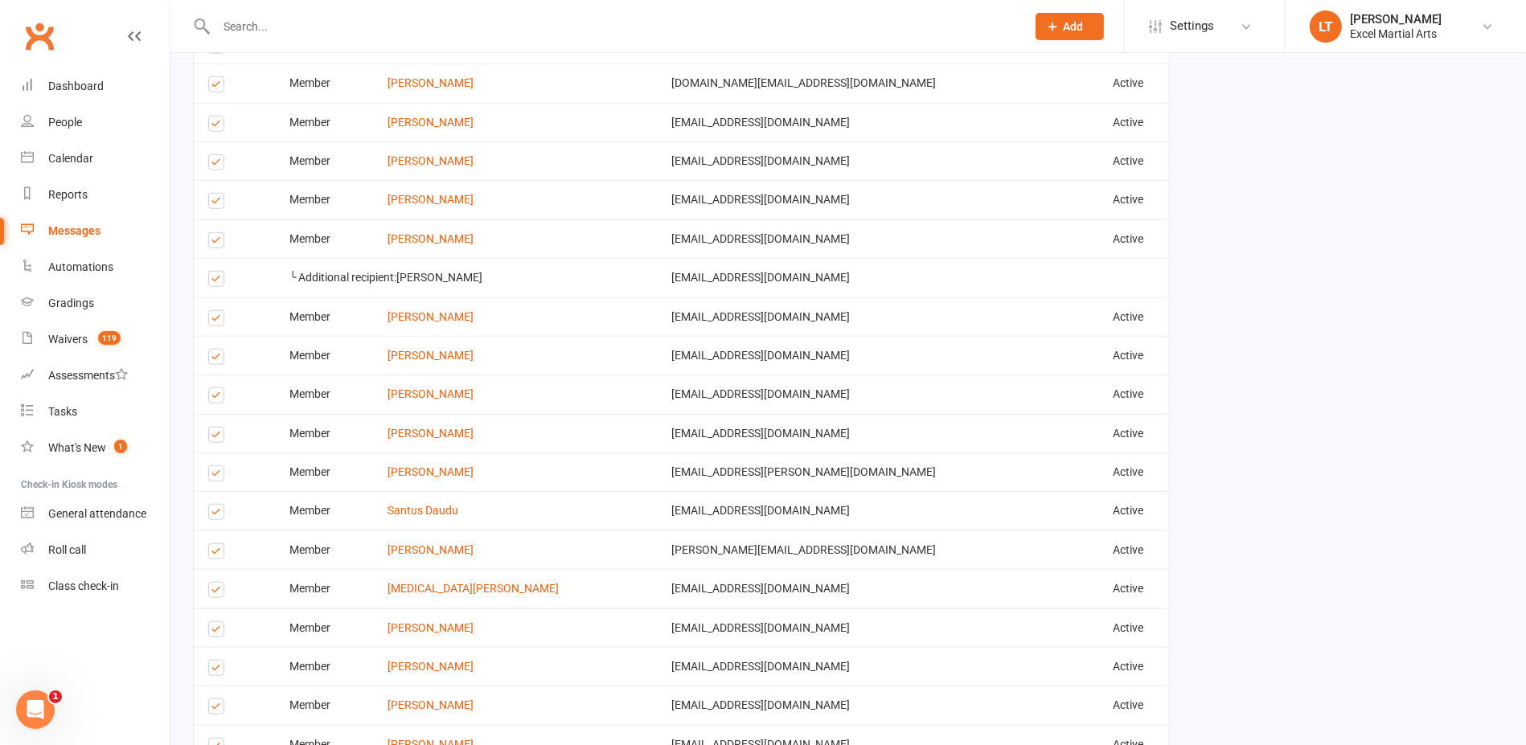
scroll to position [2546, 0]
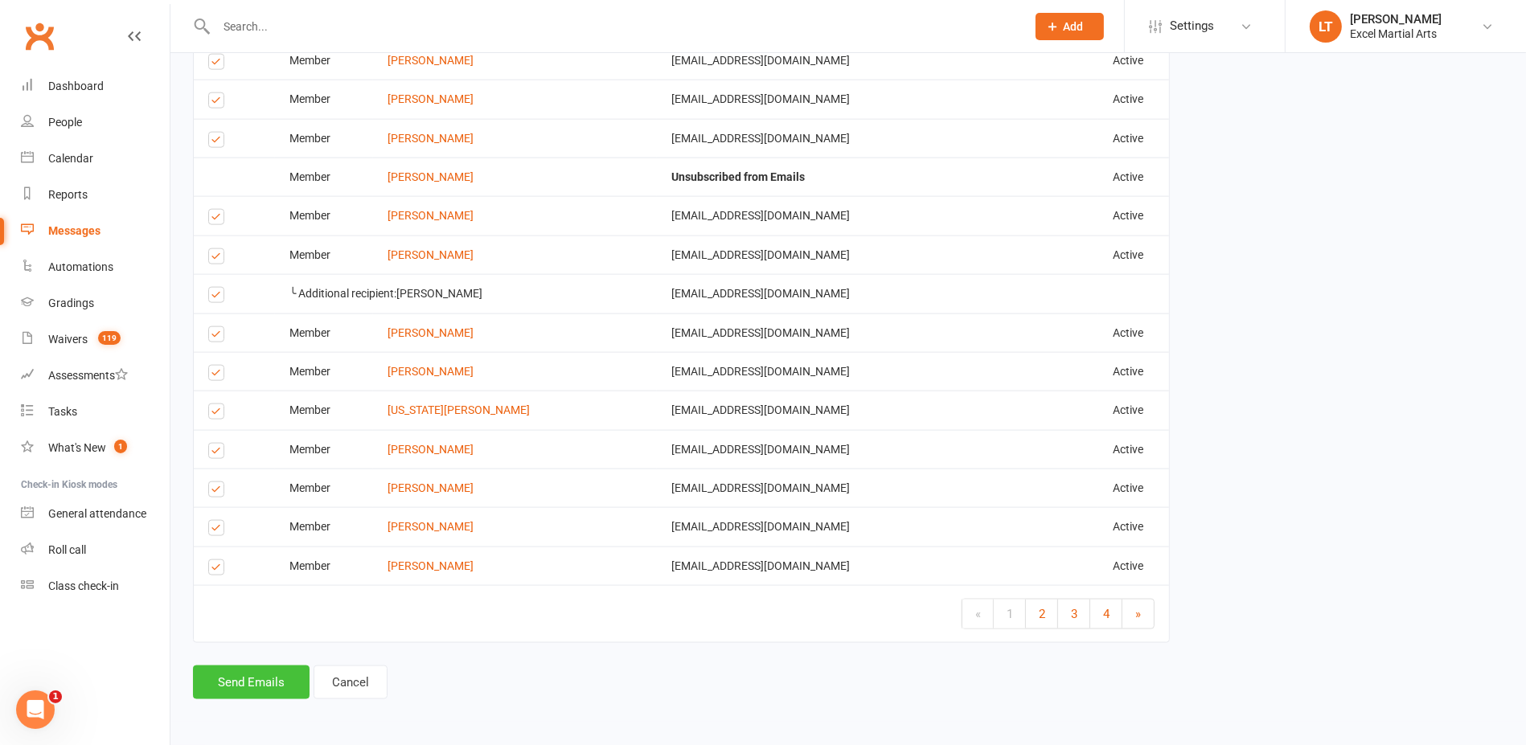
click at [276, 682] on button "Send Emails" at bounding box center [251, 683] width 117 height 34
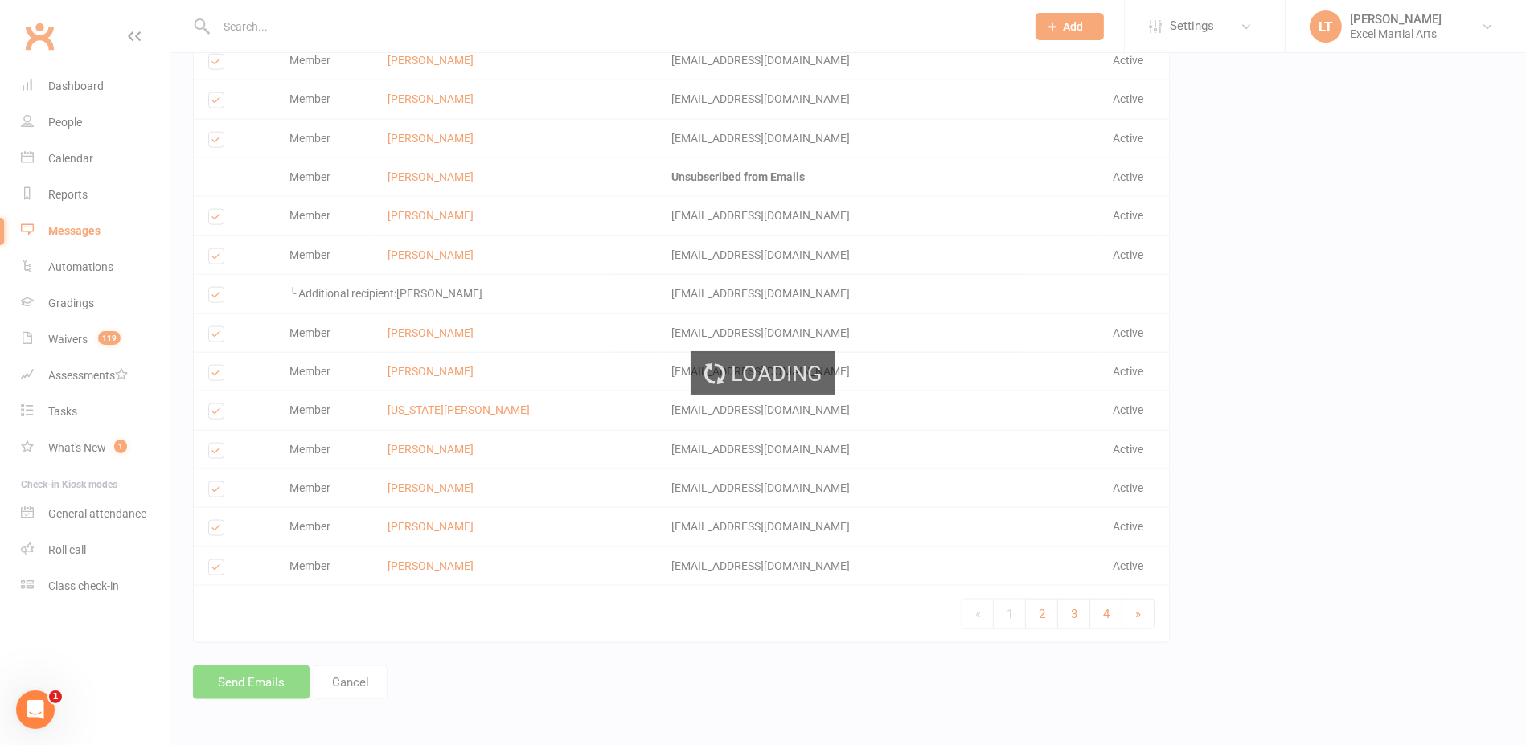
scroll to position [2538, 0]
